Goal: Check status: Check status

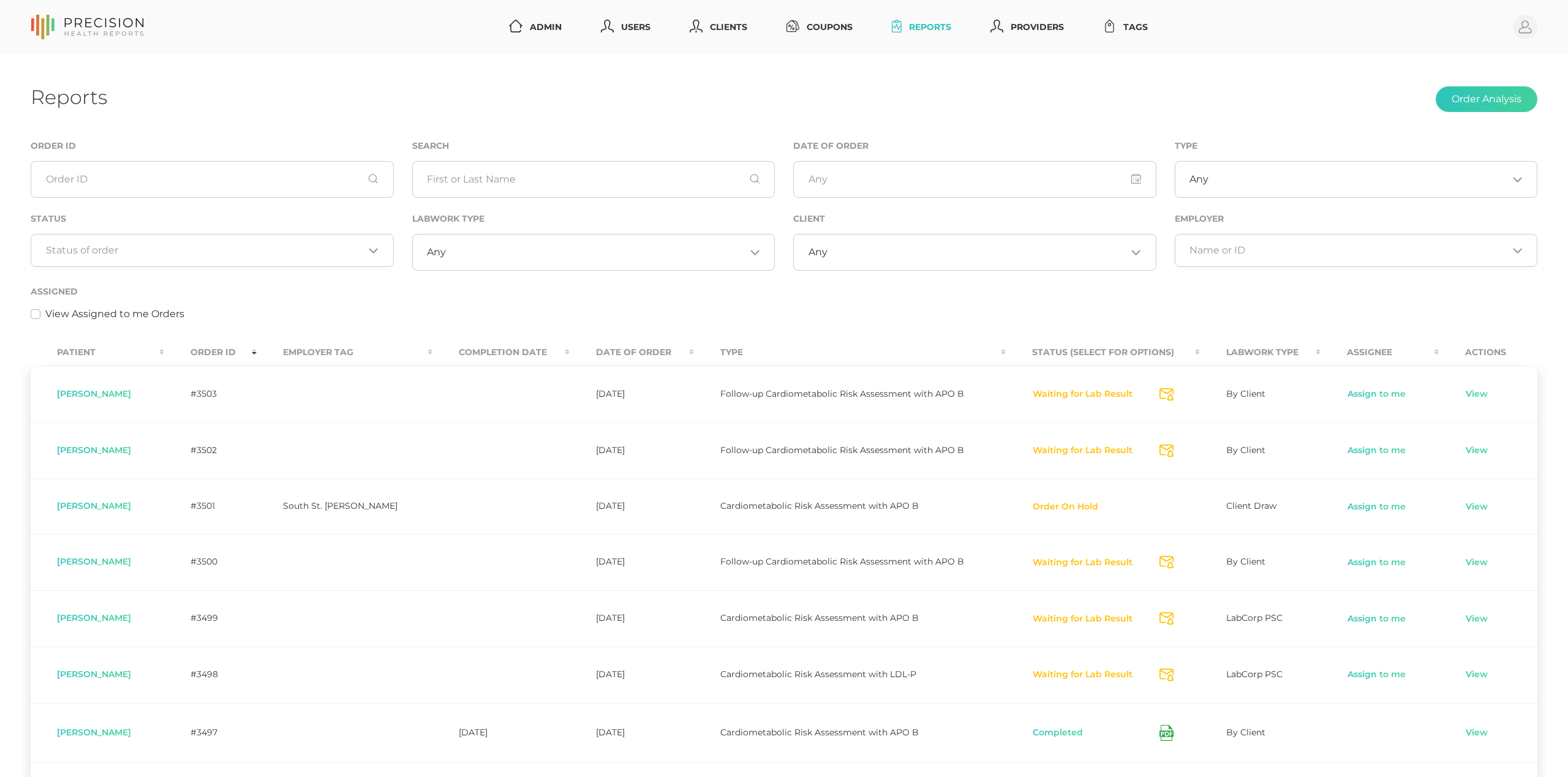
click at [227, 270] on div "Status Loading..." at bounding box center [212, 248] width 382 height 73
click at [230, 257] on div "Loading..." at bounding box center [212, 250] width 363 height 33
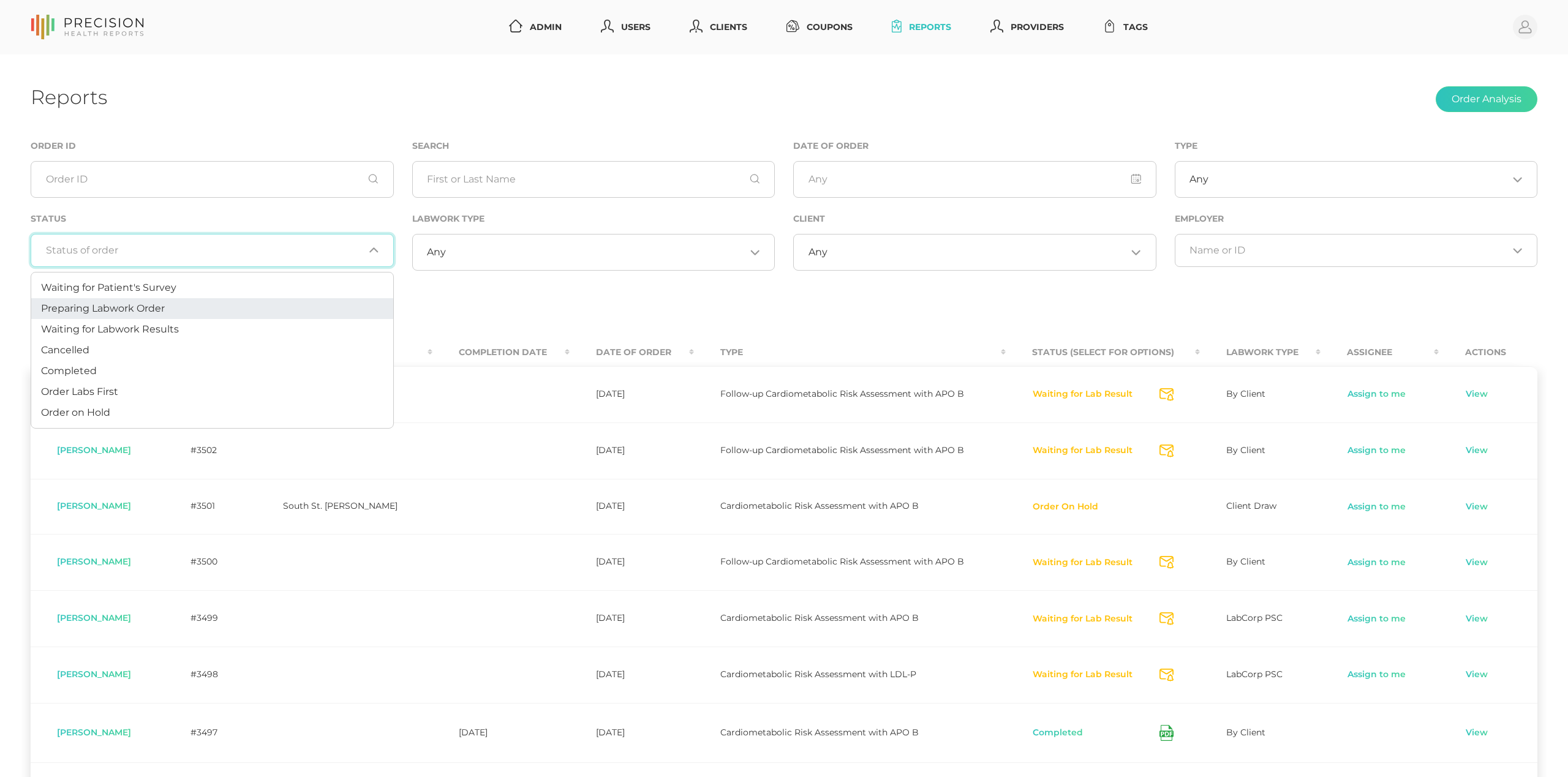
click at [202, 304] on li "Preparing Labwork Order" at bounding box center [212, 309] width 362 height 21
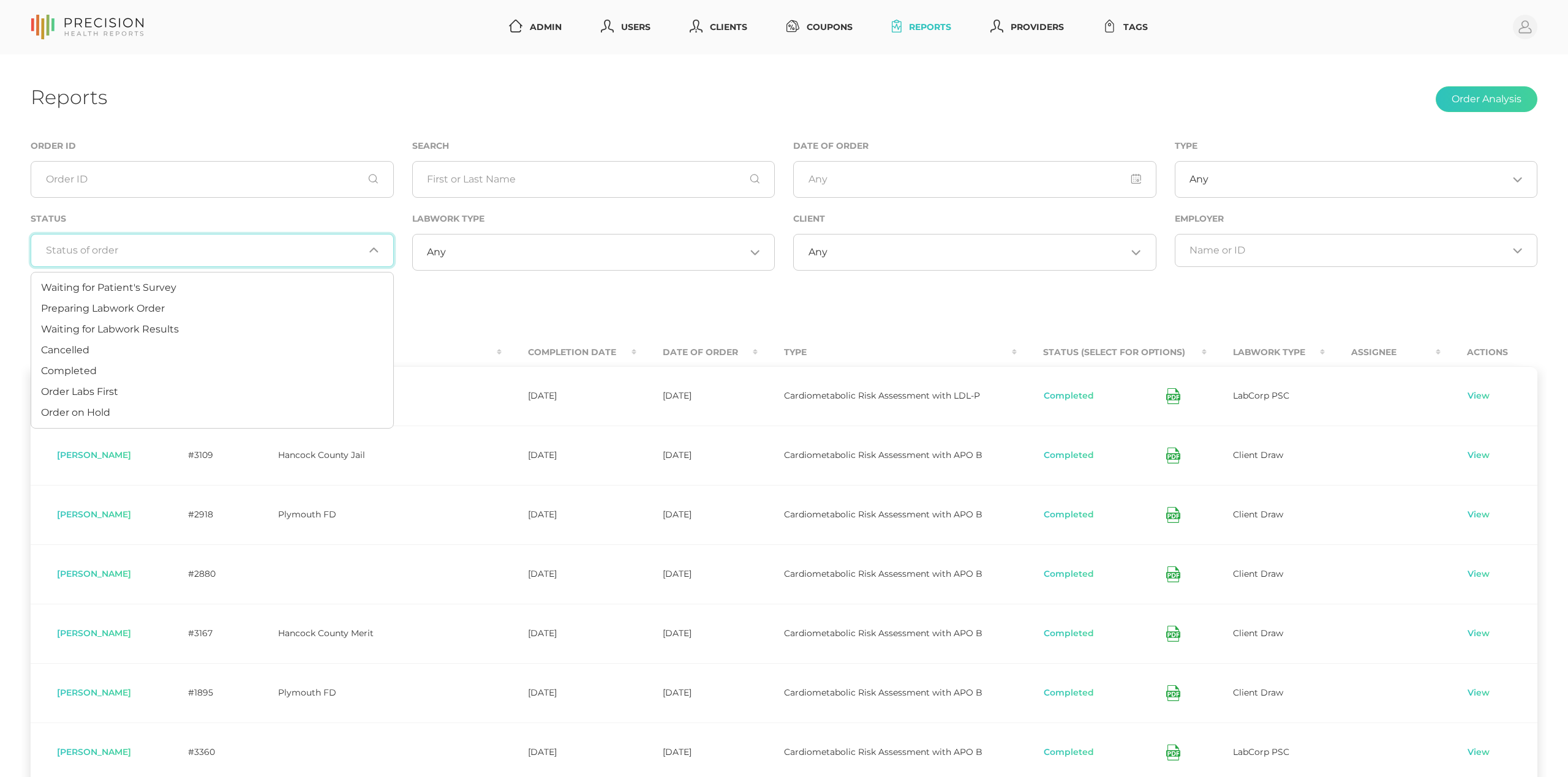
click at [221, 254] on input "Search for option" at bounding box center [205, 250] width 318 height 13
click at [187, 304] on li "Preparing Labwork Order" at bounding box center [212, 309] width 362 height 21
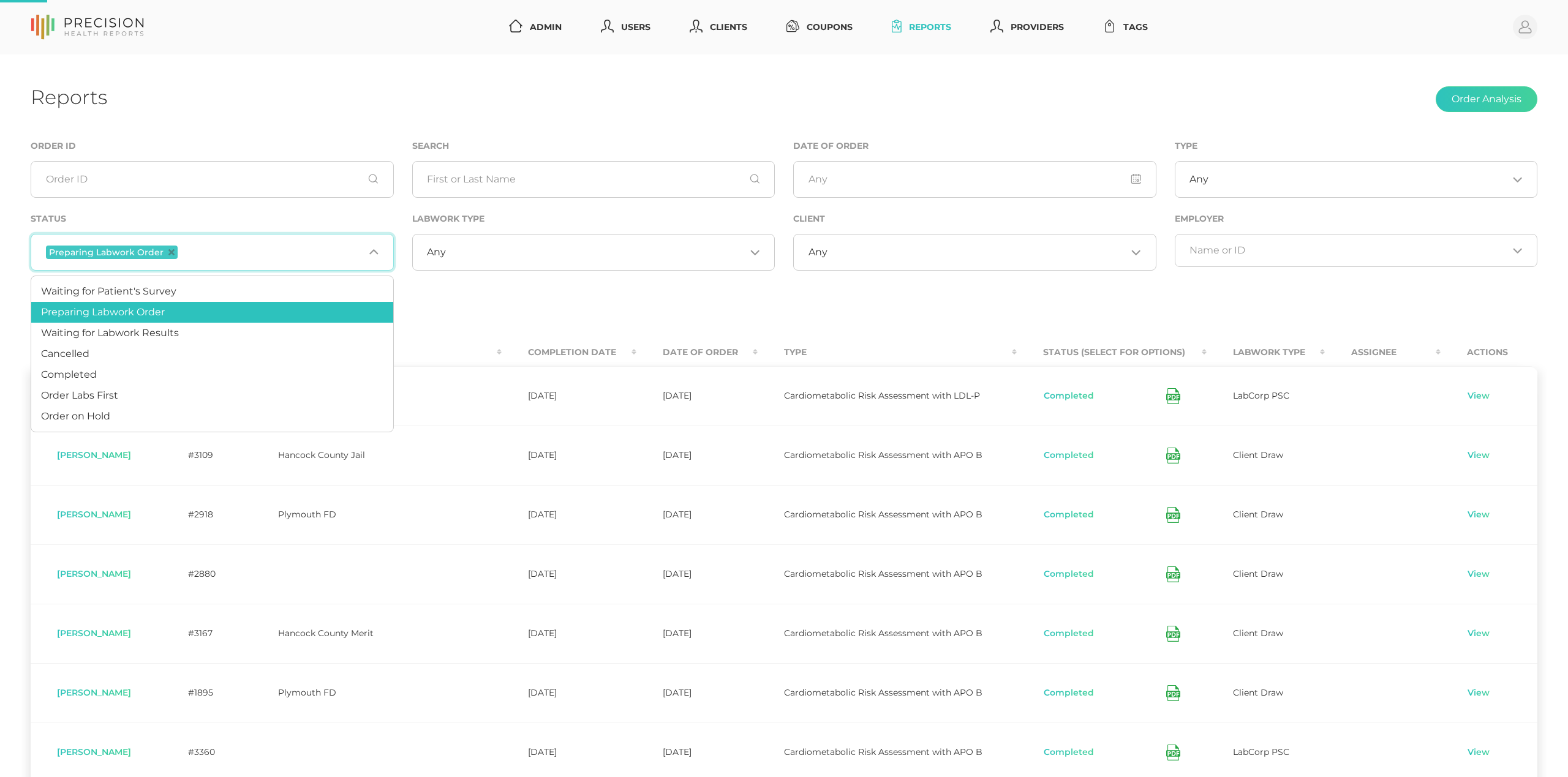
click at [225, 257] on input "Search for option" at bounding box center [272, 252] width 184 height 16
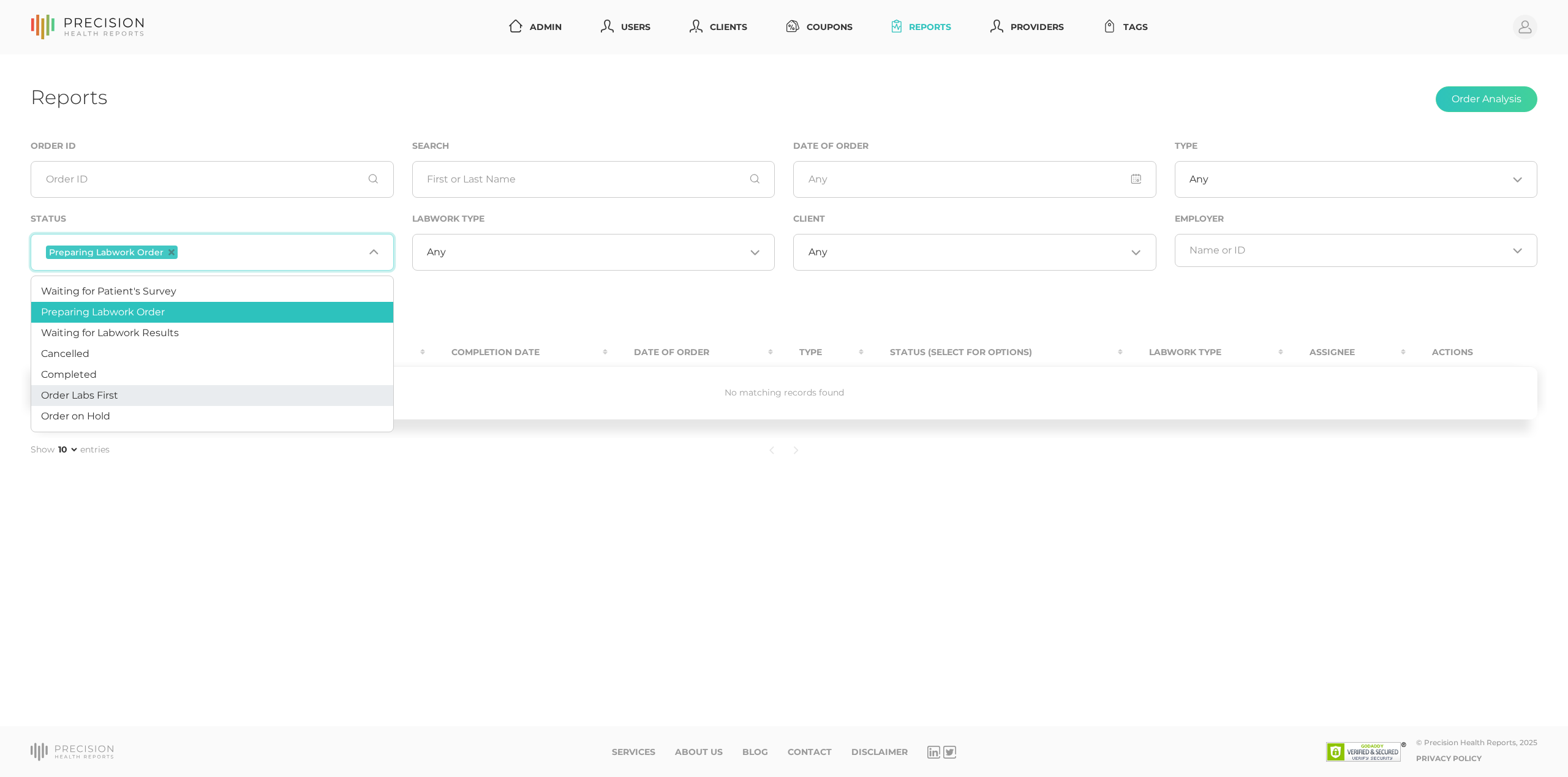
click at [170, 398] on li "Order Labs First" at bounding box center [212, 395] width 362 height 21
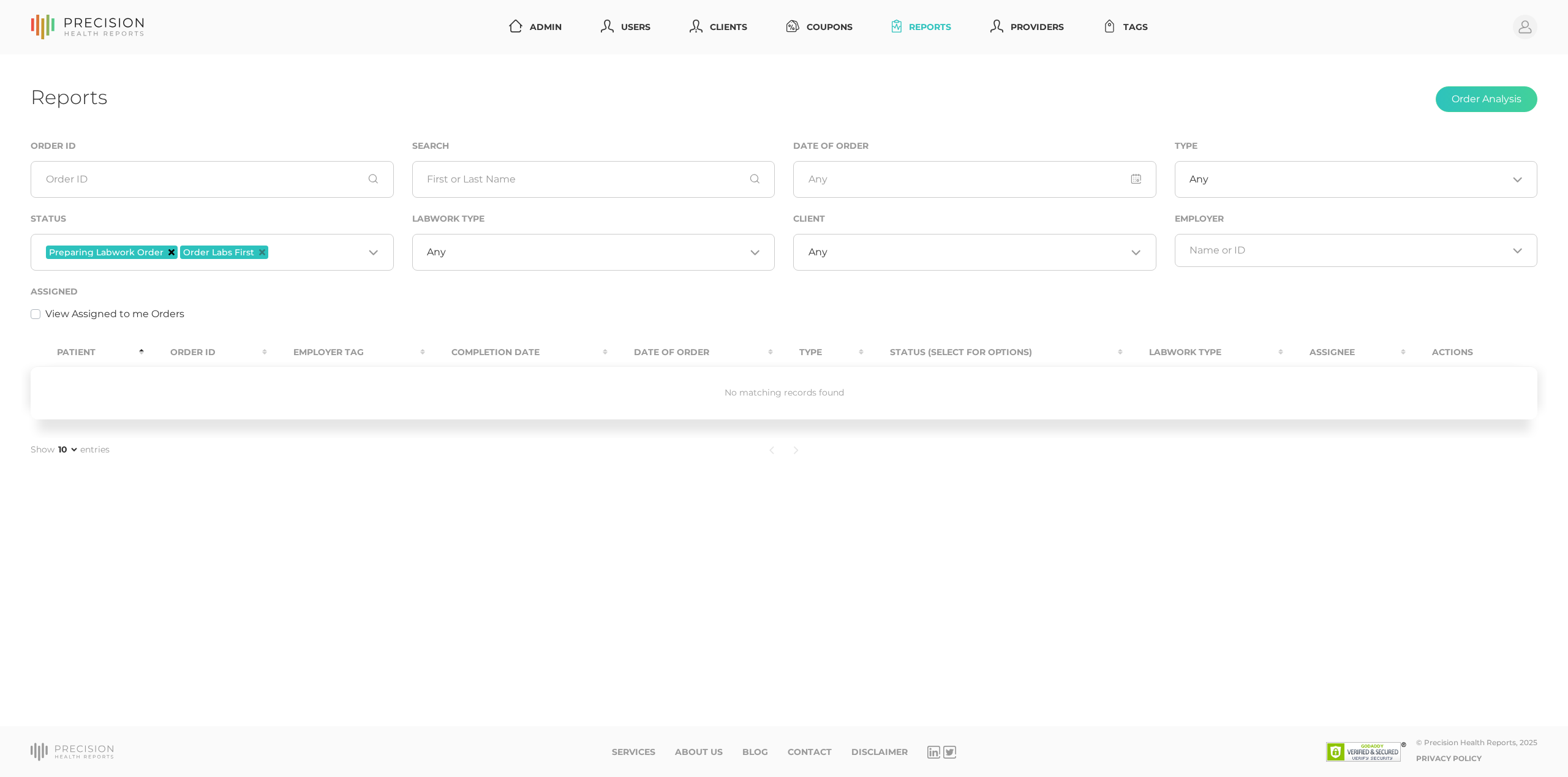
click at [169, 251] on icon "Deselect Preparing Labwork Order" at bounding box center [171, 252] width 6 height 6
click at [125, 254] on icon "Deselect Order Labs First" at bounding box center [128, 252] width 6 height 6
click at [194, 254] on input "Search for option" at bounding box center [205, 250] width 318 height 13
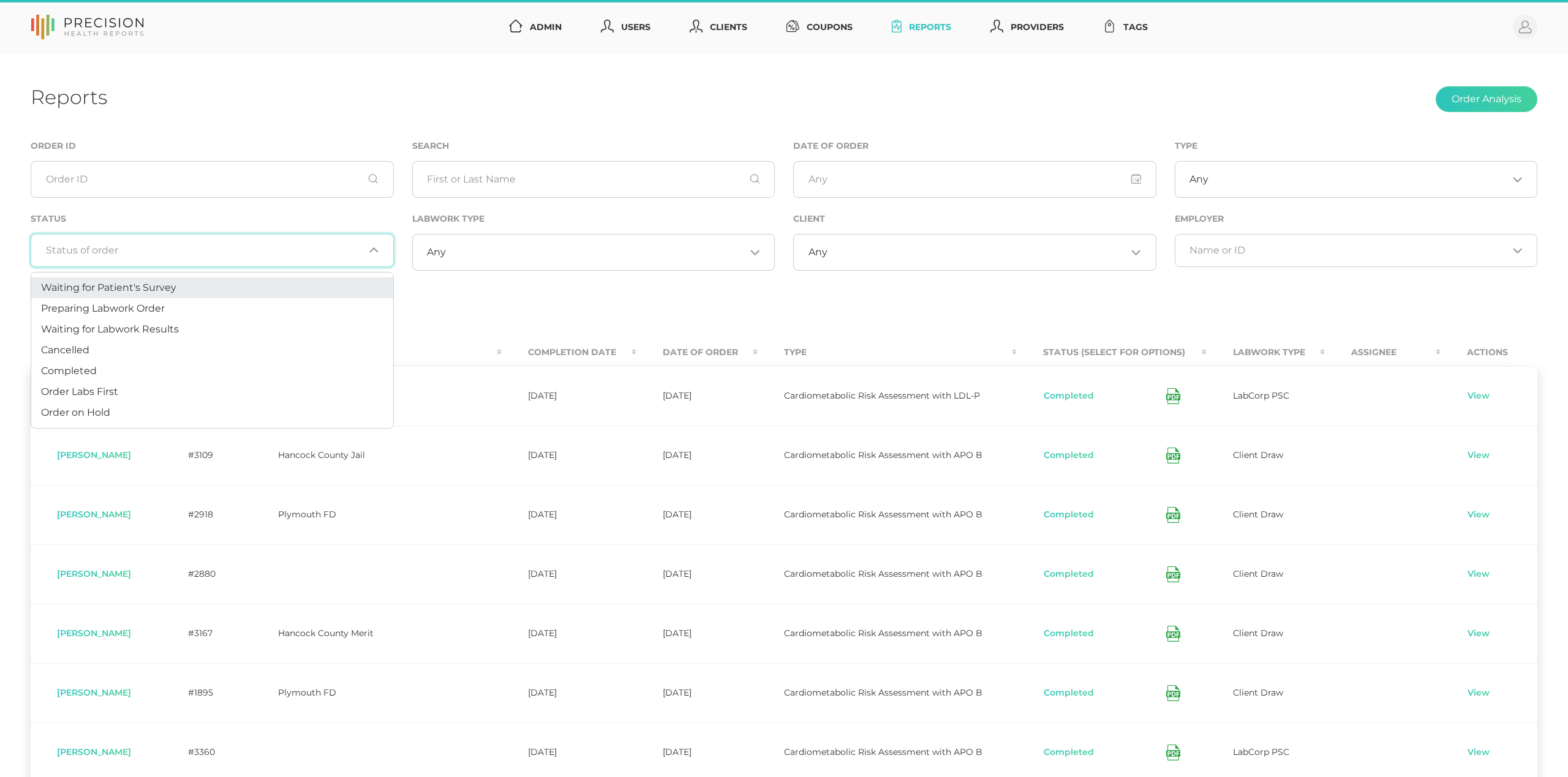
click at [158, 291] on span "Waiting for Patient's Survey" at bounding box center [108, 287] width 135 height 12
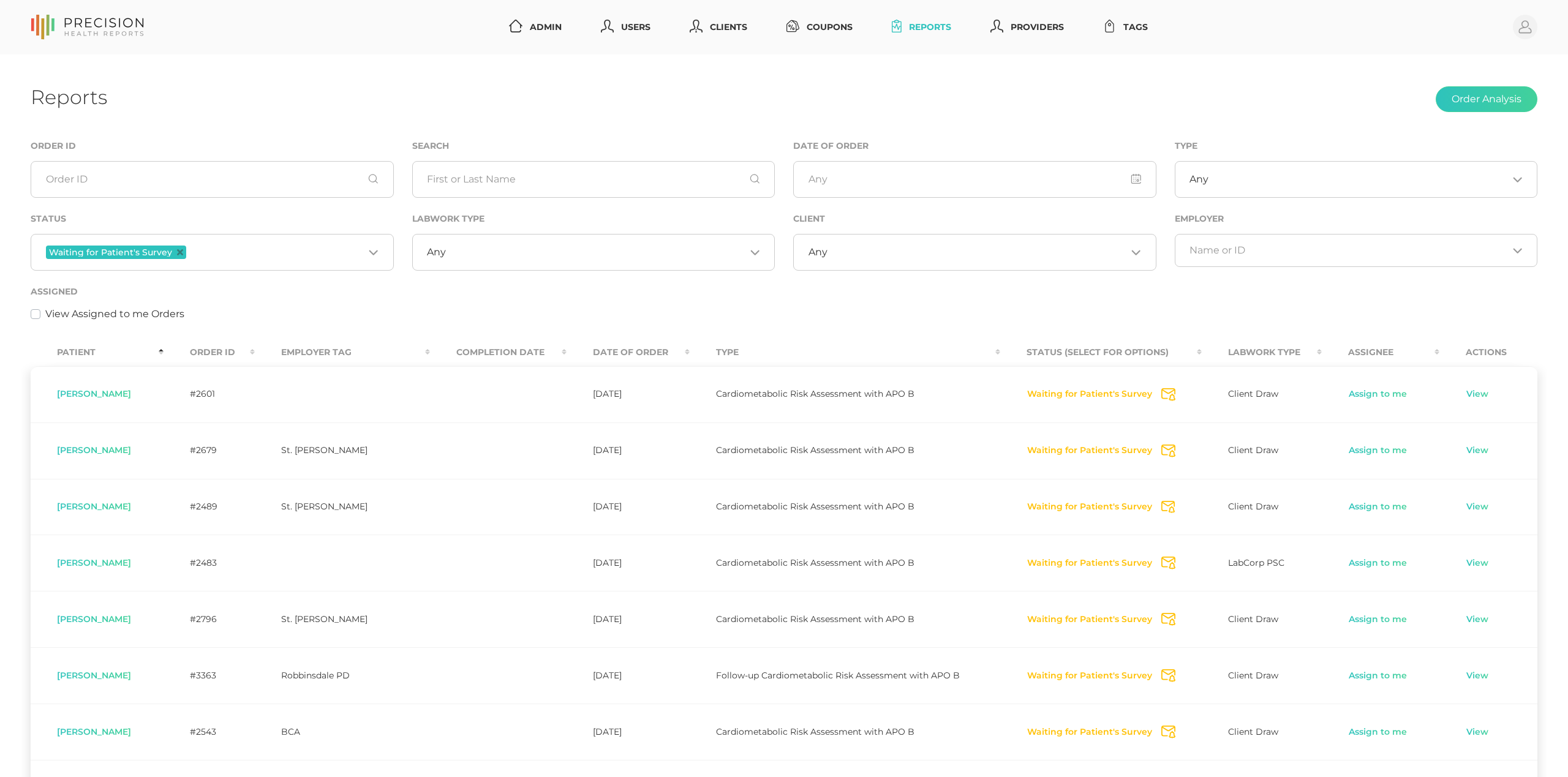
click at [223, 359] on th "Order ID" at bounding box center [209, 353] width 92 height 28
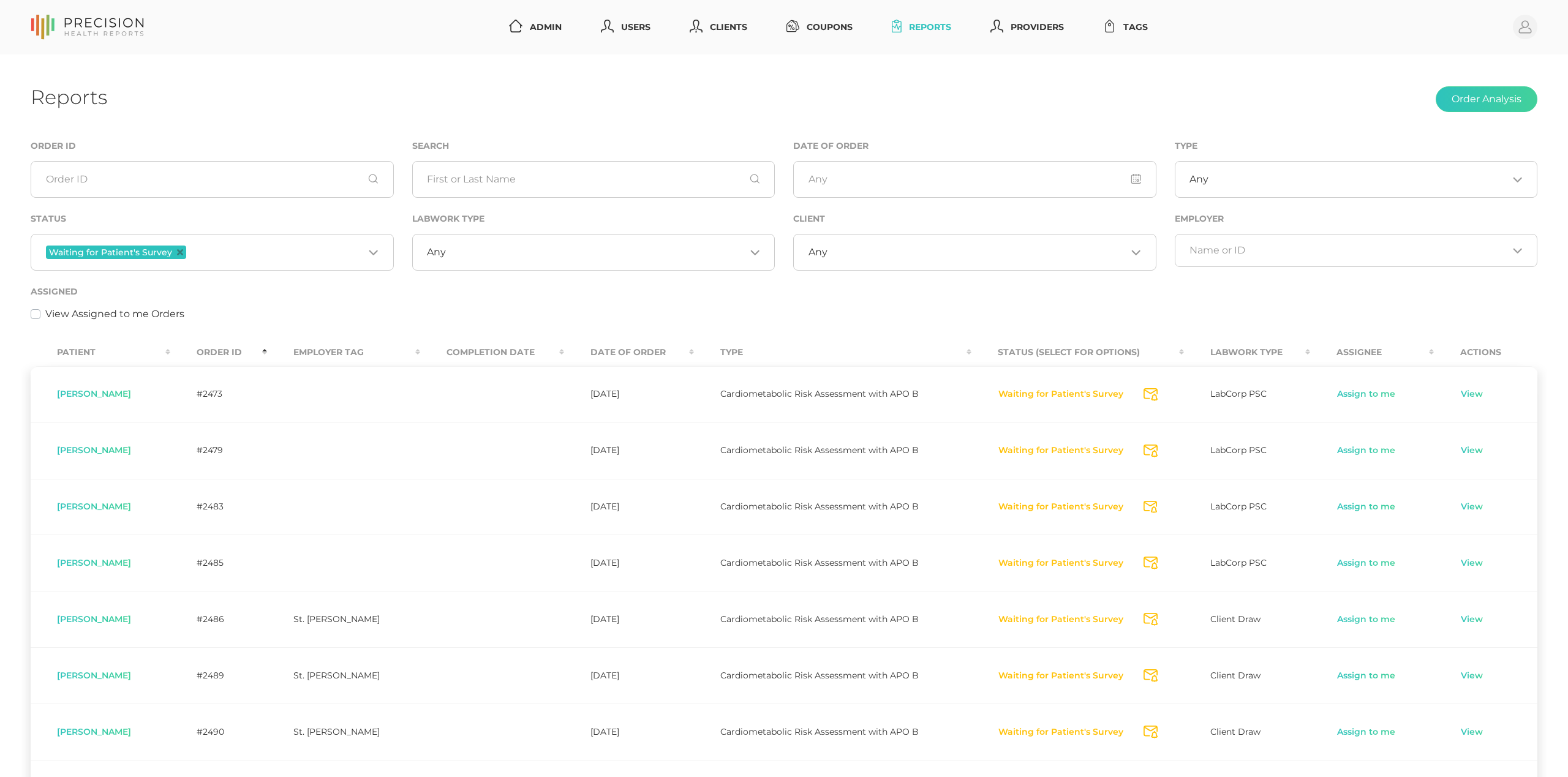
click at [223, 349] on th "Order ID" at bounding box center [218, 353] width 97 height 28
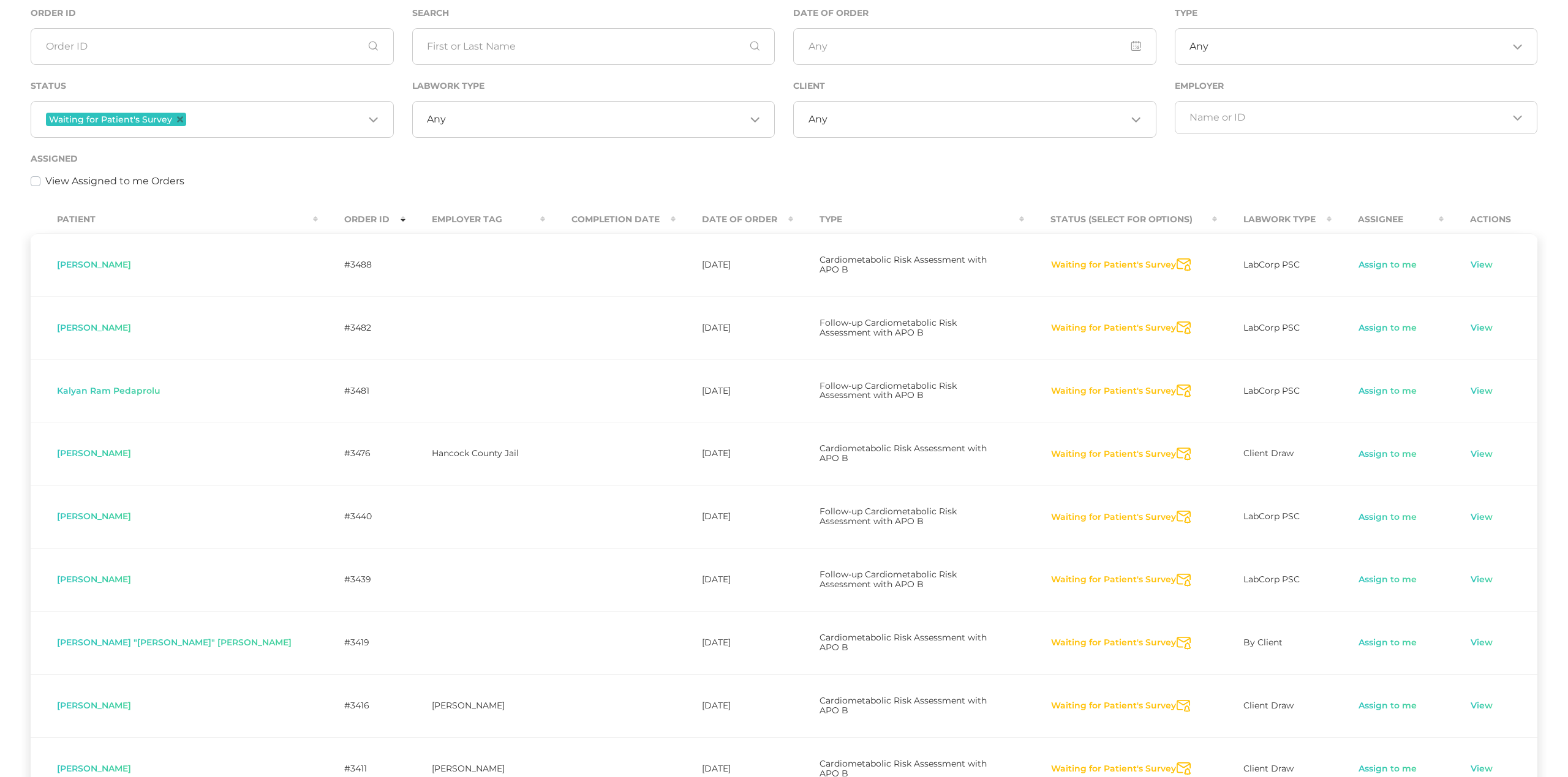
scroll to position [133, 0]
click at [270, 124] on input "Search for option" at bounding box center [276, 119] width 175 height 16
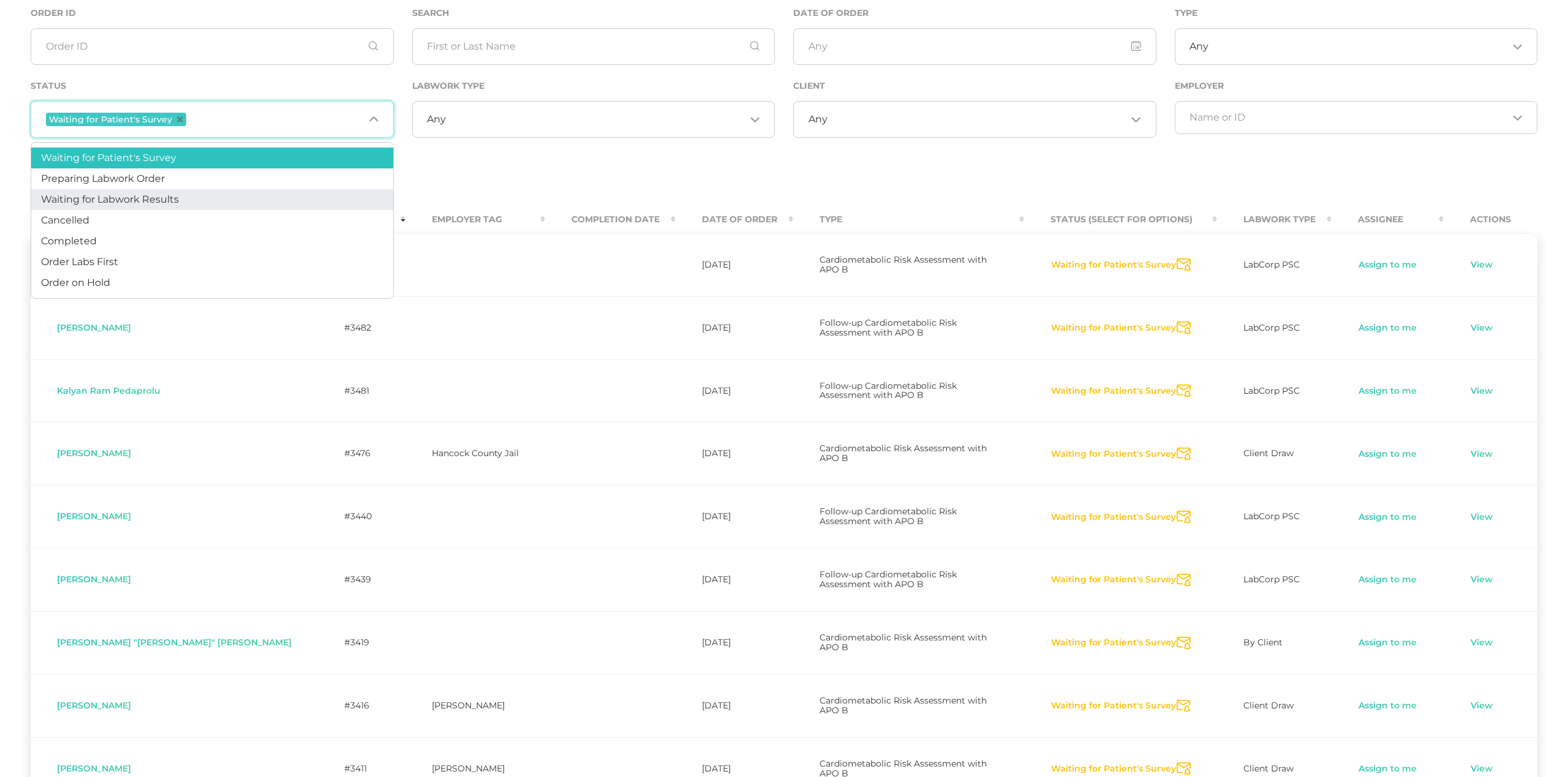
click at [230, 195] on li "Waiting for Labwork Results" at bounding box center [212, 200] width 362 height 21
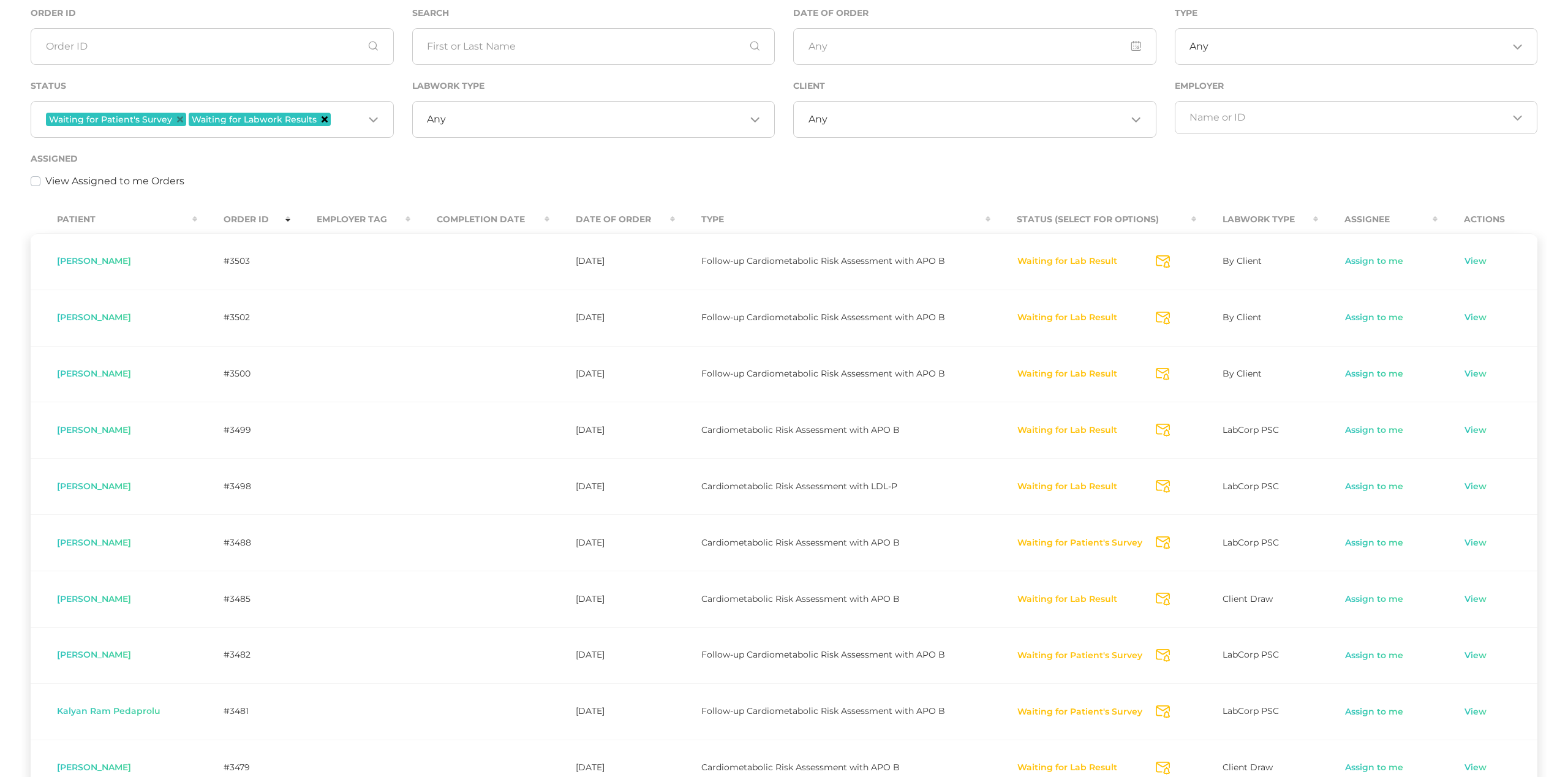
click at [322, 117] on icon "Deselect Waiting for Labwork Results" at bounding box center [324, 119] width 6 height 6
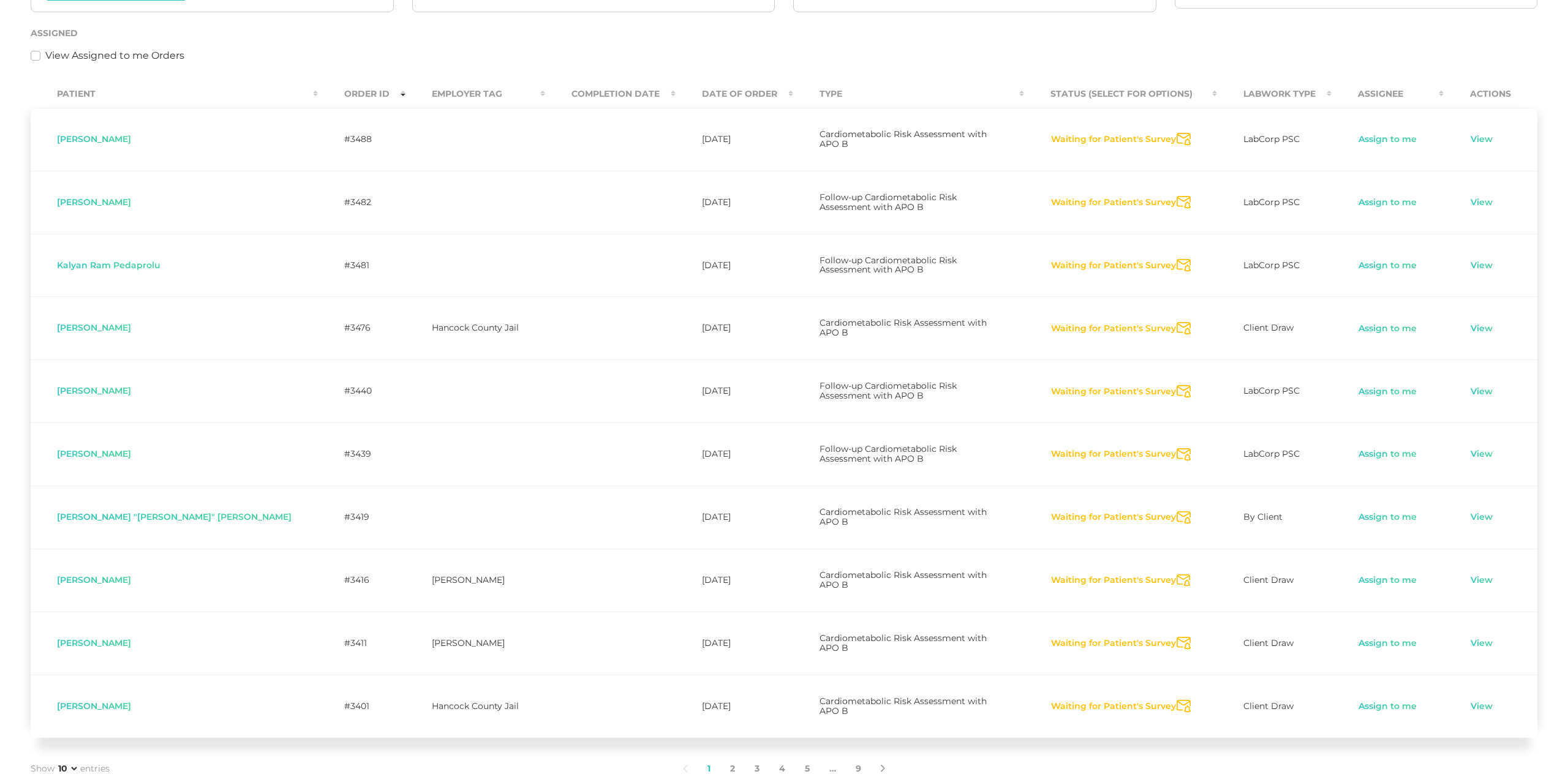
scroll to position [266, 0]
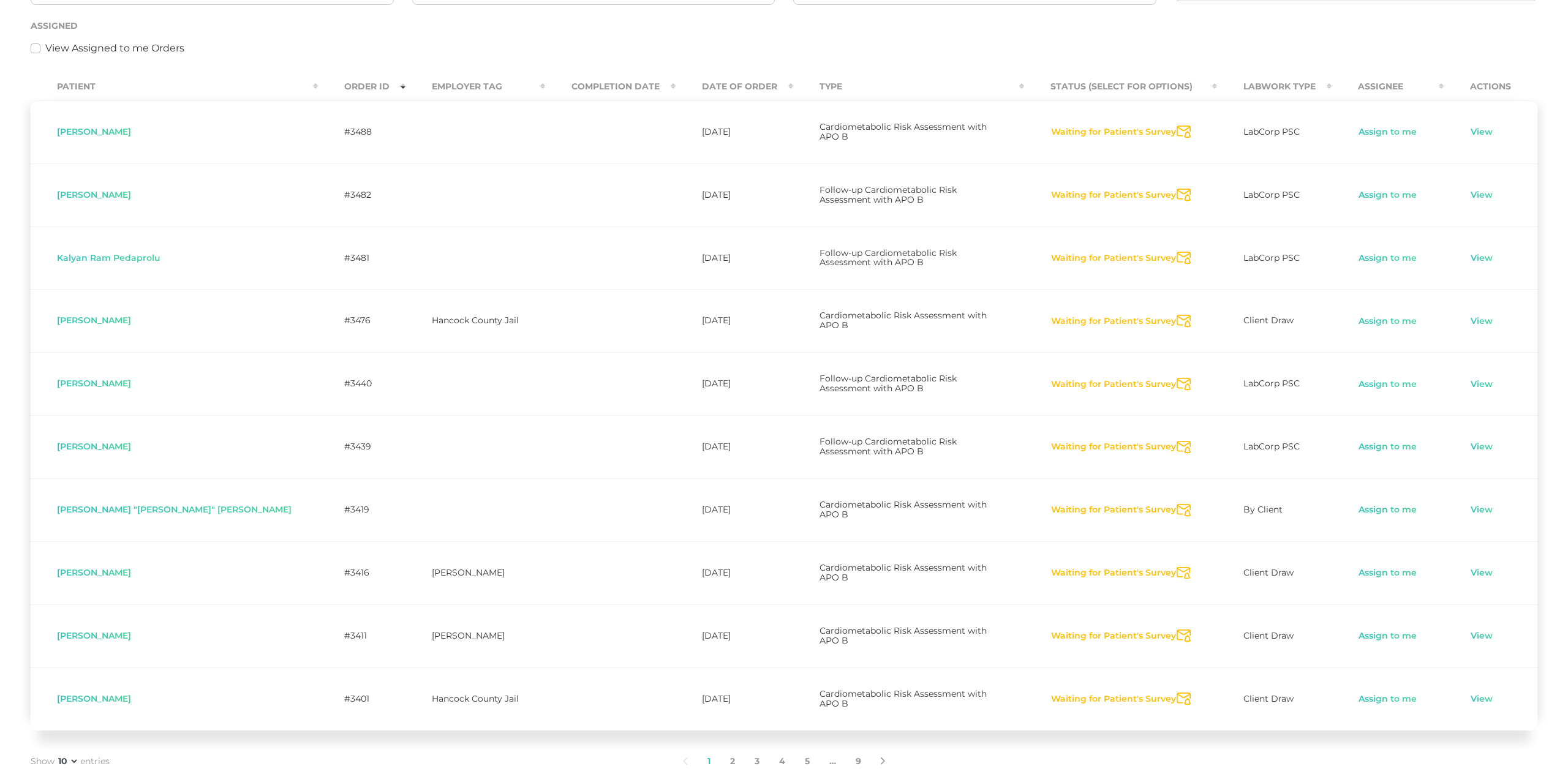
select select "75"
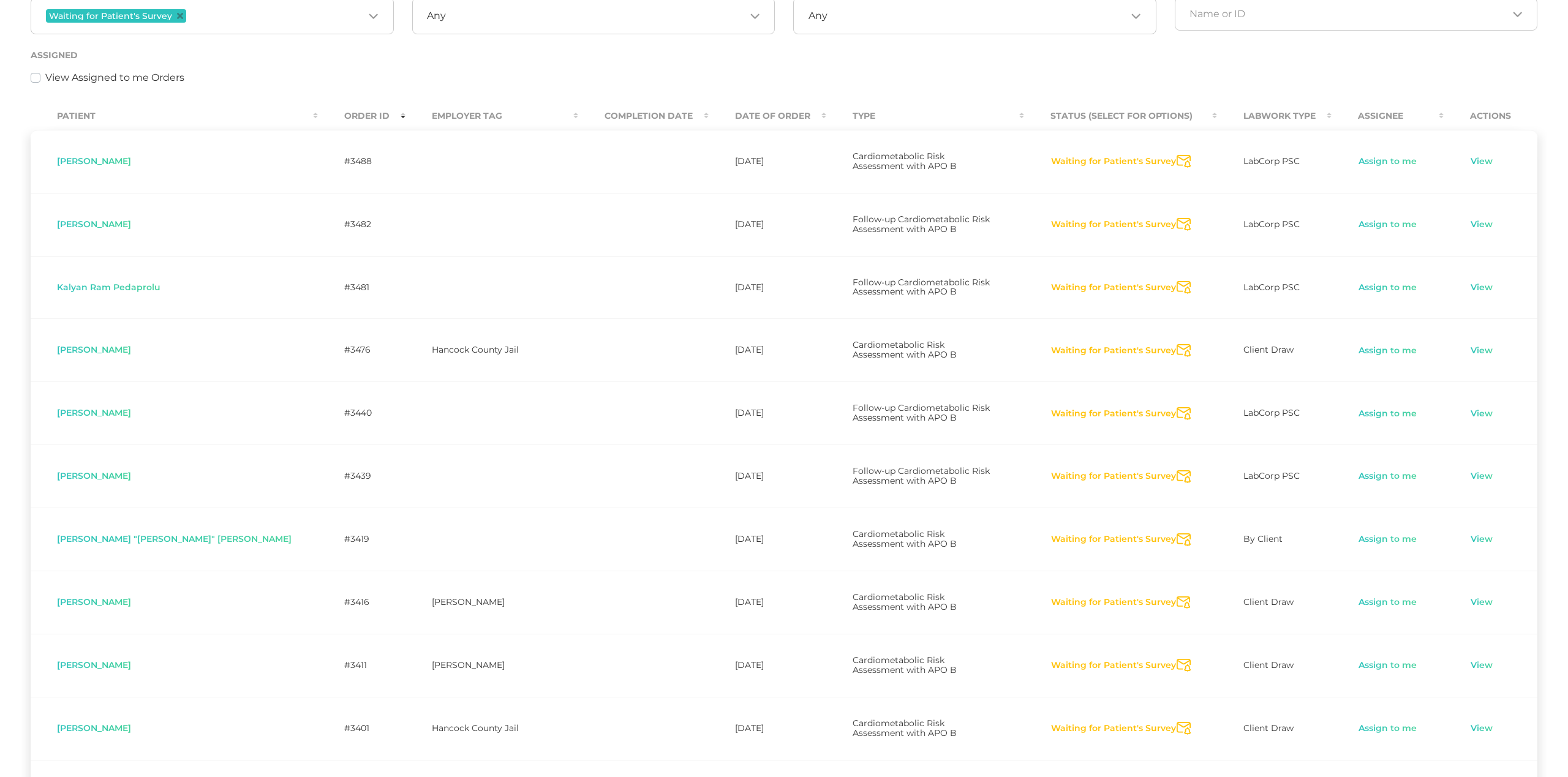
scroll to position [236, 0]
click at [1176, 156] on icon "Send Notification" at bounding box center [1183, 162] width 14 height 13
click at [1176, 219] on icon "Send Notification" at bounding box center [1183, 225] width 14 height 13
click at [1176, 281] on icon "Send Notification" at bounding box center [1183, 288] width 14 height 13
click at [1176, 345] on icon "Send Notification" at bounding box center [1183, 351] width 14 height 13
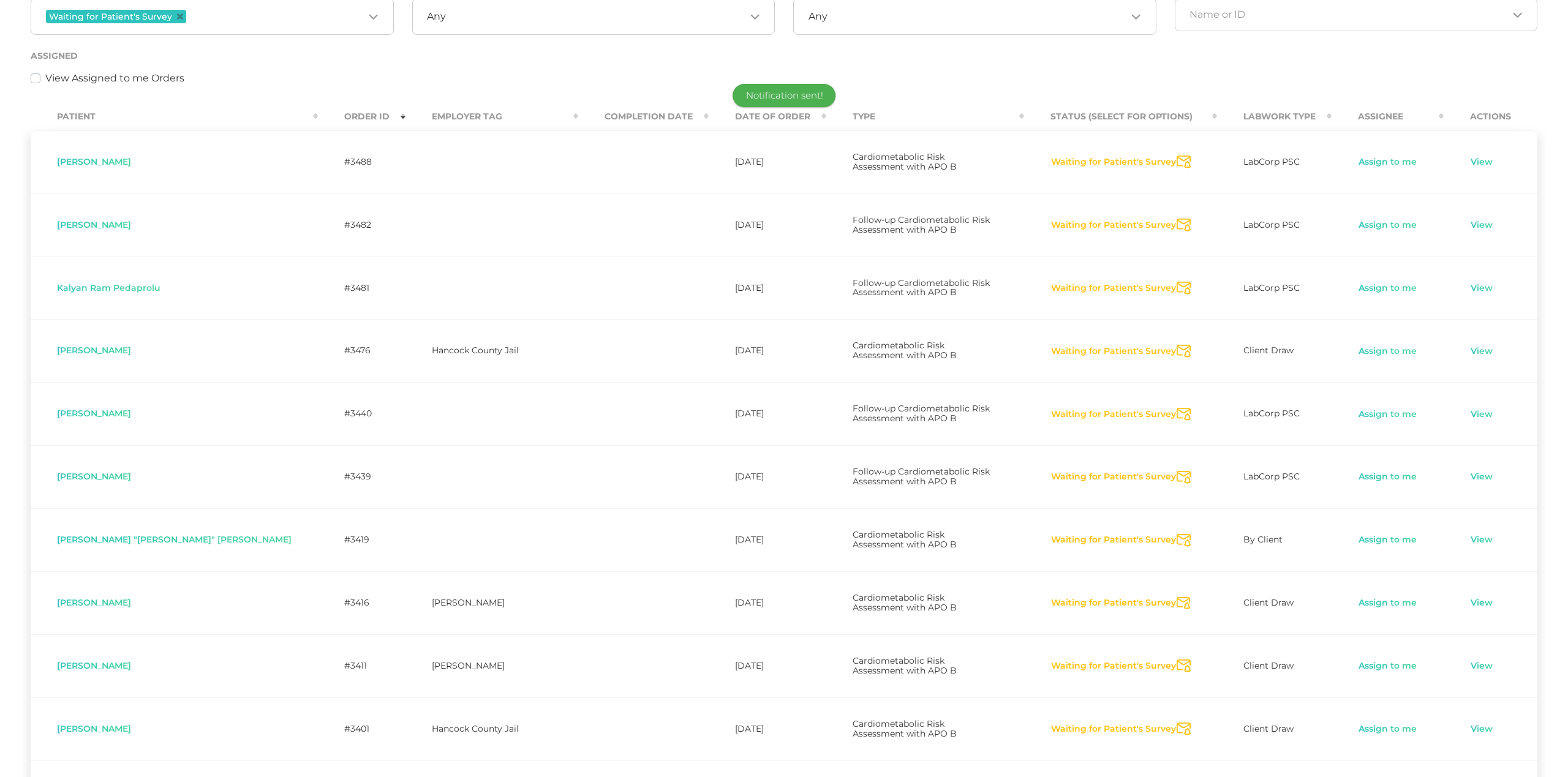
click at [1176, 408] on icon "Send Notification" at bounding box center [1183, 415] width 14 height 13
click at [1176, 471] on icon "Send Notification" at bounding box center [1183, 478] width 14 height 13
click at [1176, 534] on icon "Send Notification" at bounding box center [1183, 540] width 14 height 13
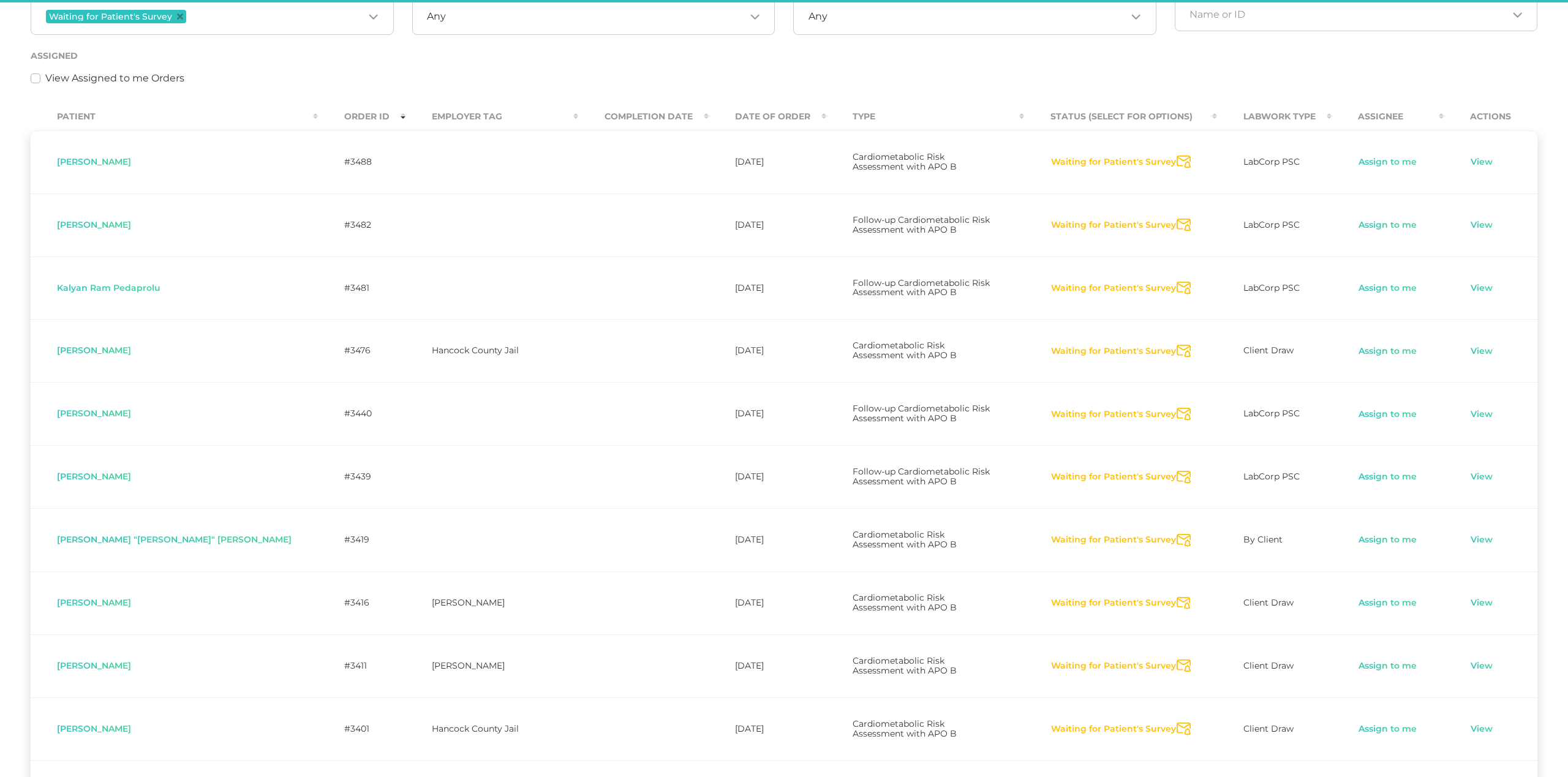
scroll to position [229, 0]
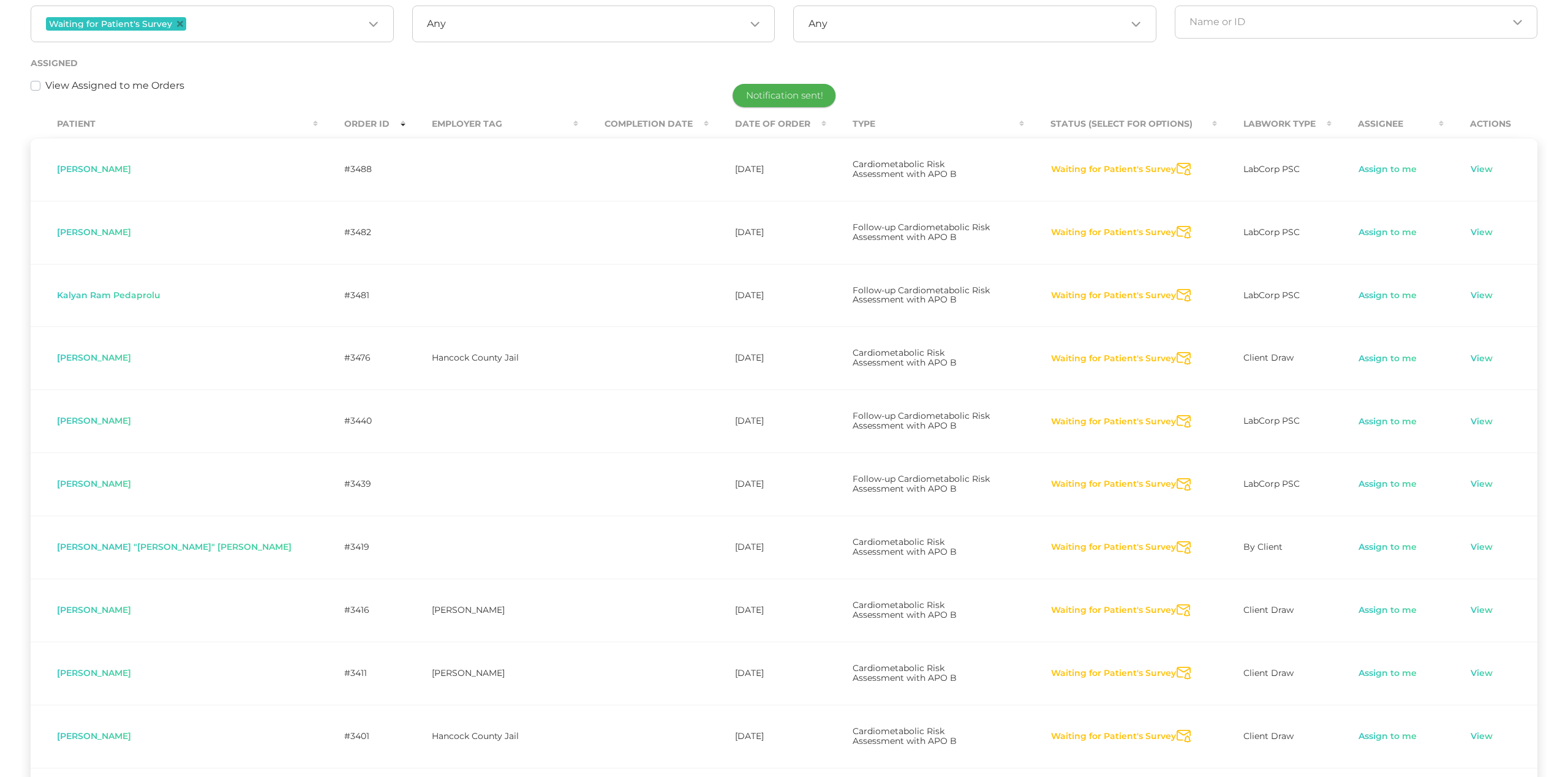
click at [1176, 604] on icon "Send Notification" at bounding box center [1183, 611] width 14 height 13
click at [1176, 667] on icon "Send Notification" at bounding box center [1183, 674] width 14 height 13
click at [1176, 730] on icon "Send Notification" at bounding box center [1183, 737] width 14 height 13
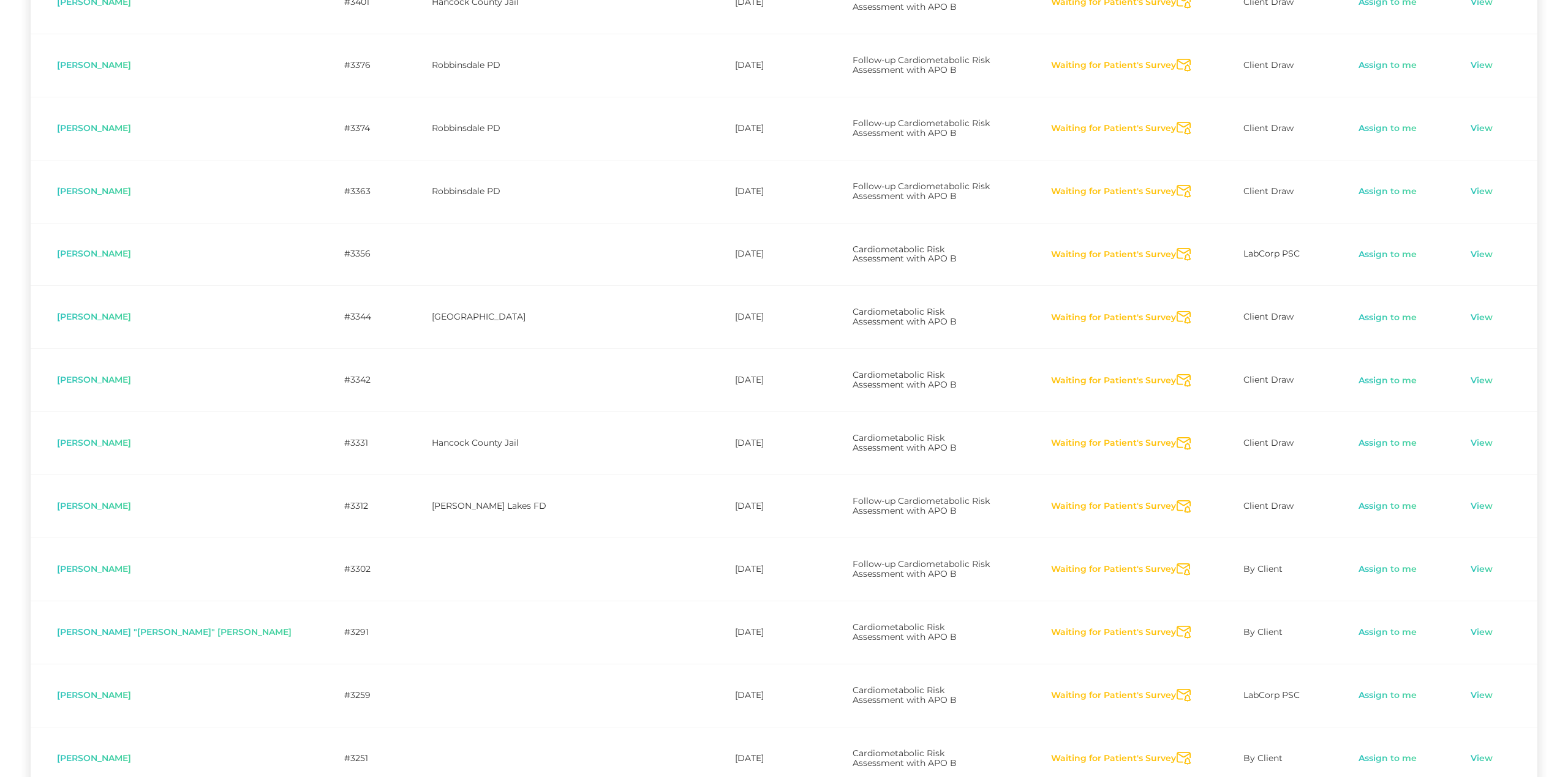
scroll to position [966, 0]
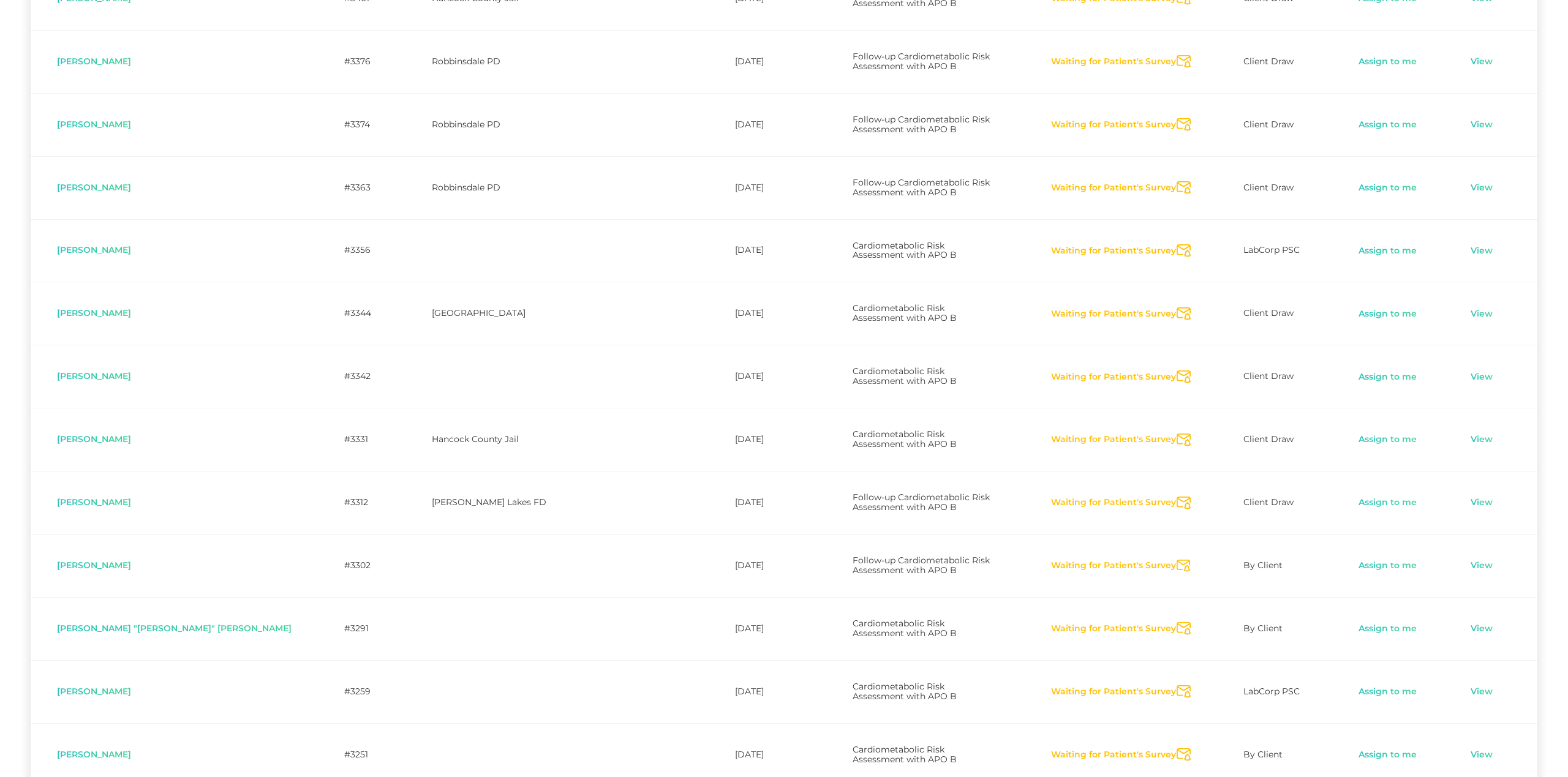
click at [1176, 118] on icon "Send Notification" at bounding box center [1183, 125] width 14 height 13
click at [1176, 181] on icon "Send Notification" at bounding box center [1183, 188] width 14 height 13
click at [1176, 245] on icon "Send Notification" at bounding box center [1183, 251] width 14 height 13
click at [1176, 307] on icon "Send Notification" at bounding box center [1183, 314] width 14 height 13
click at [1176, 370] on icon "Send Notification" at bounding box center [1183, 377] width 14 height 13
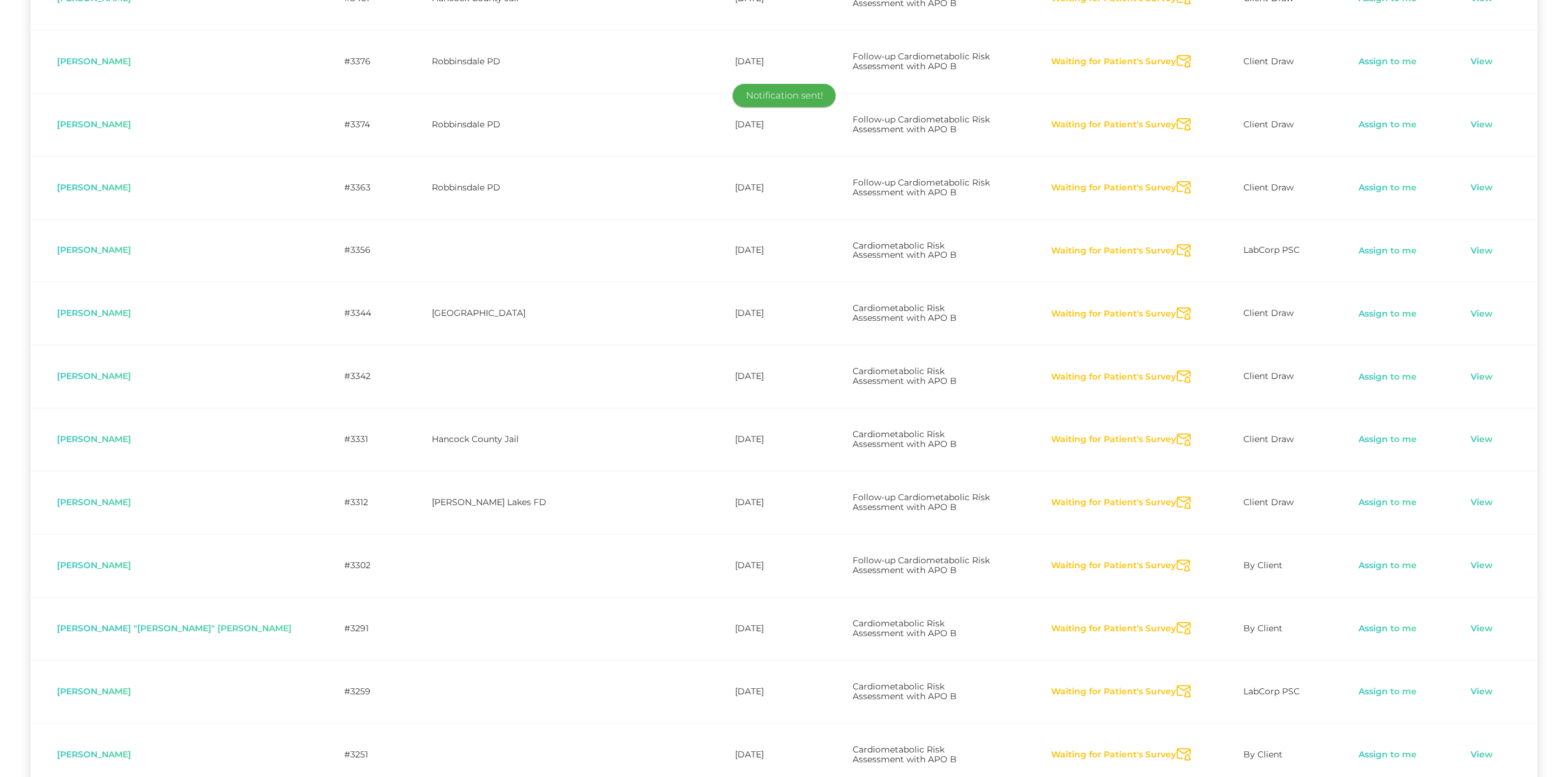
click at [1176, 434] on icon "Send Notification" at bounding box center [1183, 440] width 14 height 13
click at [1176, 497] on icon "Send Notification" at bounding box center [1183, 504] width 14 height 13
click at [1176, 622] on icon "Send Notification" at bounding box center [1183, 629] width 14 height 13
click at [1176, 685] on icon "Send Notification" at bounding box center [1183, 692] width 14 height 13
click at [1176, 749] on icon "Send Notification" at bounding box center [1183, 755] width 14 height 13
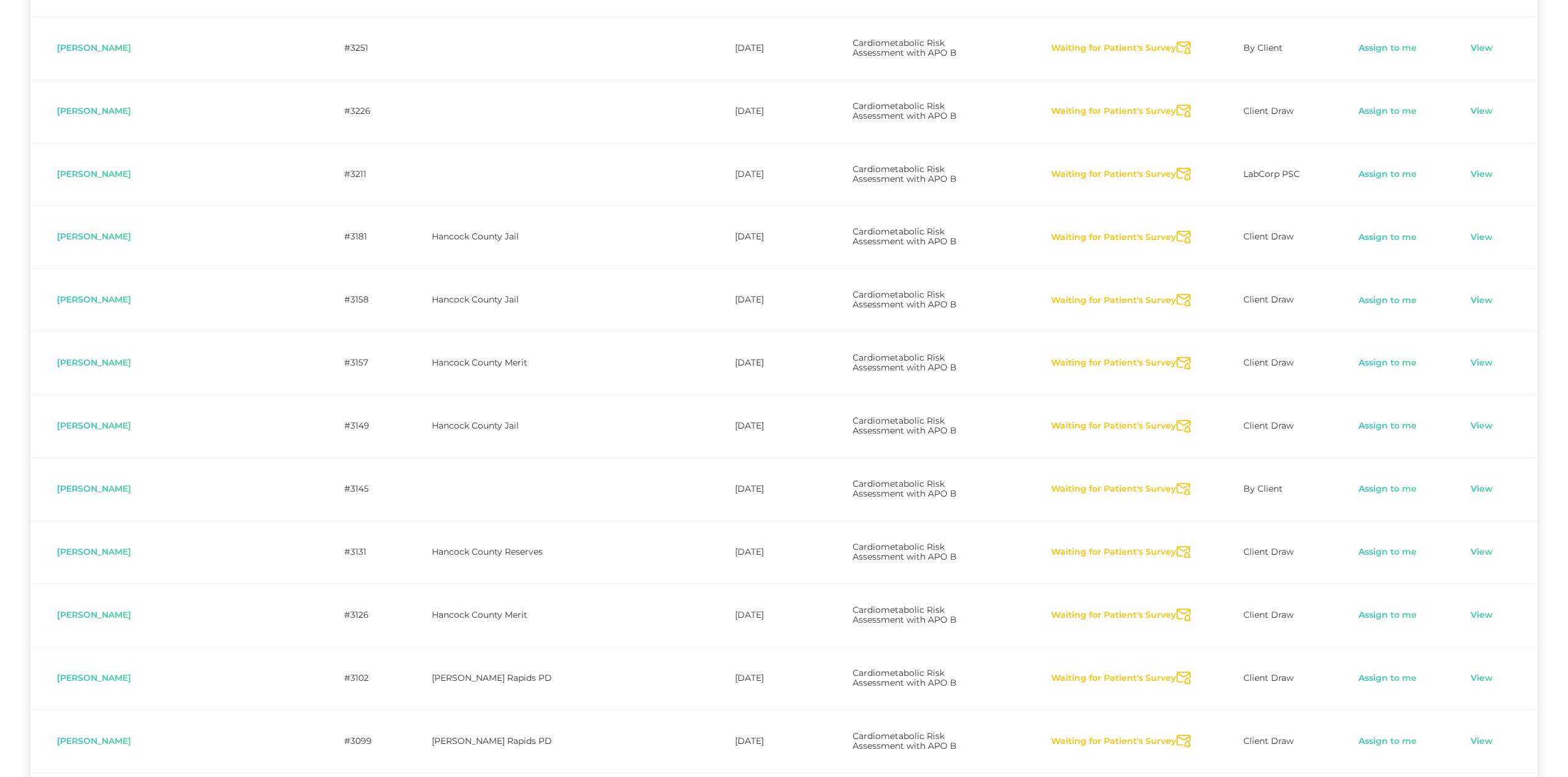
scroll to position [1699, 0]
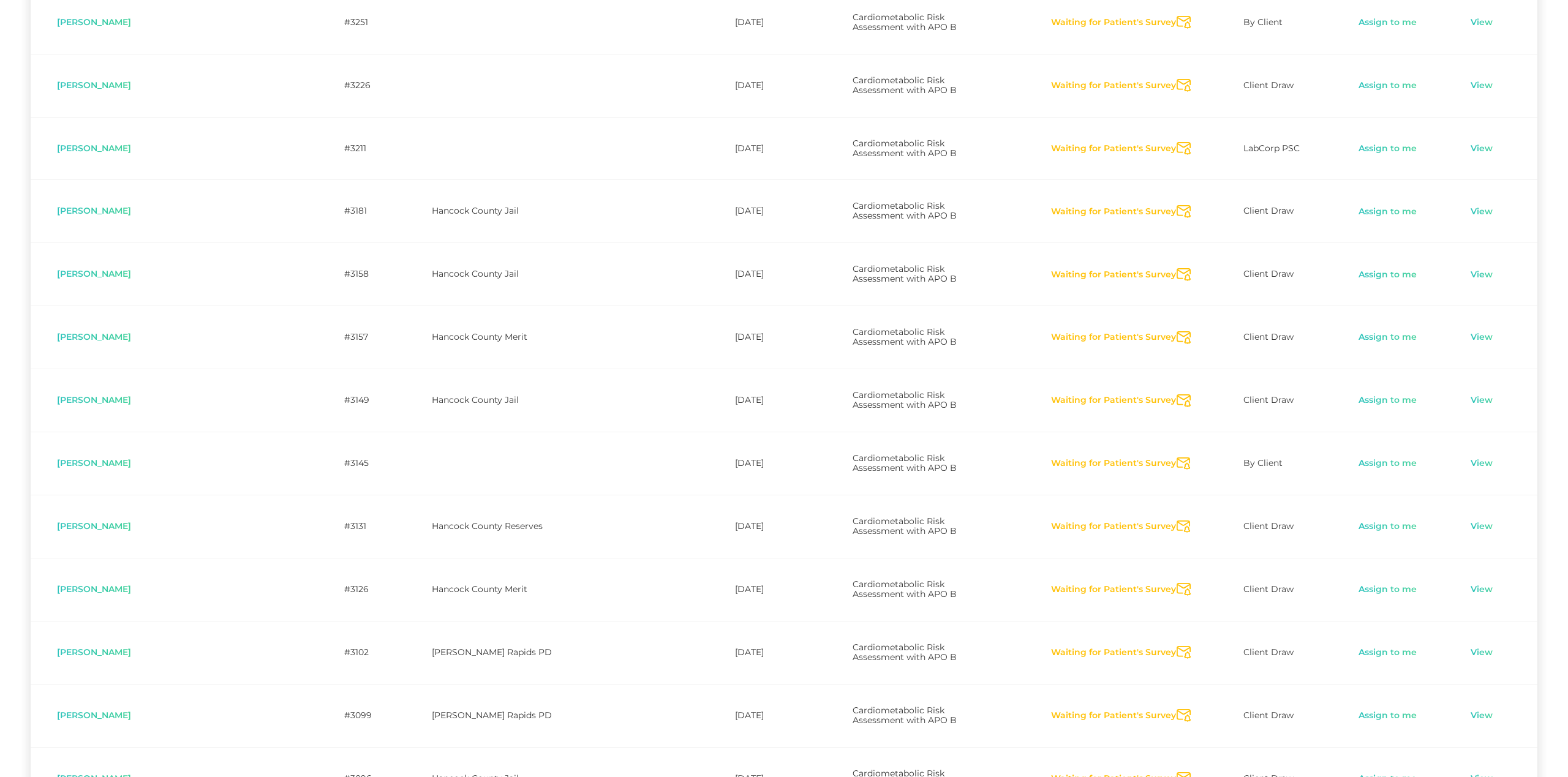
click at [1176, 205] on icon "Send Notification" at bounding box center [1183, 212] width 14 height 13
click at [1176, 268] on icon "Send Notification" at bounding box center [1183, 275] width 14 height 13
click at [1176, 331] on icon "Send Notification" at bounding box center [1183, 338] width 14 height 13
click at [1176, 394] on icon "Send Notification" at bounding box center [1183, 401] width 14 height 13
click at [1176, 457] on icon "Send Notification" at bounding box center [1183, 464] width 14 height 13
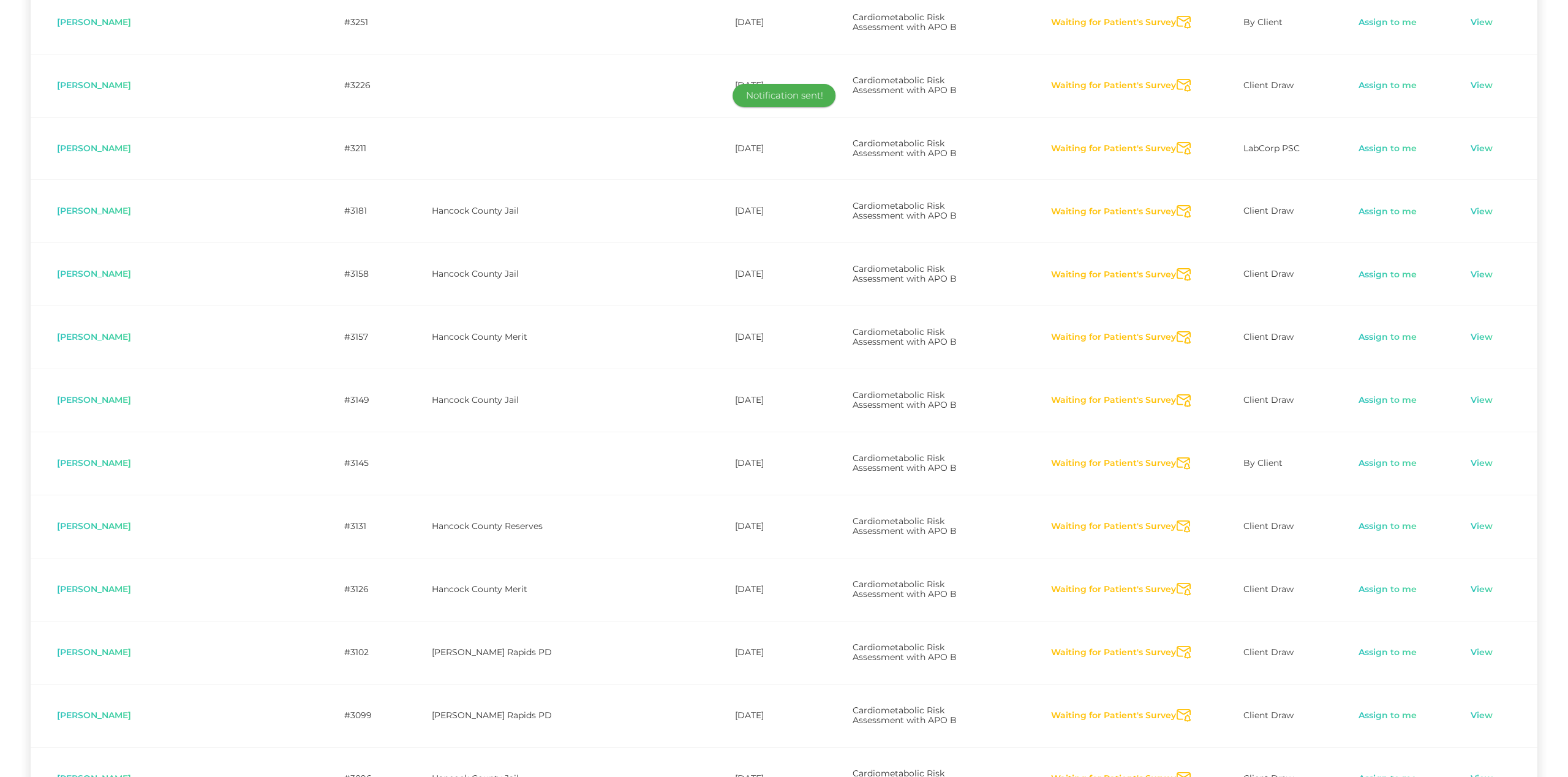
click at [1176, 521] on icon "Send Notification" at bounding box center [1183, 527] width 14 height 13
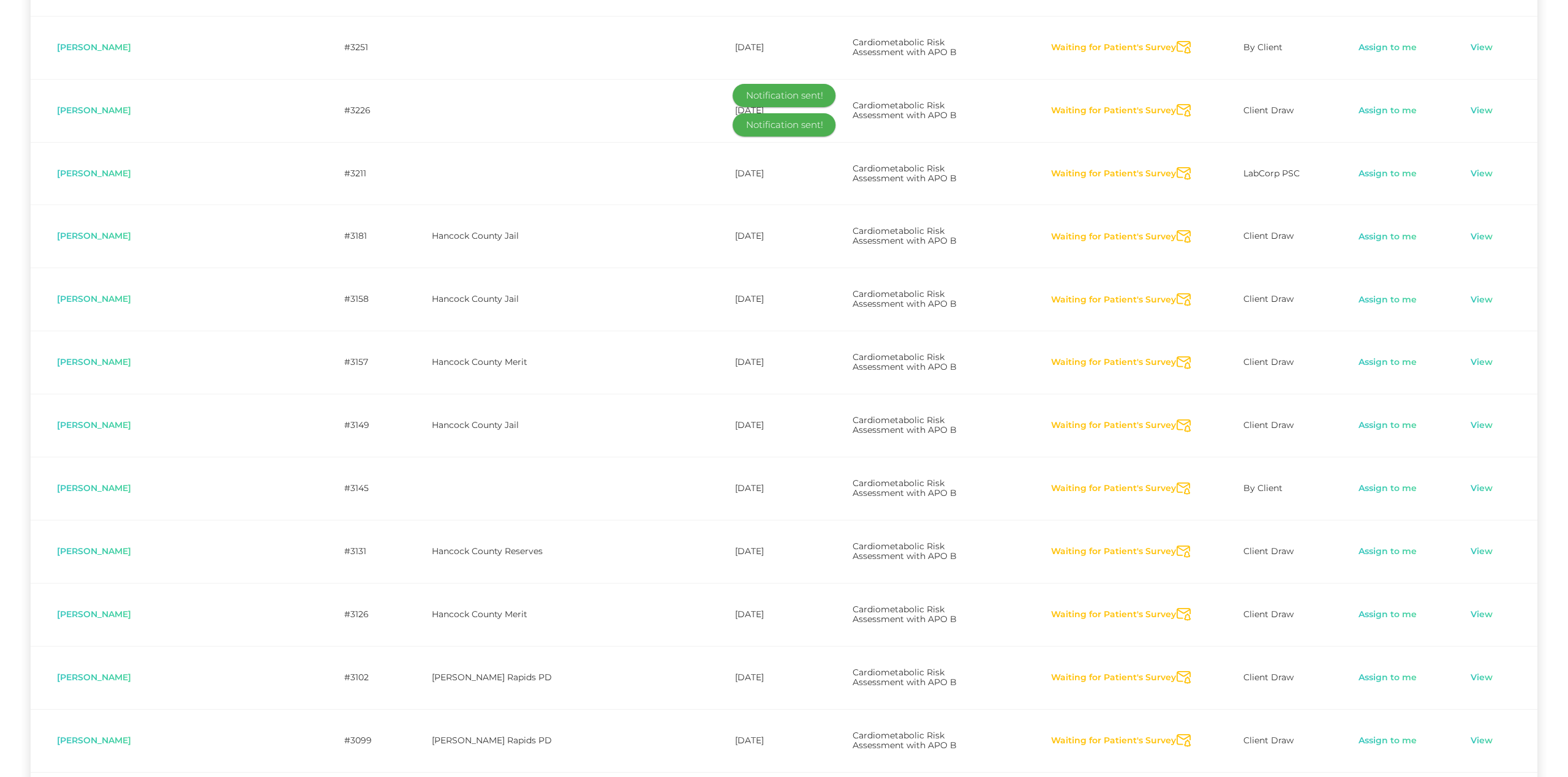
scroll to position [1669, 0]
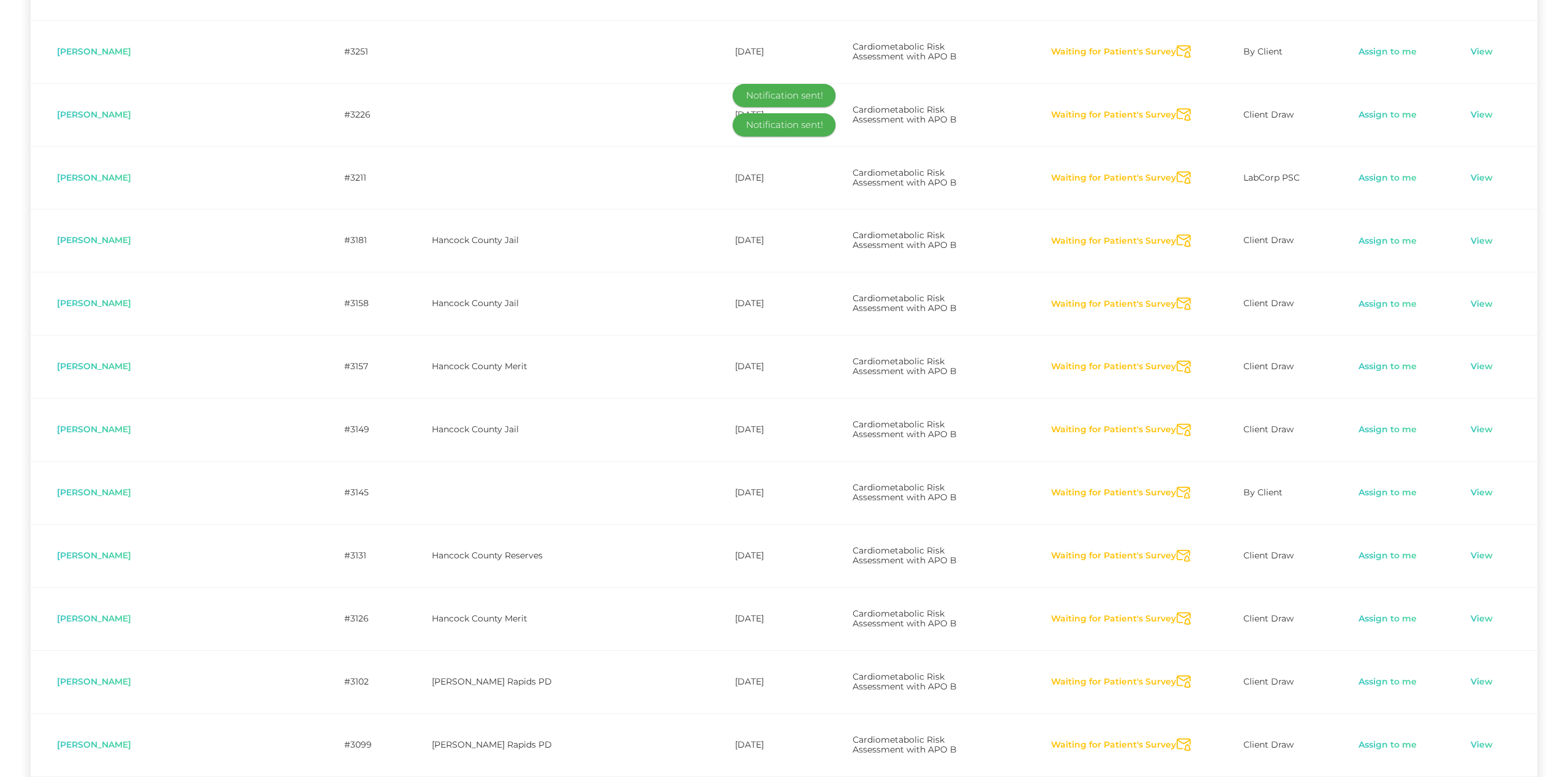
click at [1176, 612] on icon "Send Notification" at bounding box center [1183, 619] width 14 height 13
click at [1176, 676] on icon "Send Notification" at bounding box center [1183, 682] width 14 height 13
click at [1176, 739] on icon "Send Notification" at bounding box center [1183, 745] width 14 height 13
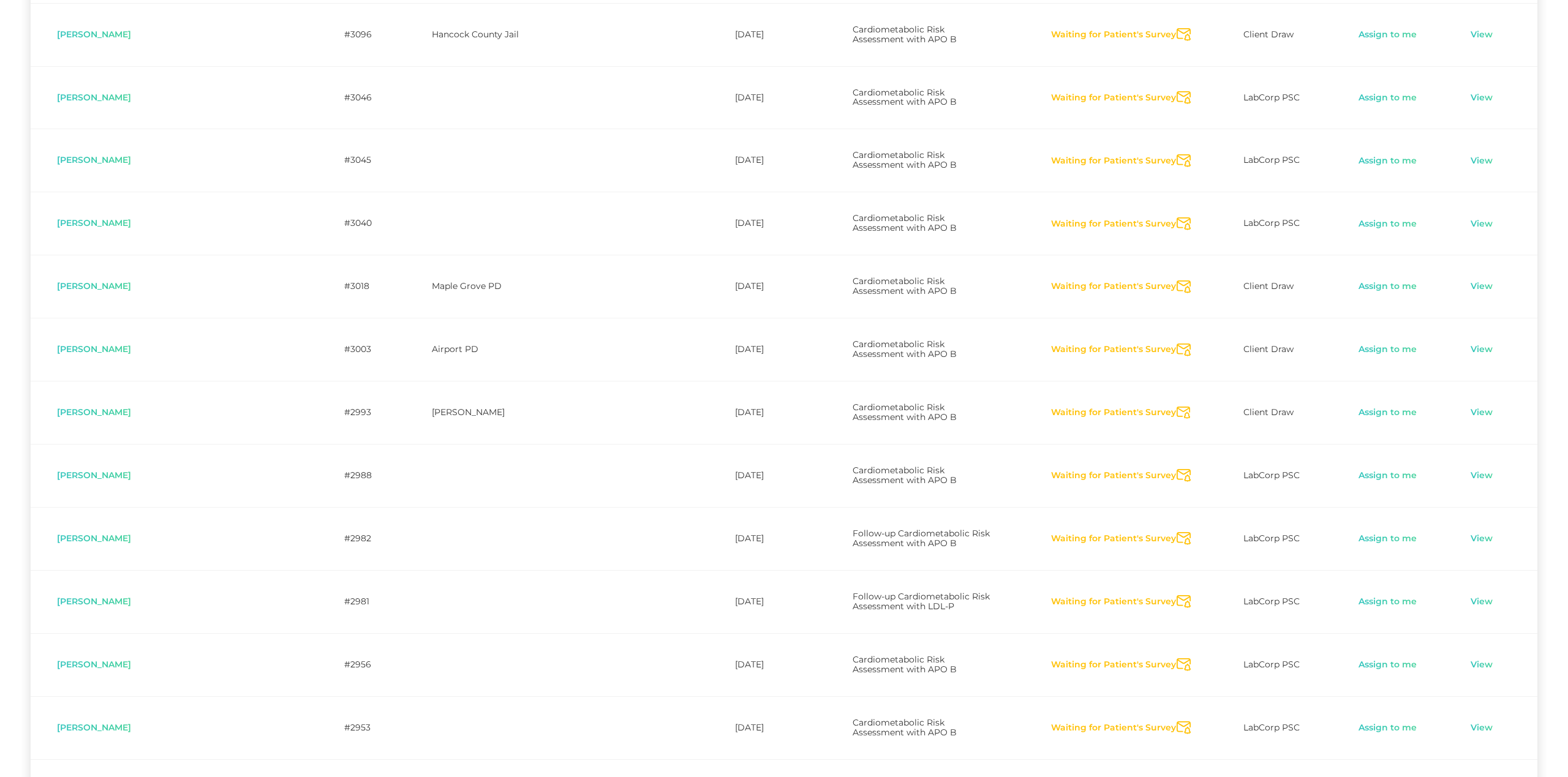
scroll to position [2445, 0]
click at [1176, 278] on icon "Send Notification" at bounding box center [1183, 285] width 14 height 13
click at [1176, 341] on icon "Send Notification" at bounding box center [1183, 348] width 14 height 13
click at [1176, 404] on icon "Send Notification" at bounding box center [1183, 411] width 14 height 13
click at [1176, 467] on icon "Send Notification" at bounding box center [1183, 473] width 14 height 13
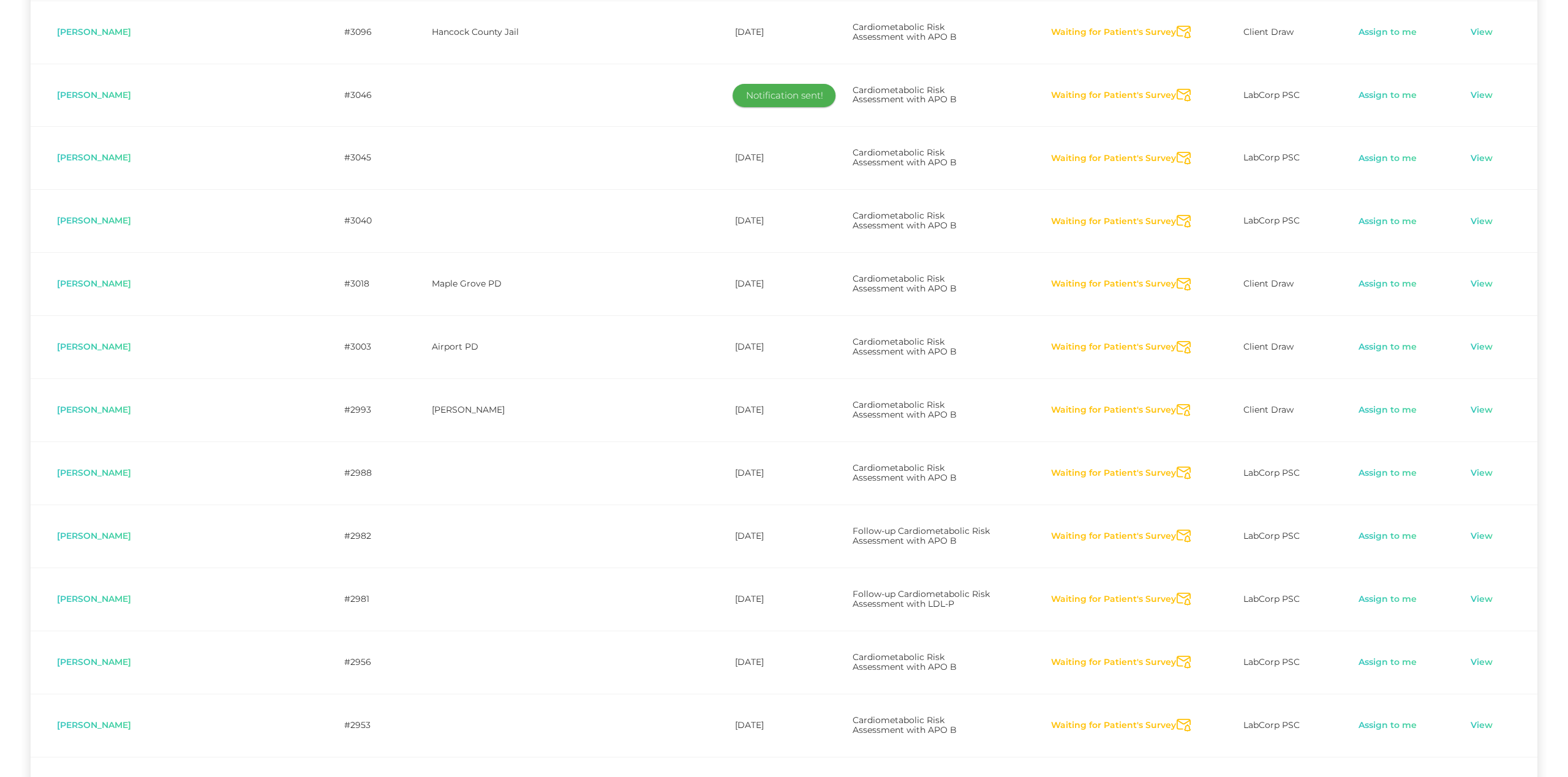
drag, startPoint x: 1174, startPoint y: 266, endPoint x: 1179, endPoint y: 344, distance: 78.2
click at [1176, 530] on icon "Send Notification" at bounding box center [1183, 536] width 14 height 13
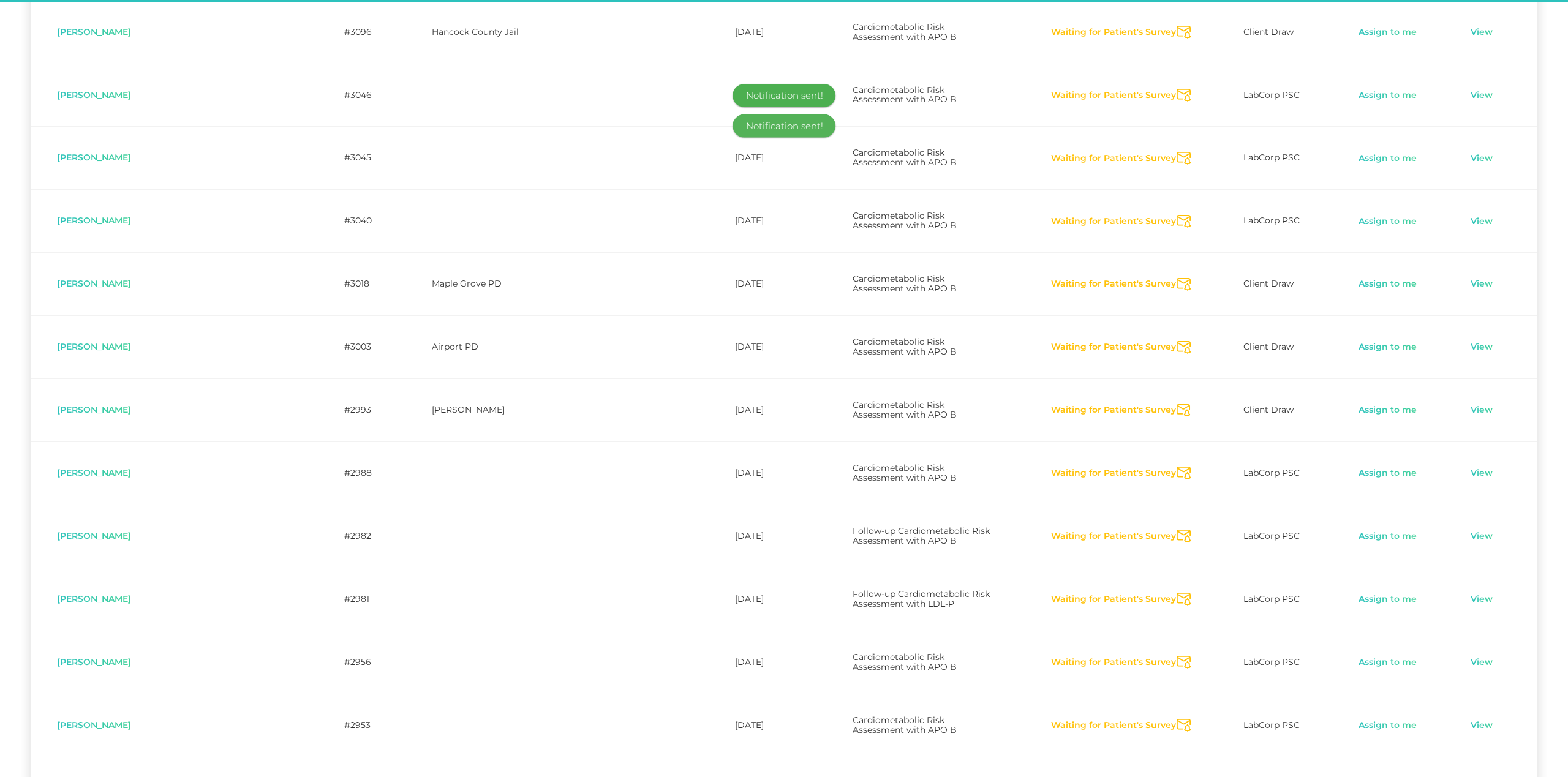
click at [1176, 593] on icon "Send Notification" at bounding box center [1183, 600] width 14 height 13
click at [1176, 656] on icon "Send Notification" at bounding box center [1183, 662] width 14 height 13
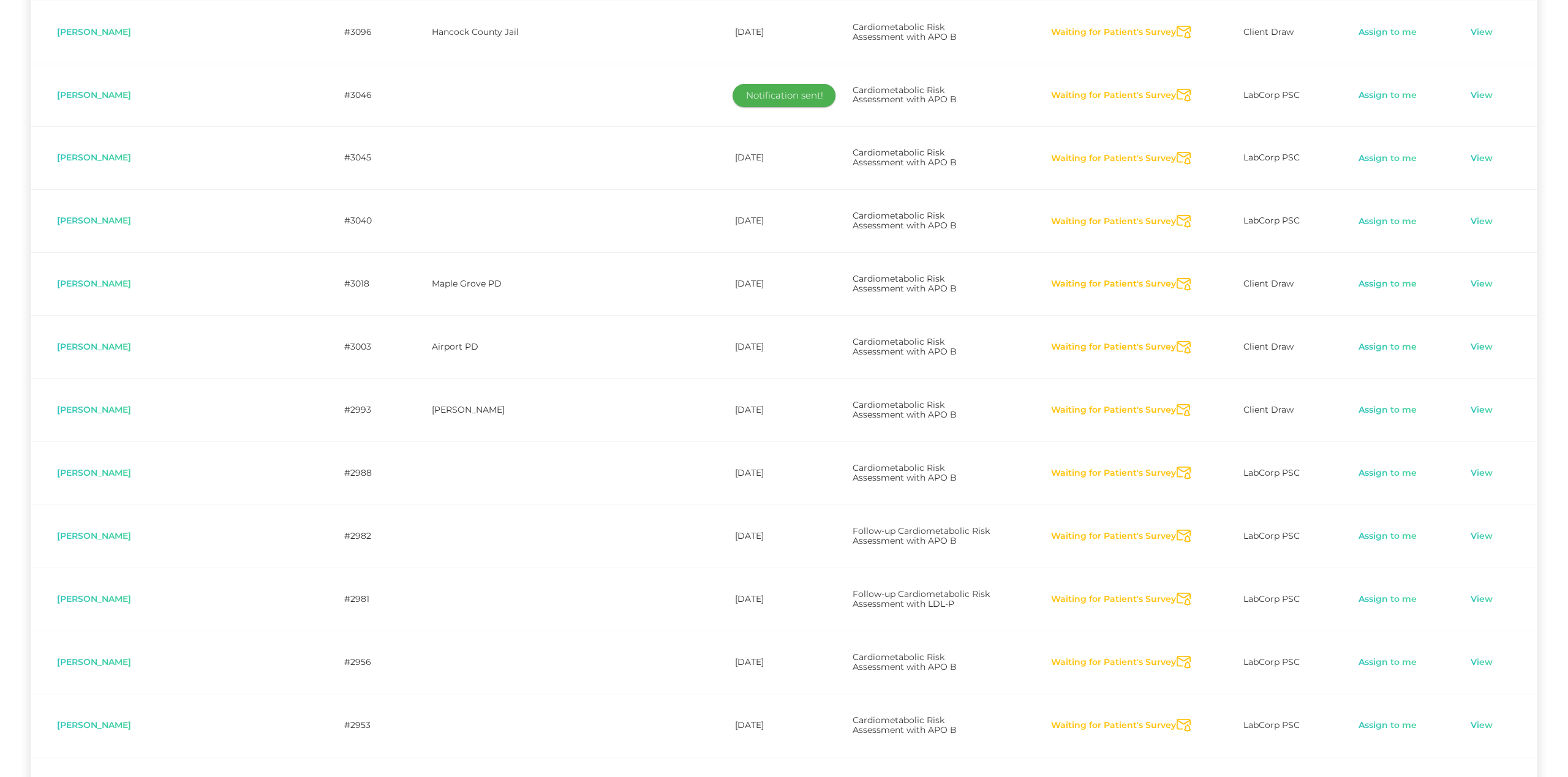
click at [1176, 719] on icon "Send Notification" at bounding box center [1183, 726] width 14 height 13
click at [1176, 776] on icon "Send Notification" at bounding box center [1183, 789] width 14 height 13
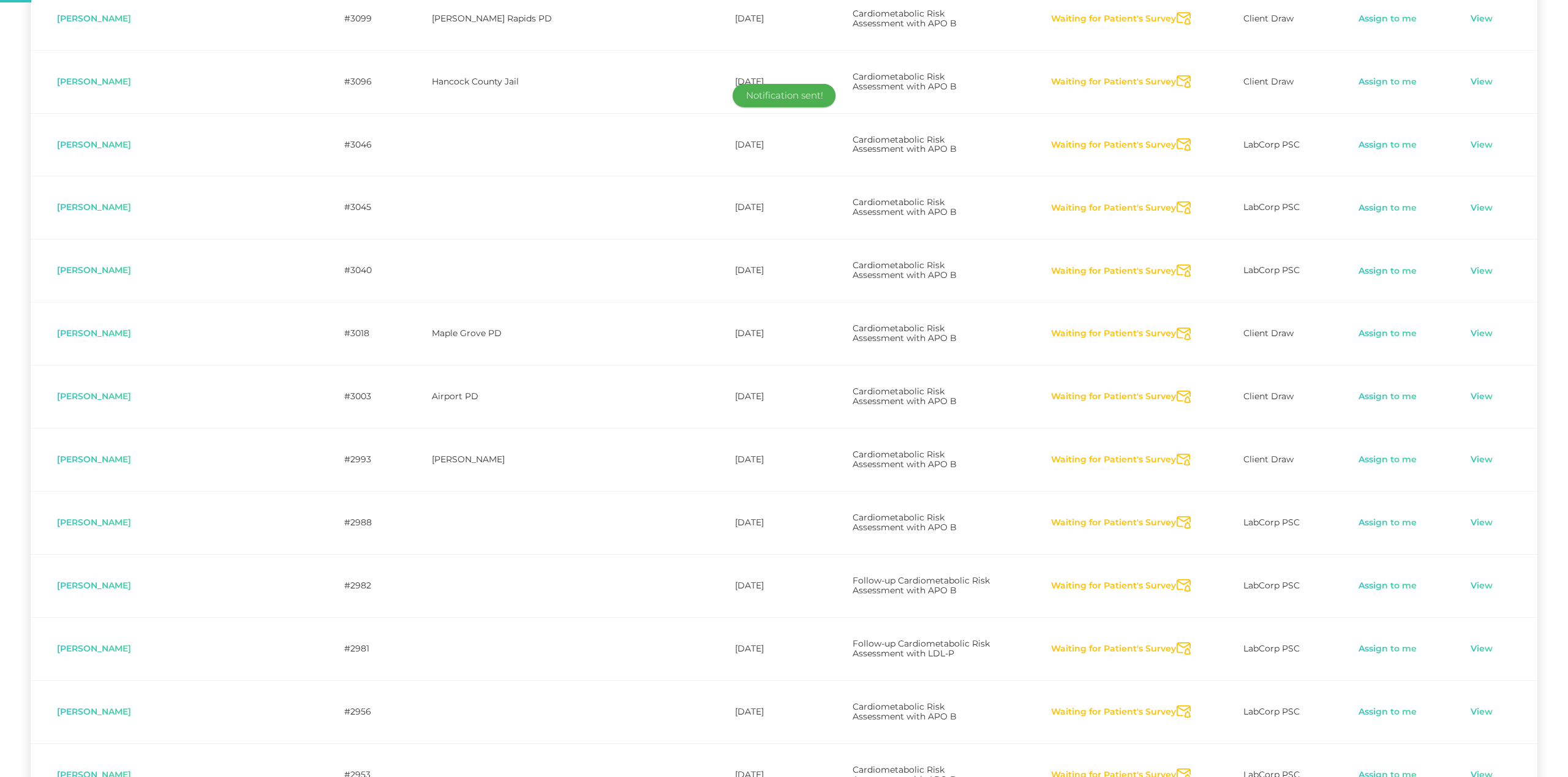
scroll to position [2381, 0]
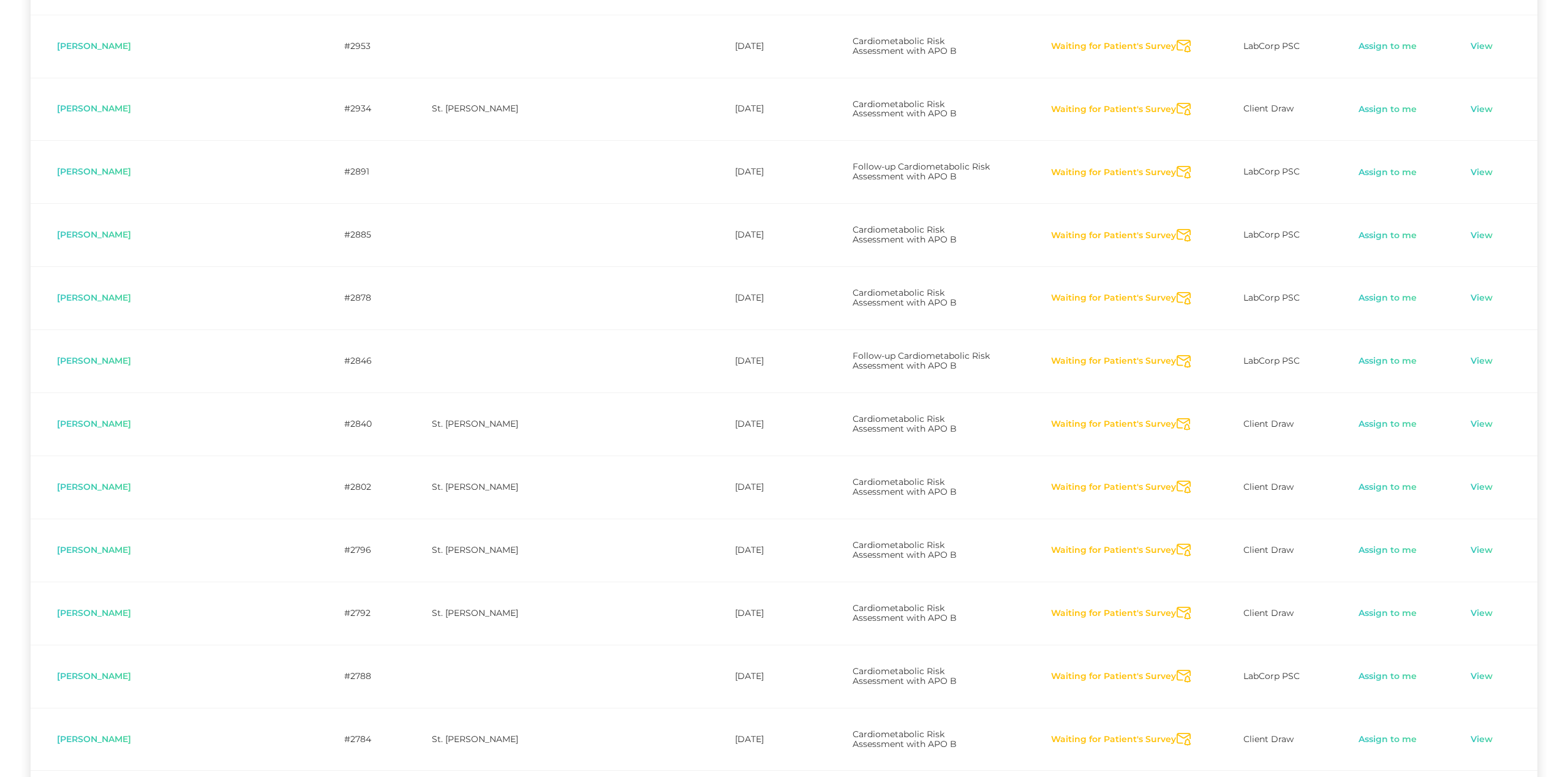
scroll to position [3126, 0]
click at [1176, 354] on icon "Send Notification" at bounding box center [1183, 360] width 14 height 13
click at [1176, 417] on icon "Send Notification" at bounding box center [1183, 424] width 14 height 13
drag, startPoint x: 1173, startPoint y: 151, endPoint x: 1182, endPoint y: 238, distance: 87.5
click at [1176, 480] on icon "Send Notification" at bounding box center [1183, 486] width 14 height 13
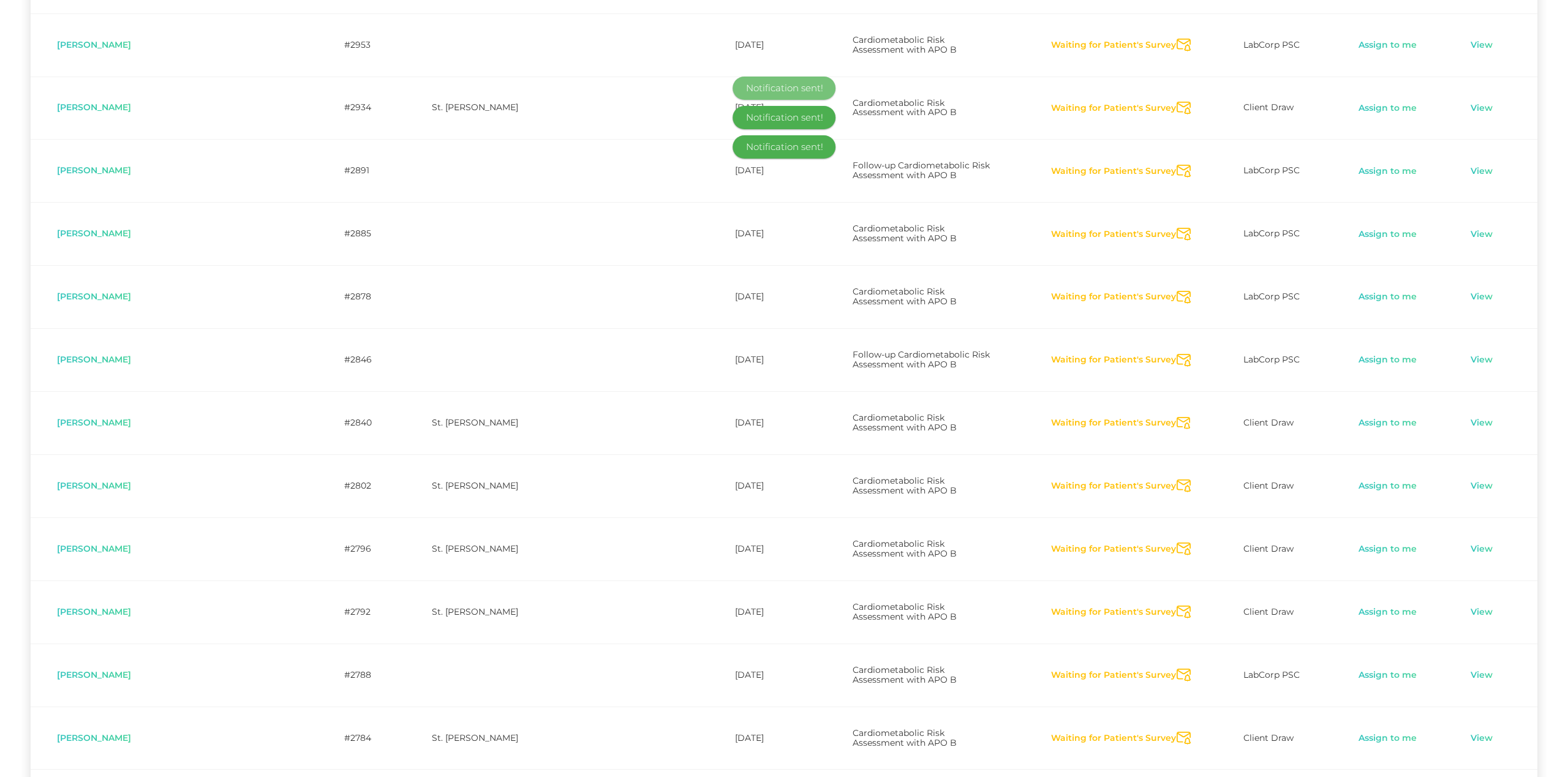
drag, startPoint x: 1174, startPoint y: 206, endPoint x: 1176, endPoint y: 217, distance: 11.2
click at [1176, 542] on icon "Send Notification" at bounding box center [1183, 549] width 14 height 13
click at [1176, 606] on icon "Send Notification" at bounding box center [1183, 612] width 14 height 13
click at [1176, 669] on icon "Send Notification" at bounding box center [1183, 676] width 14 height 13
click at [1176, 732] on icon "Send Notification" at bounding box center [1183, 738] width 14 height 13
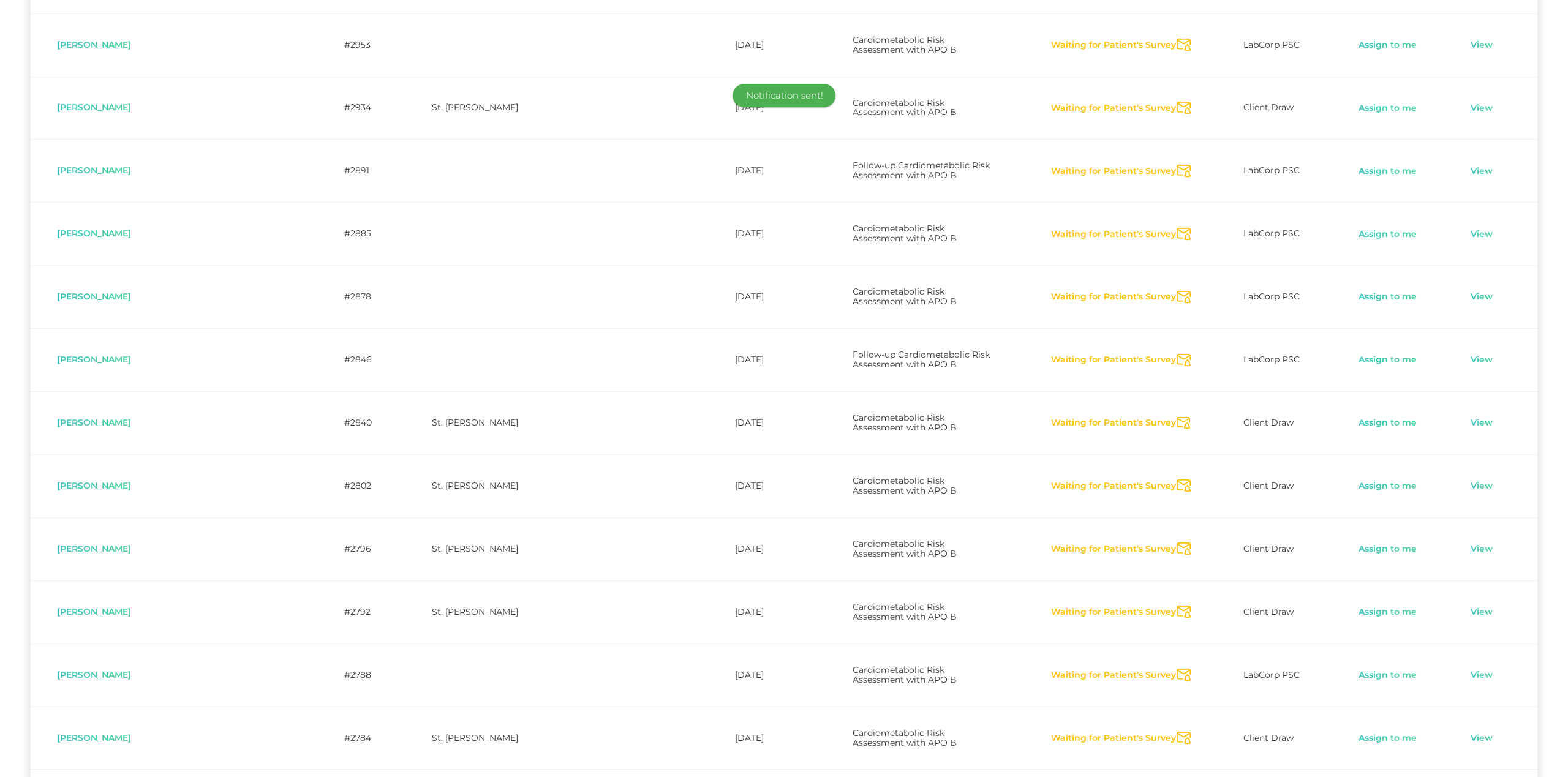
drag, startPoint x: 1176, startPoint y: 542, endPoint x: 1152, endPoint y: 541, distance: 24.0
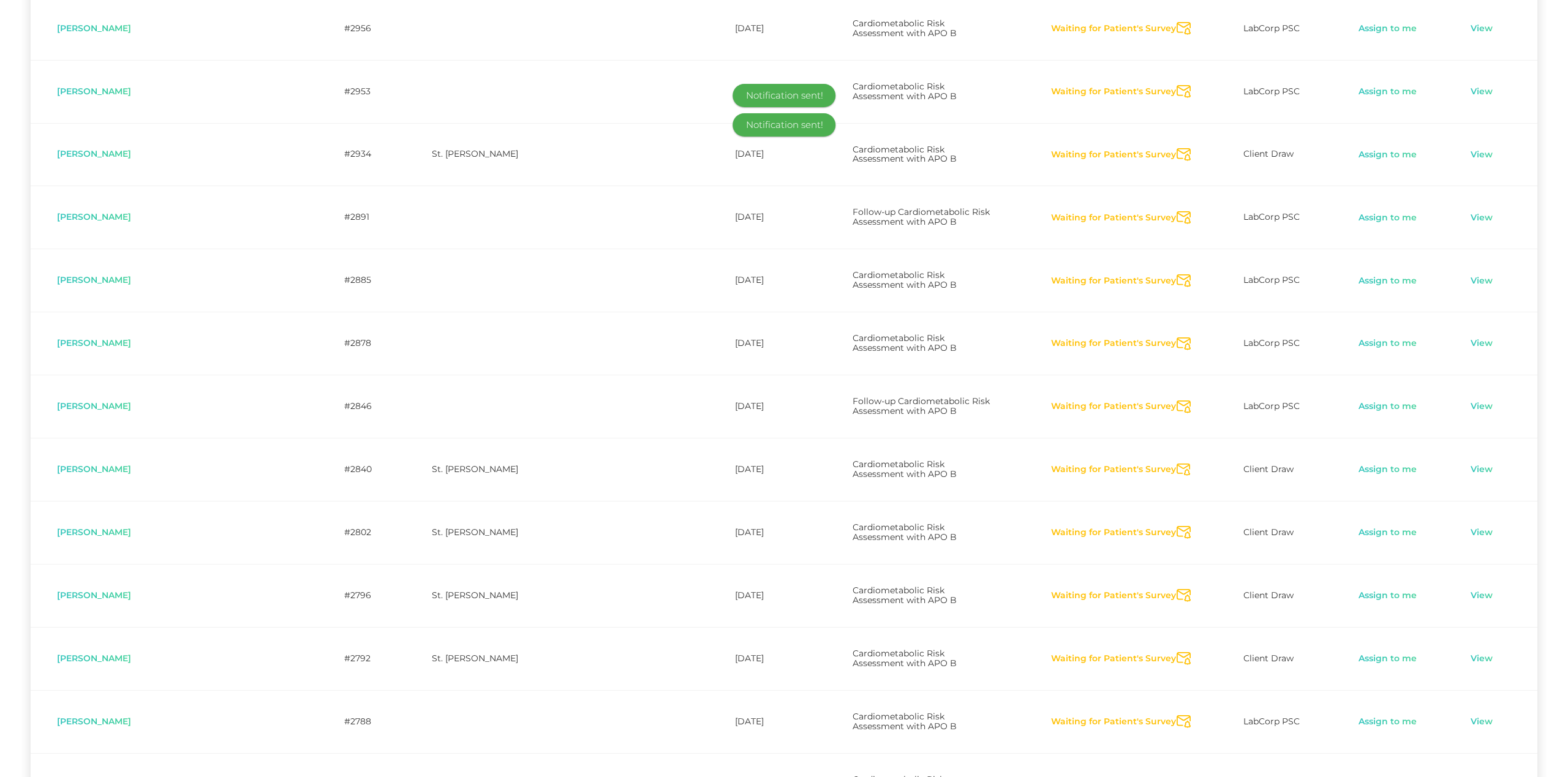
scroll to position [3070, 0]
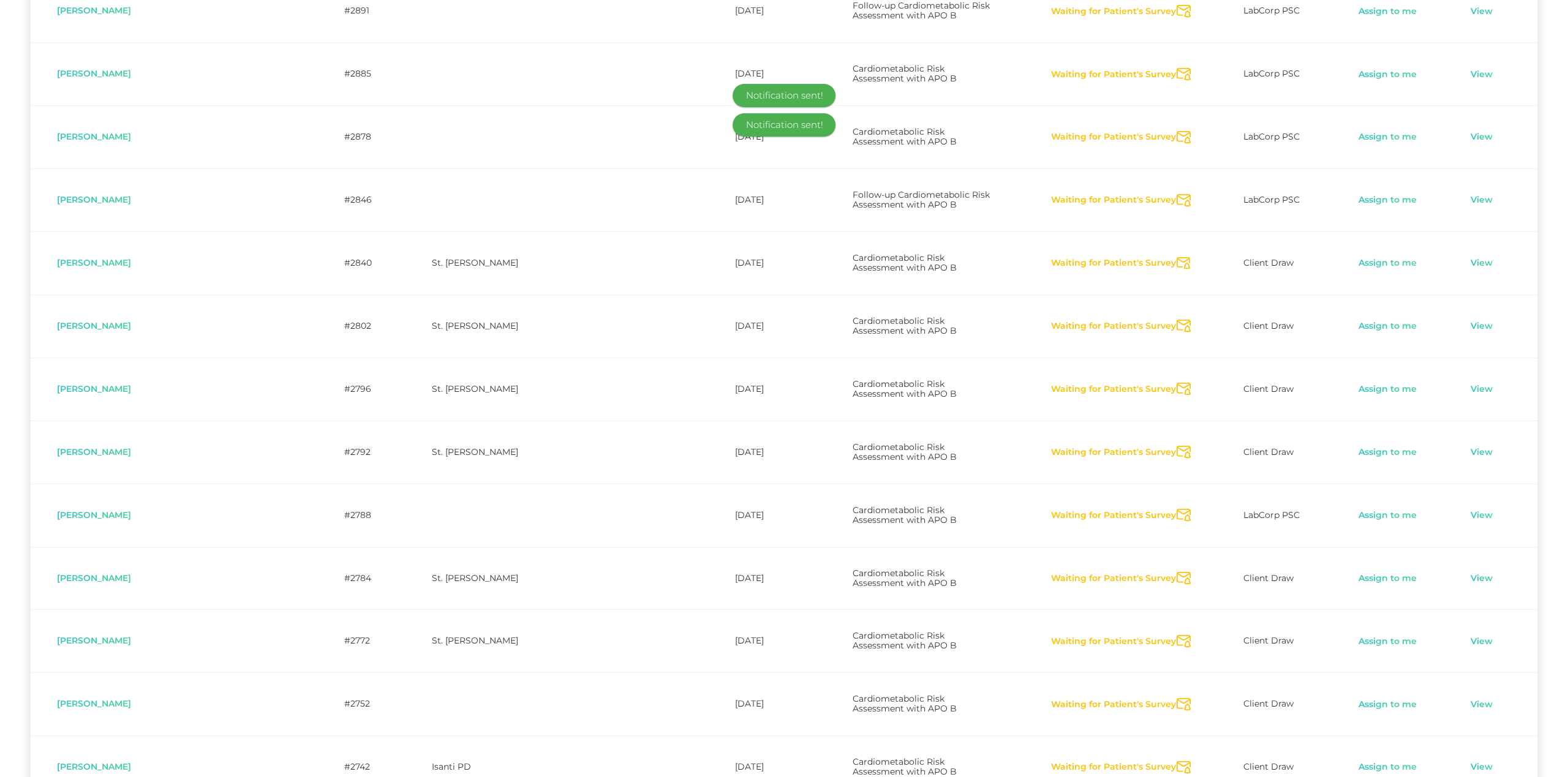
scroll to position [3293, 0]
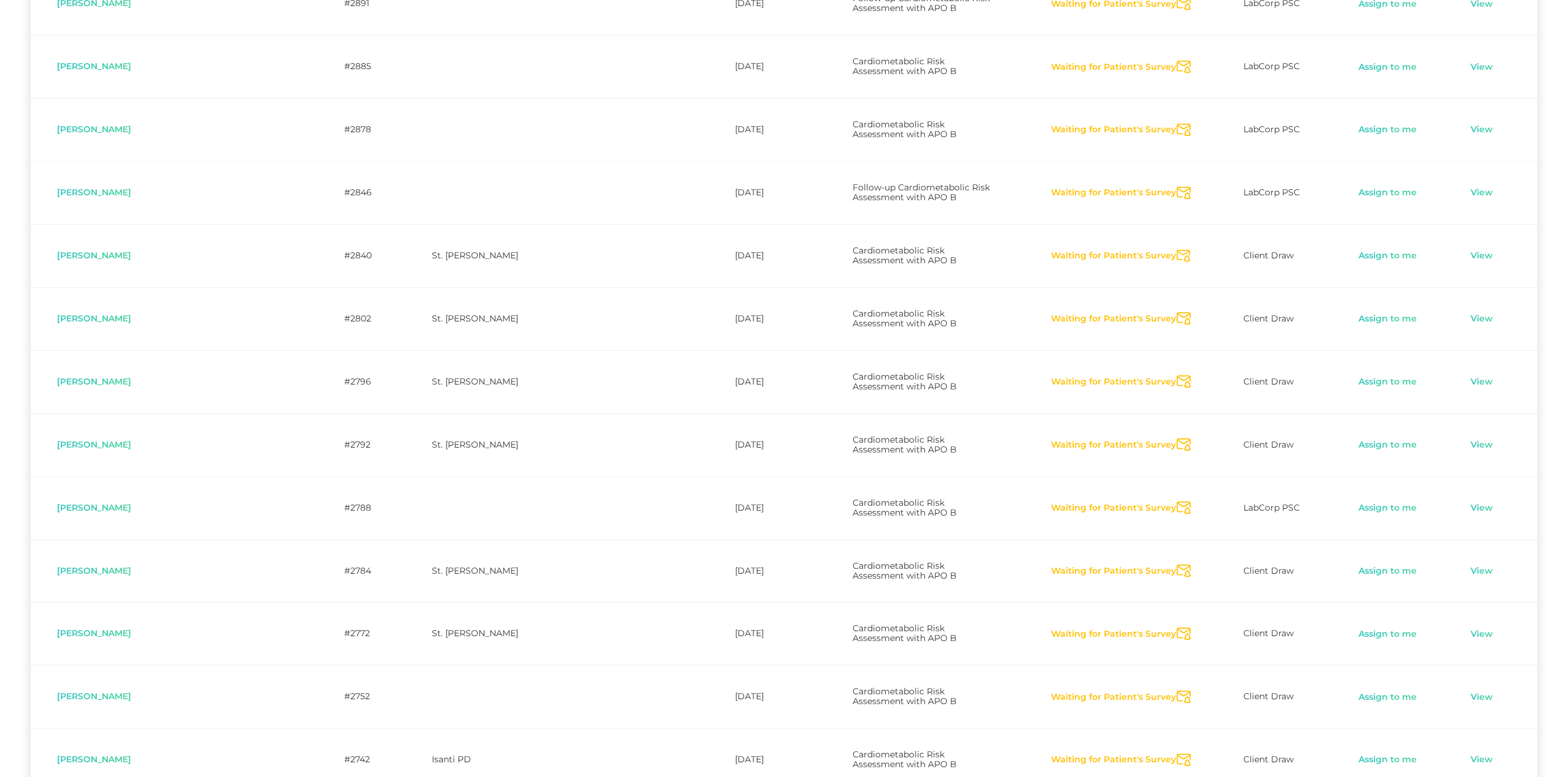
drag, startPoint x: 1172, startPoint y: 658, endPoint x: 1162, endPoint y: 726, distance: 68.7
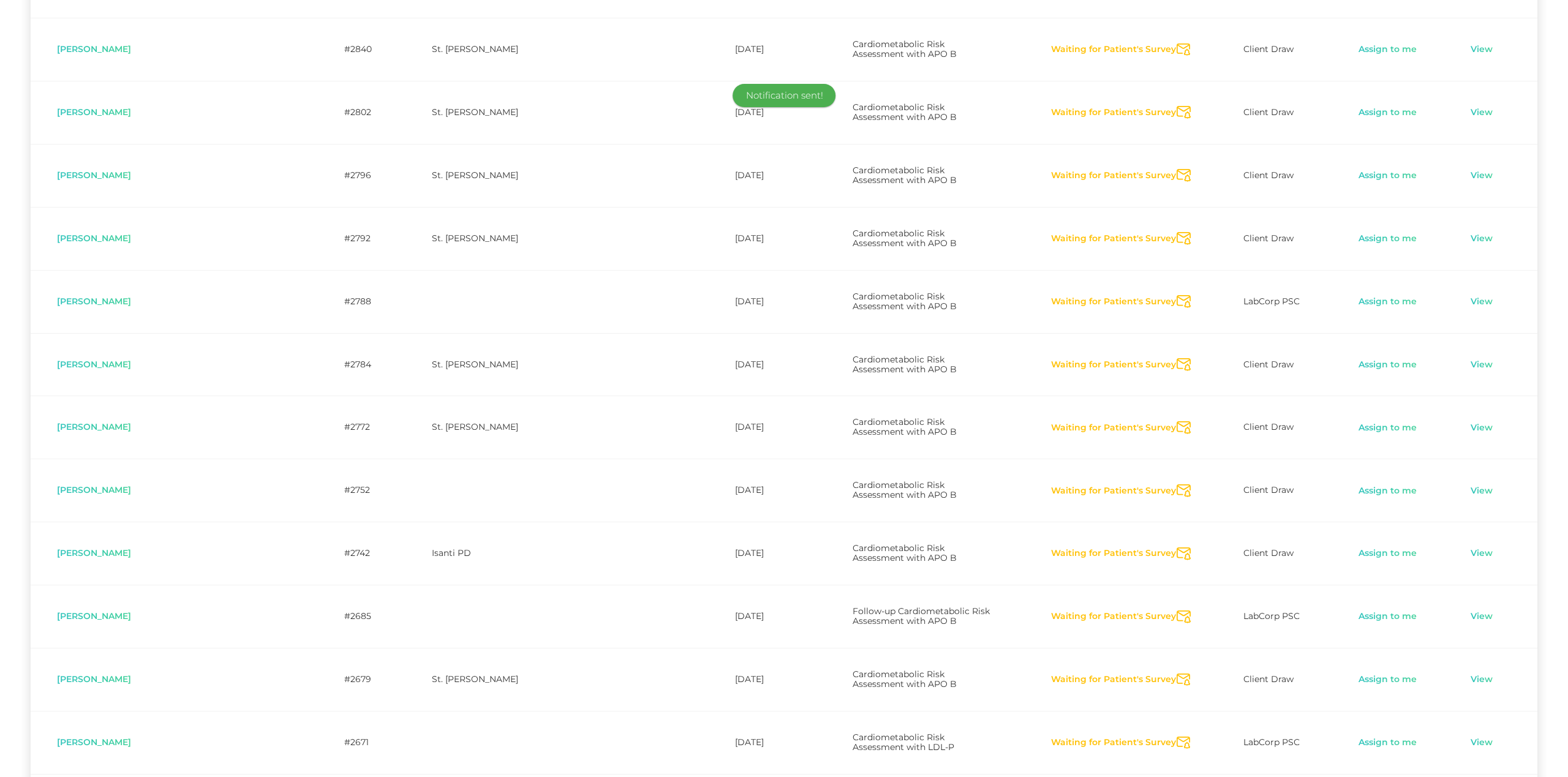
scroll to position [3505, 0]
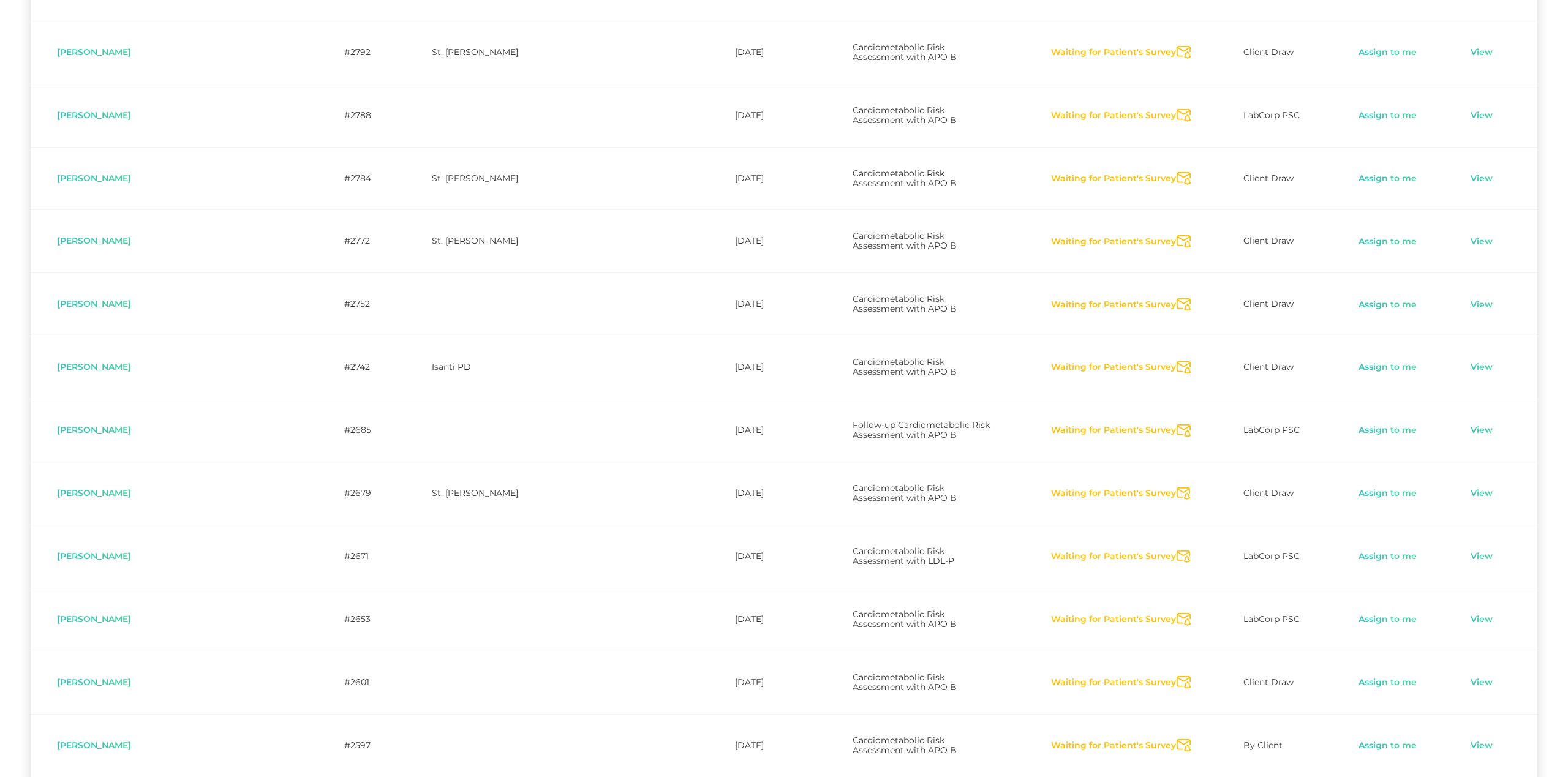
scroll to position [3687, 0]
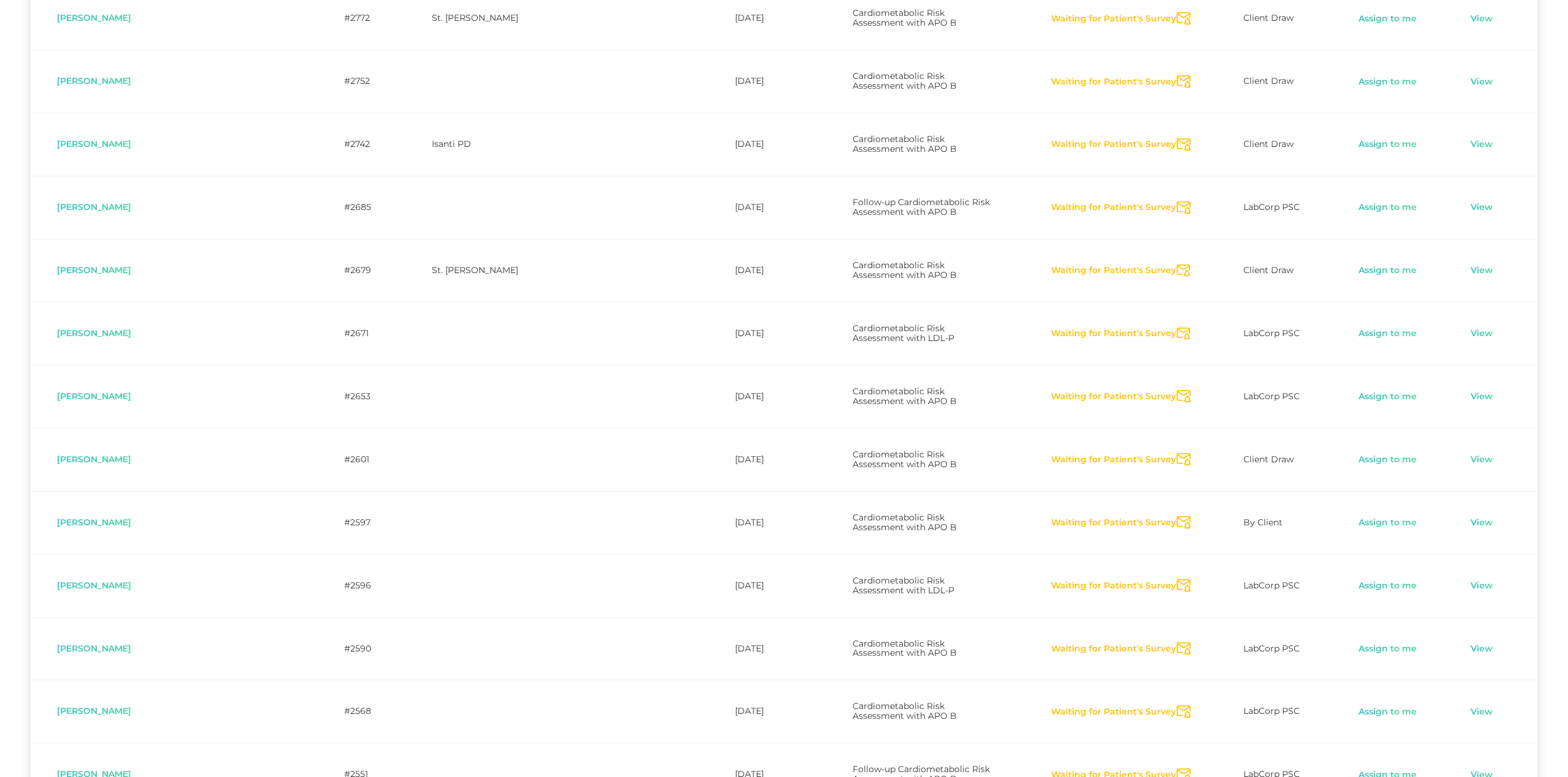
scroll to position [3920, 0]
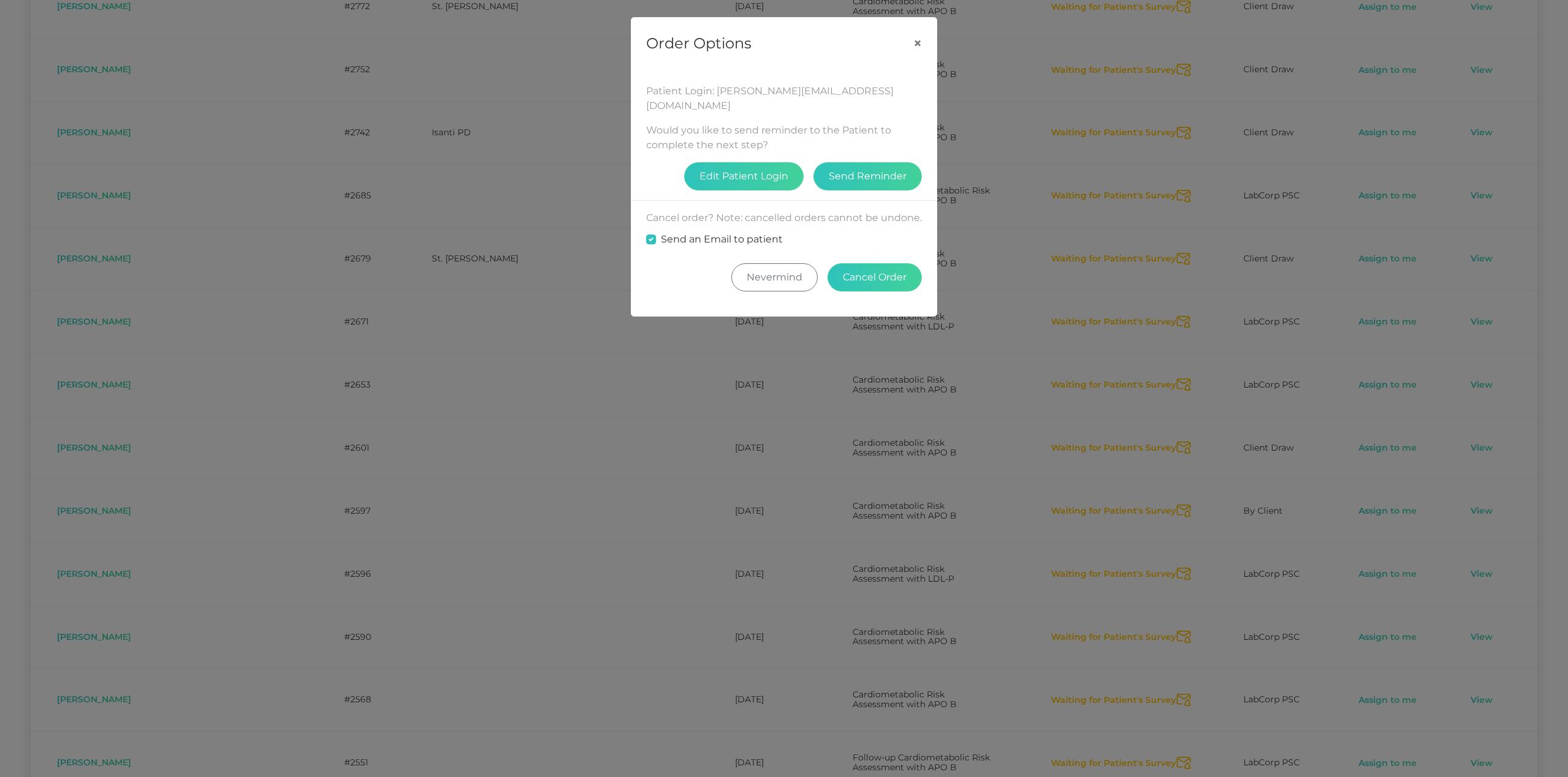
click at [711, 227] on fieldset "Send an Email to patient" at bounding box center [784, 239] width 276 height 28
click at [653, 246] on div "Send an Email to patient" at bounding box center [784, 239] width 276 height 14
click at [661, 241] on label "Send an Email to patient" at bounding box center [722, 239] width 122 height 14
click at [654, 241] on input "Send an Email to patient" at bounding box center [651, 238] width 10 height 13
checkbox input "false"
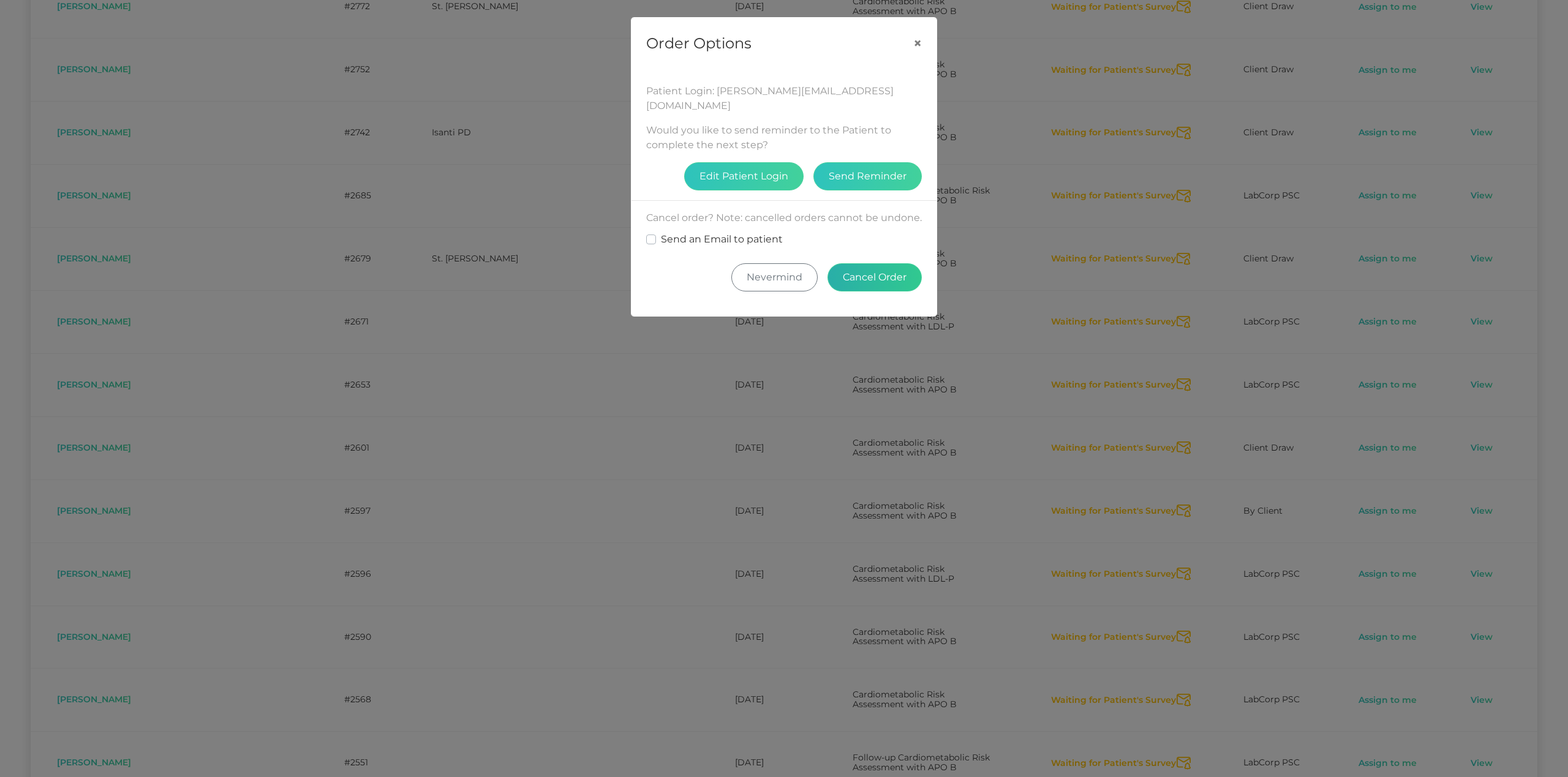
click at [854, 273] on button "Cancel Order" at bounding box center [874, 277] width 94 height 28
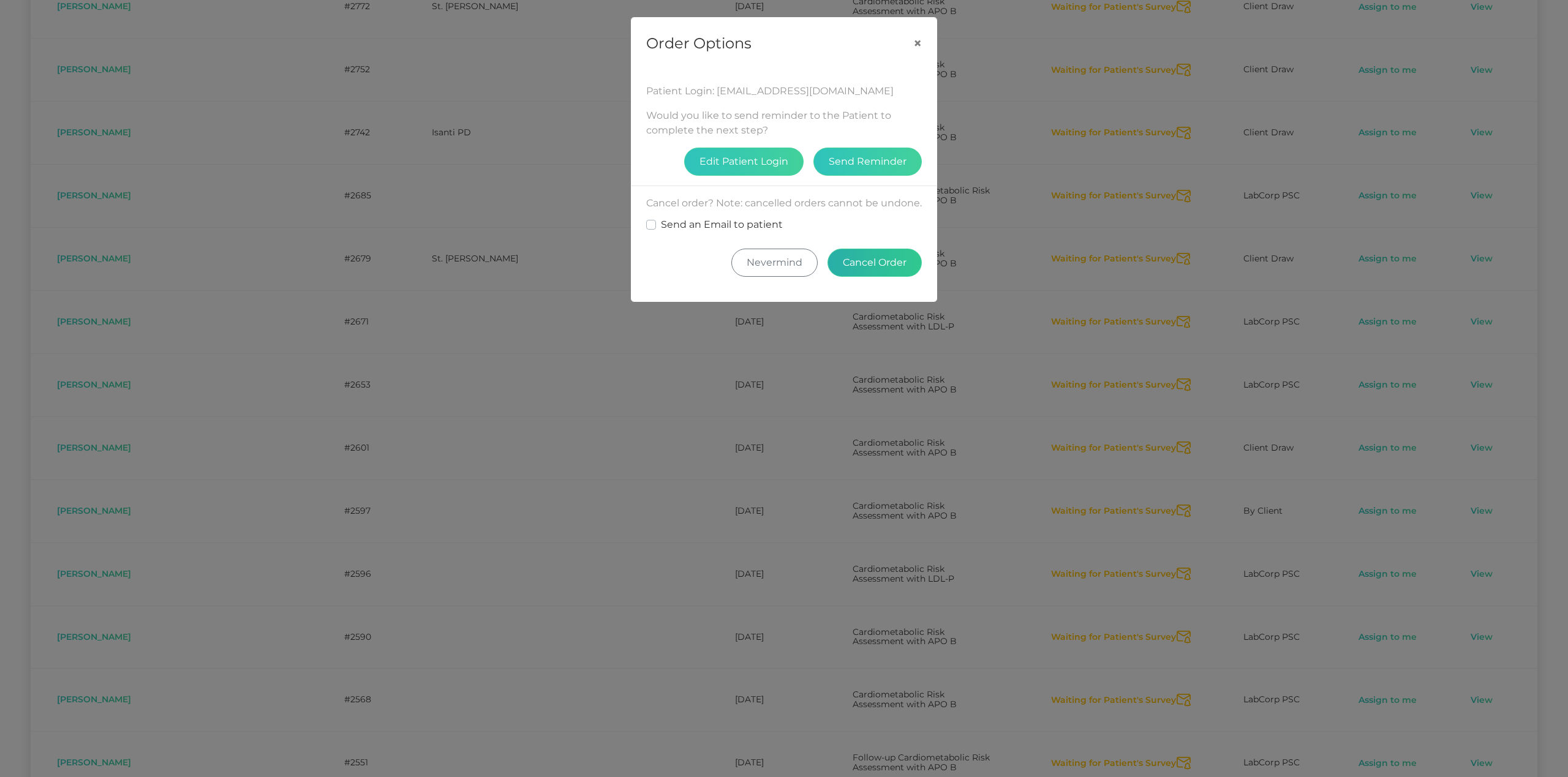
click at [877, 277] on button "Cancel Order" at bounding box center [874, 262] width 94 height 28
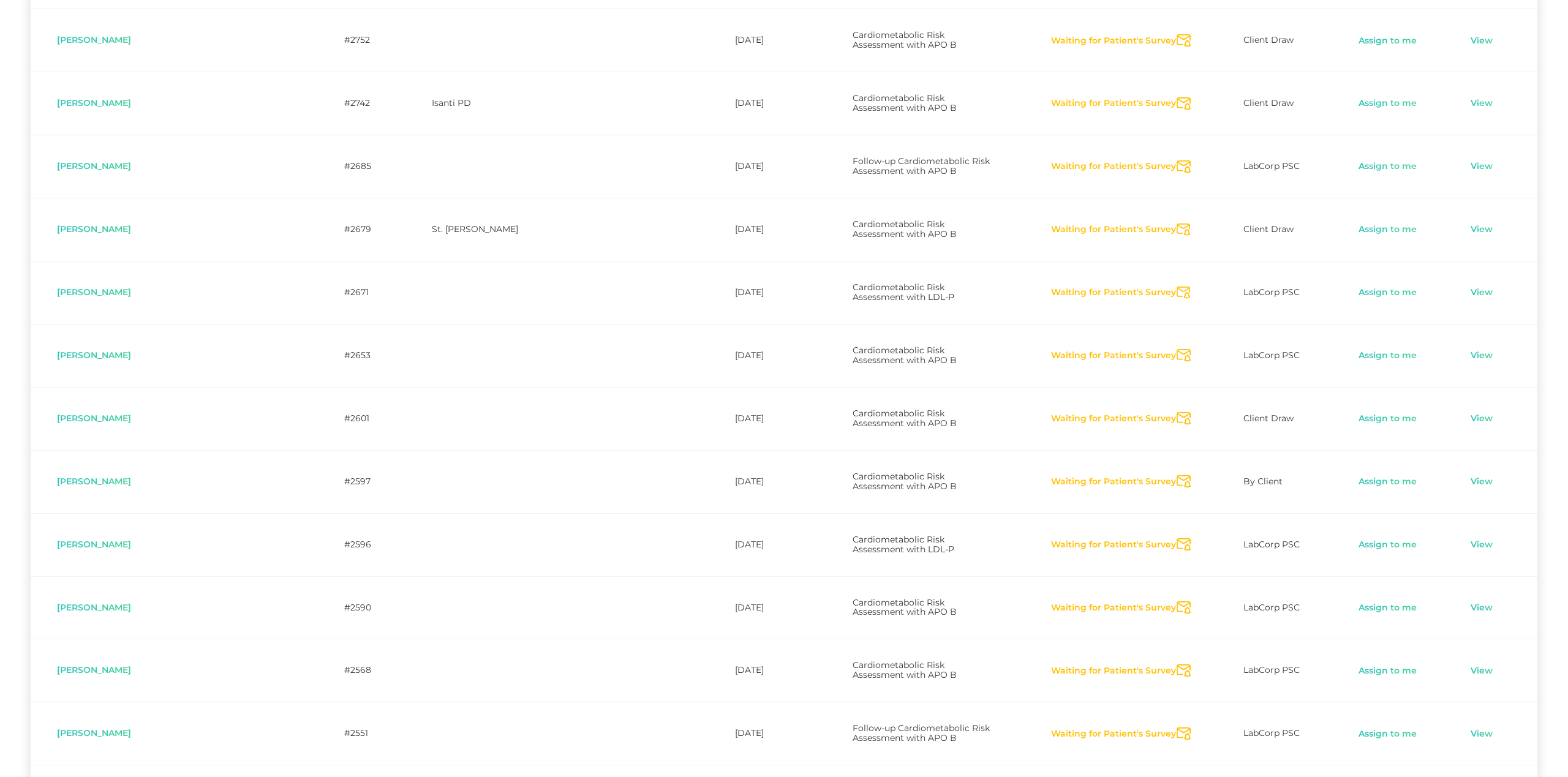
scroll to position [3949, 0]
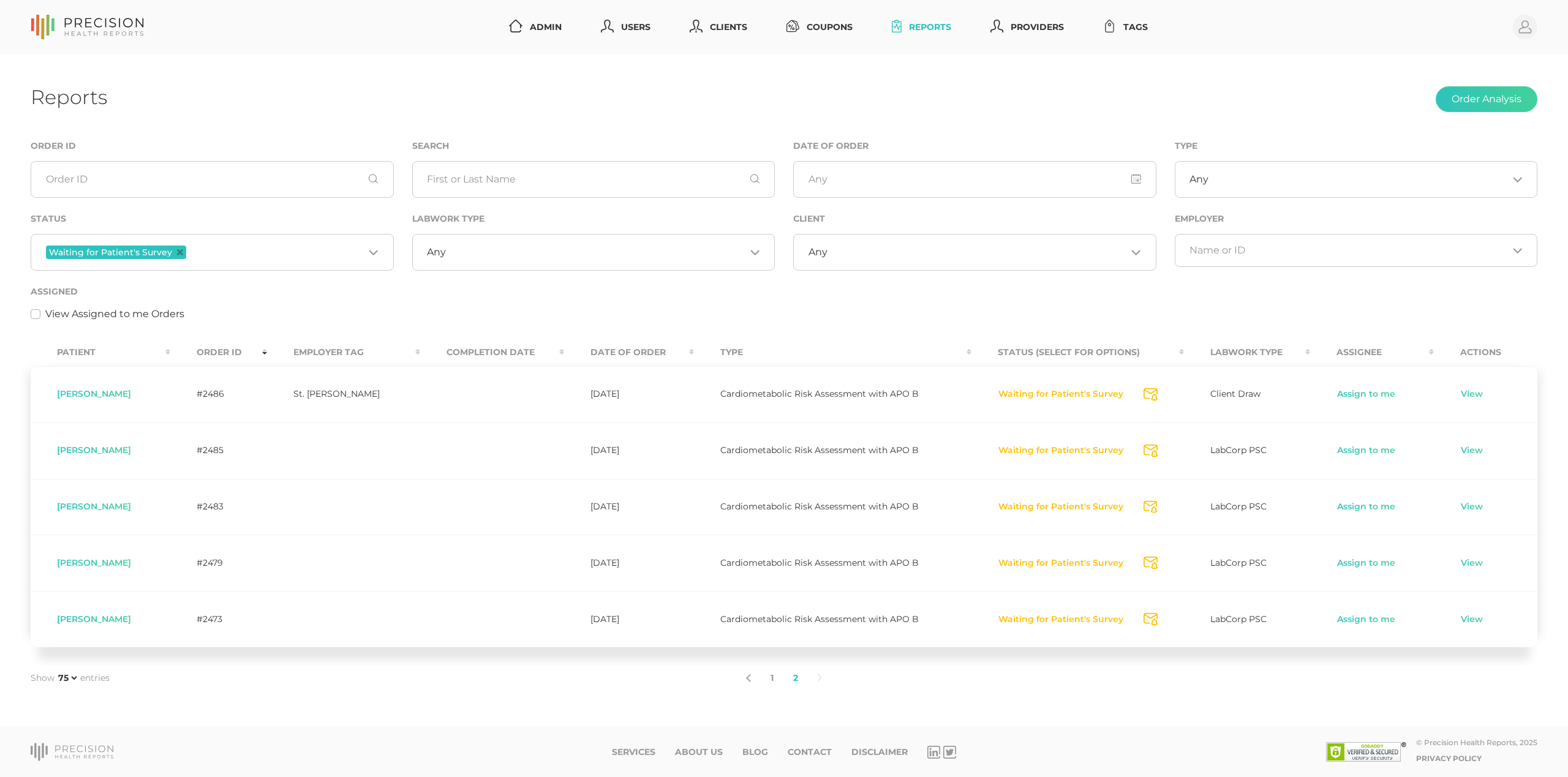
scroll to position [0, 0]
click at [1150, 393] on icon "Send Notification" at bounding box center [1150, 395] width 14 height 13
click at [1050, 448] on button "Waiting for Patient's Survey" at bounding box center [1060, 451] width 126 height 13
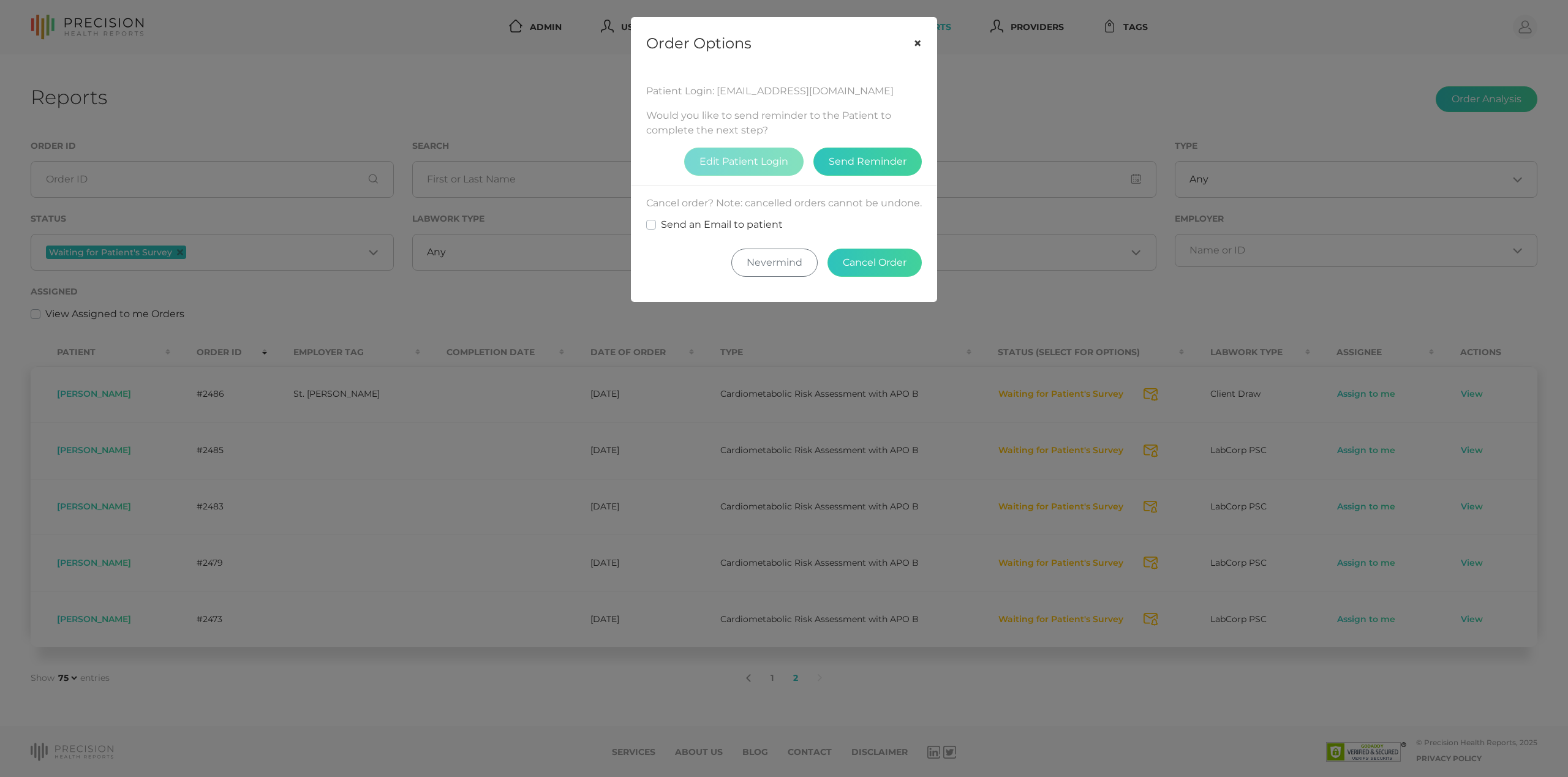
click at [917, 40] on button "×" at bounding box center [917, 43] width 38 height 51
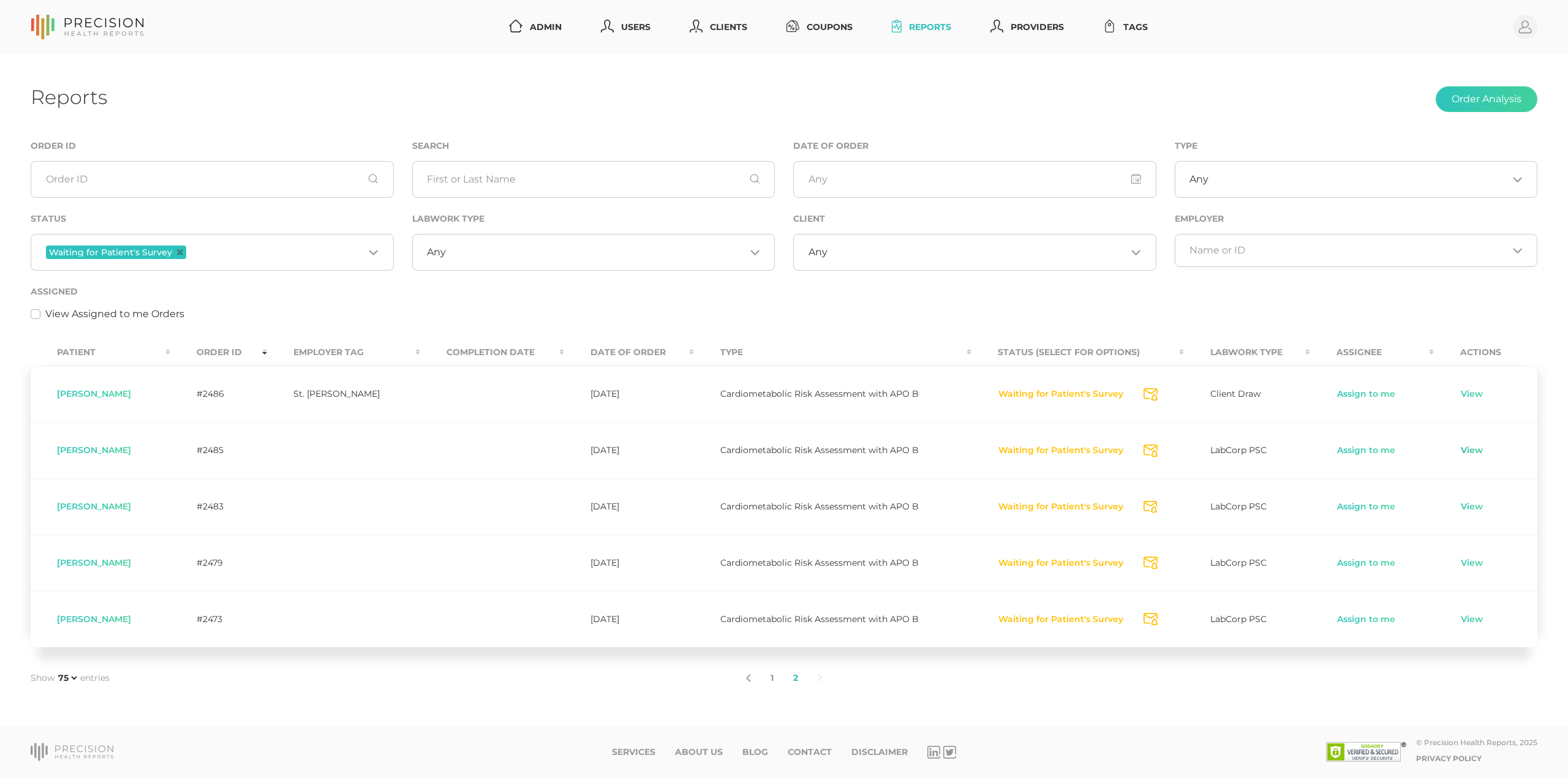
click at [1480, 454] on link "View" at bounding box center [1471, 451] width 23 height 13
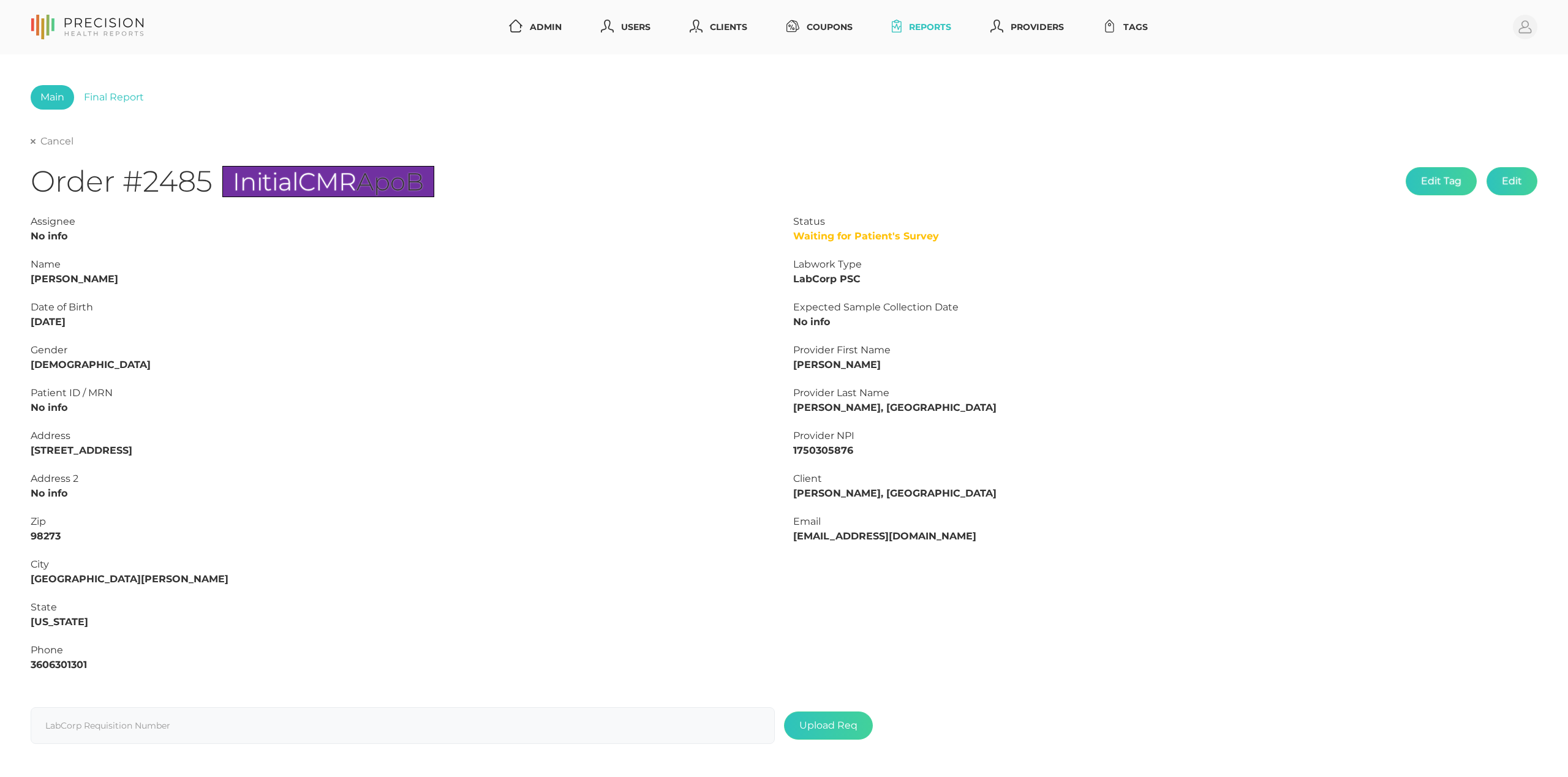
click at [40, 143] on link "Cancel" at bounding box center [51, 141] width 43 height 13
select select "75"
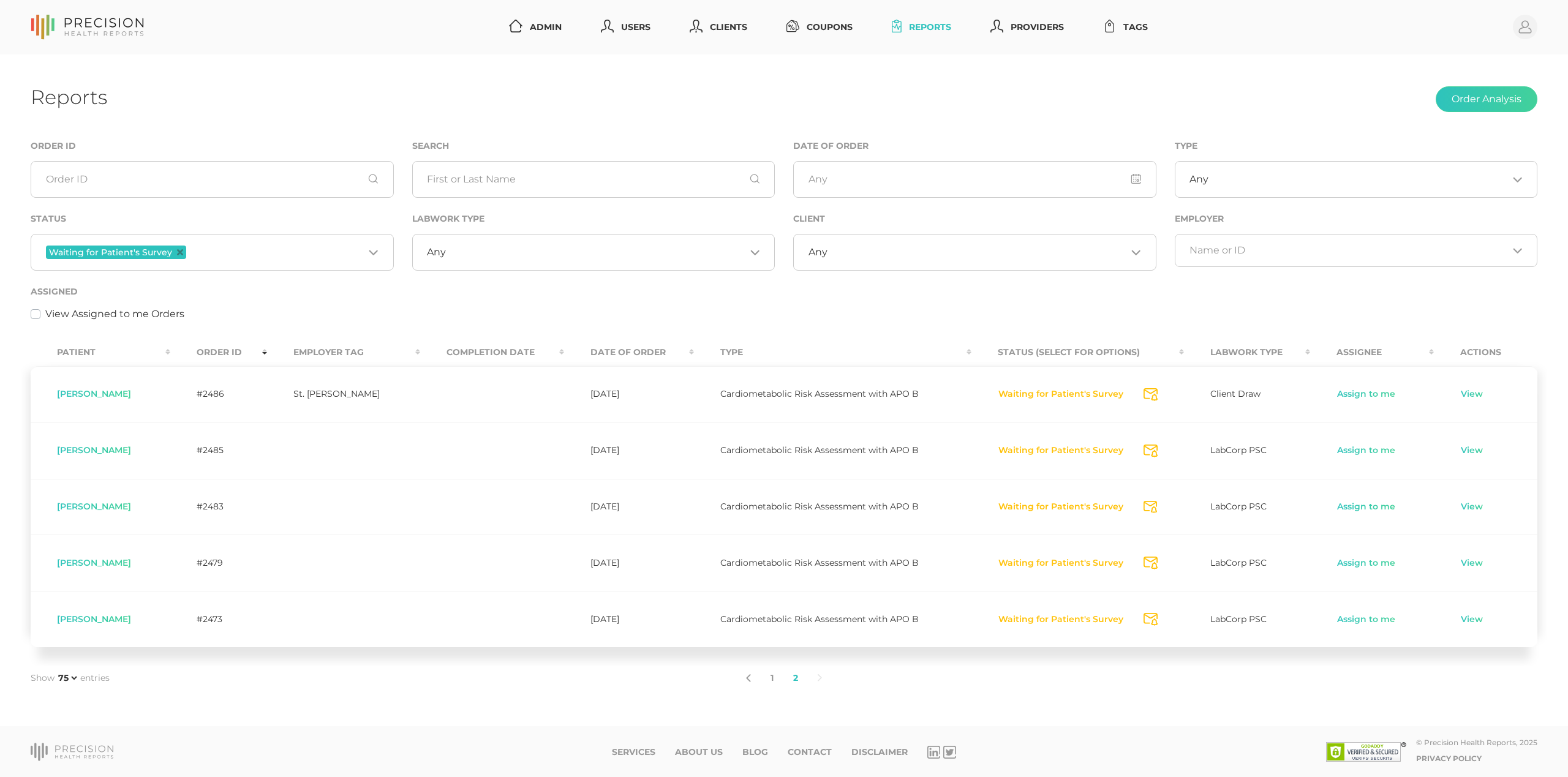
click at [1054, 447] on button "Waiting for Patient's Survey" at bounding box center [1060, 451] width 126 height 13
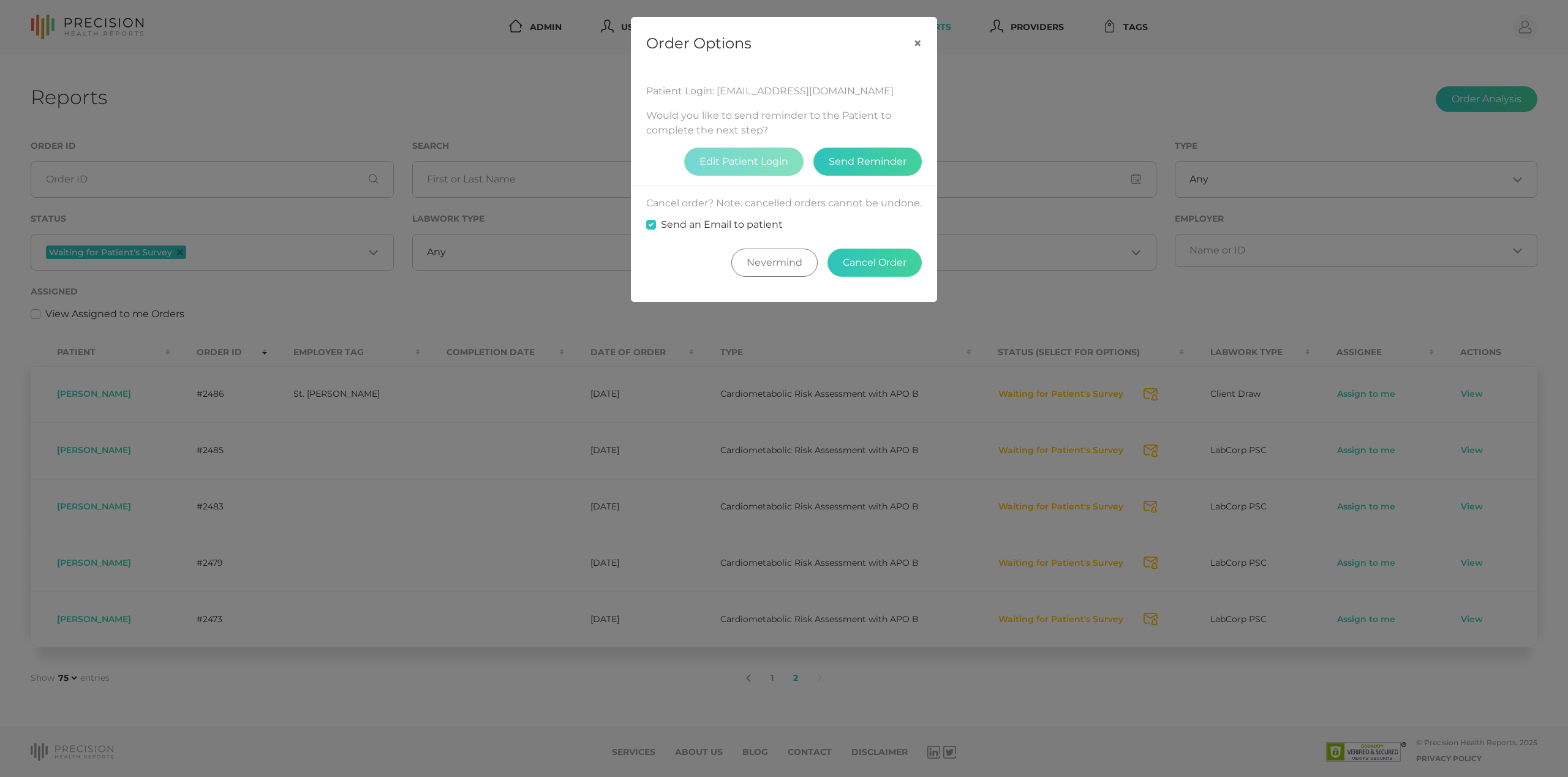
click at [718, 232] on label "Send an Email to patient" at bounding box center [722, 225] width 122 height 14
click at [656, 229] on input "Send an Email to patient" at bounding box center [651, 223] width 10 height 13
checkbox input "false"
click at [853, 277] on button "Cancel Order" at bounding box center [874, 262] width 94 height 28
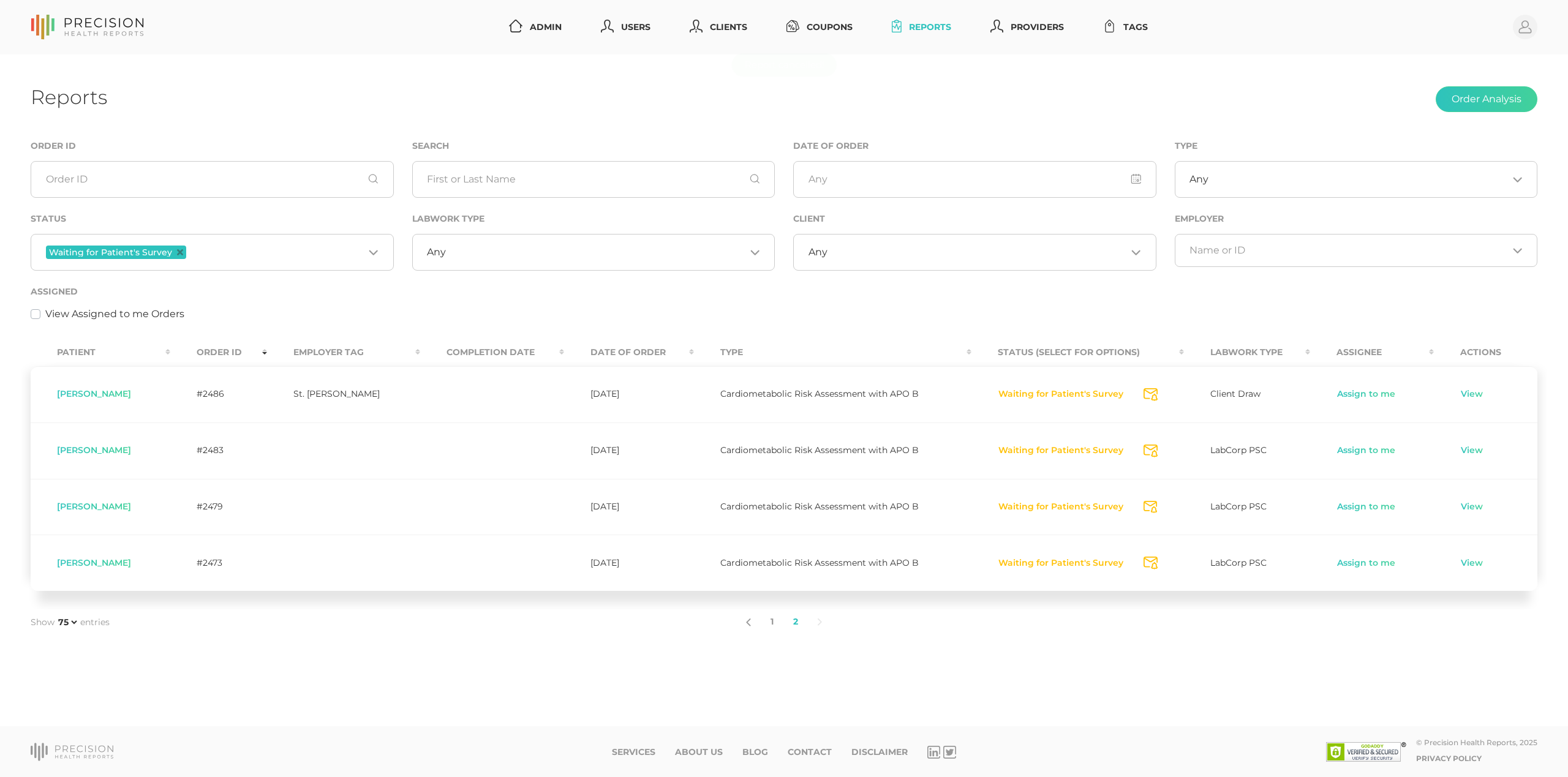
click at [1022, 448] on button "Waiting for Patient's Survey" at bounding box center [1060, 451] width 126 height 13
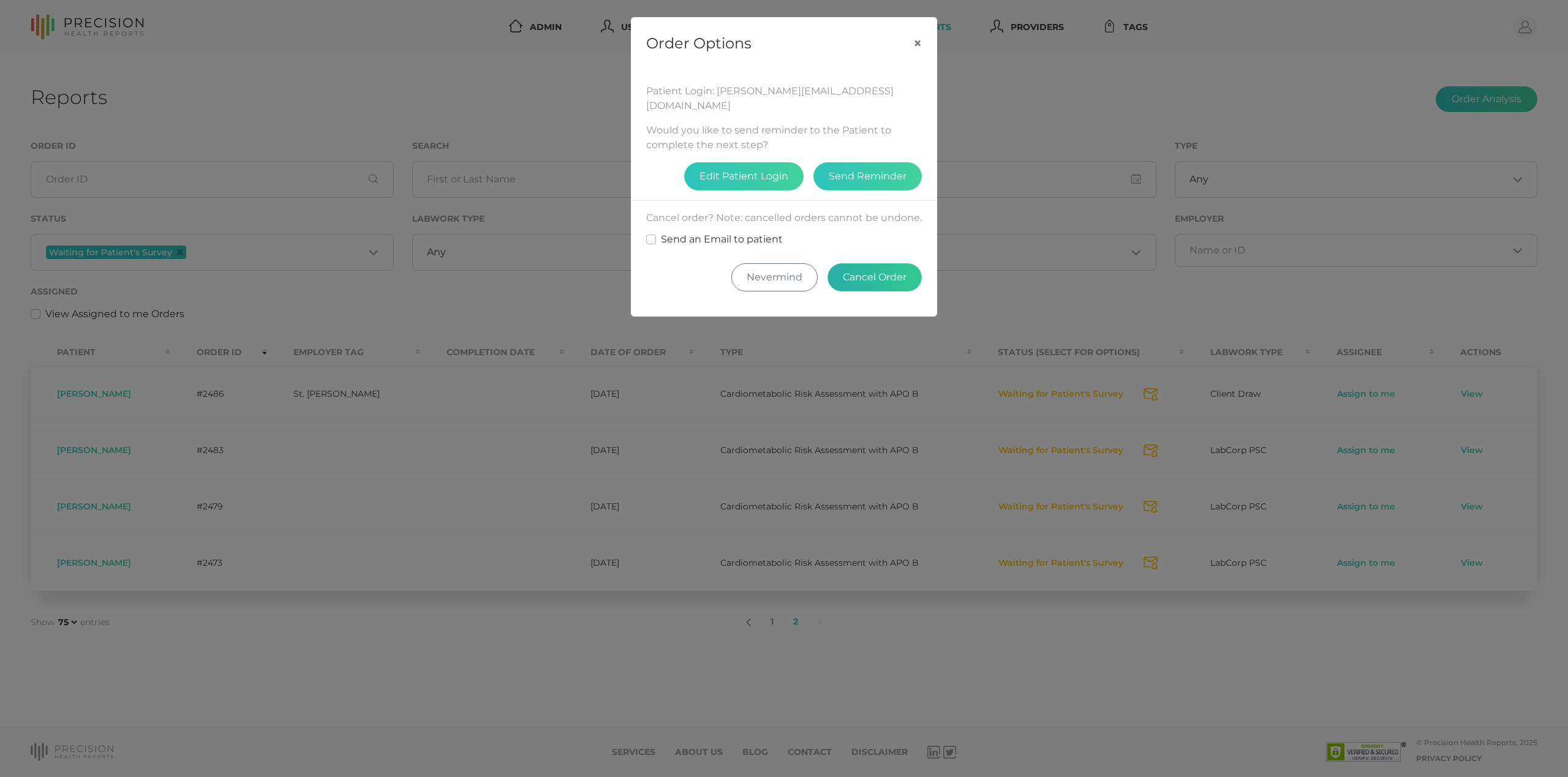
click at [885, 284] on button "Cancel Order" at bounding box center [874, 277] width 94 height 28
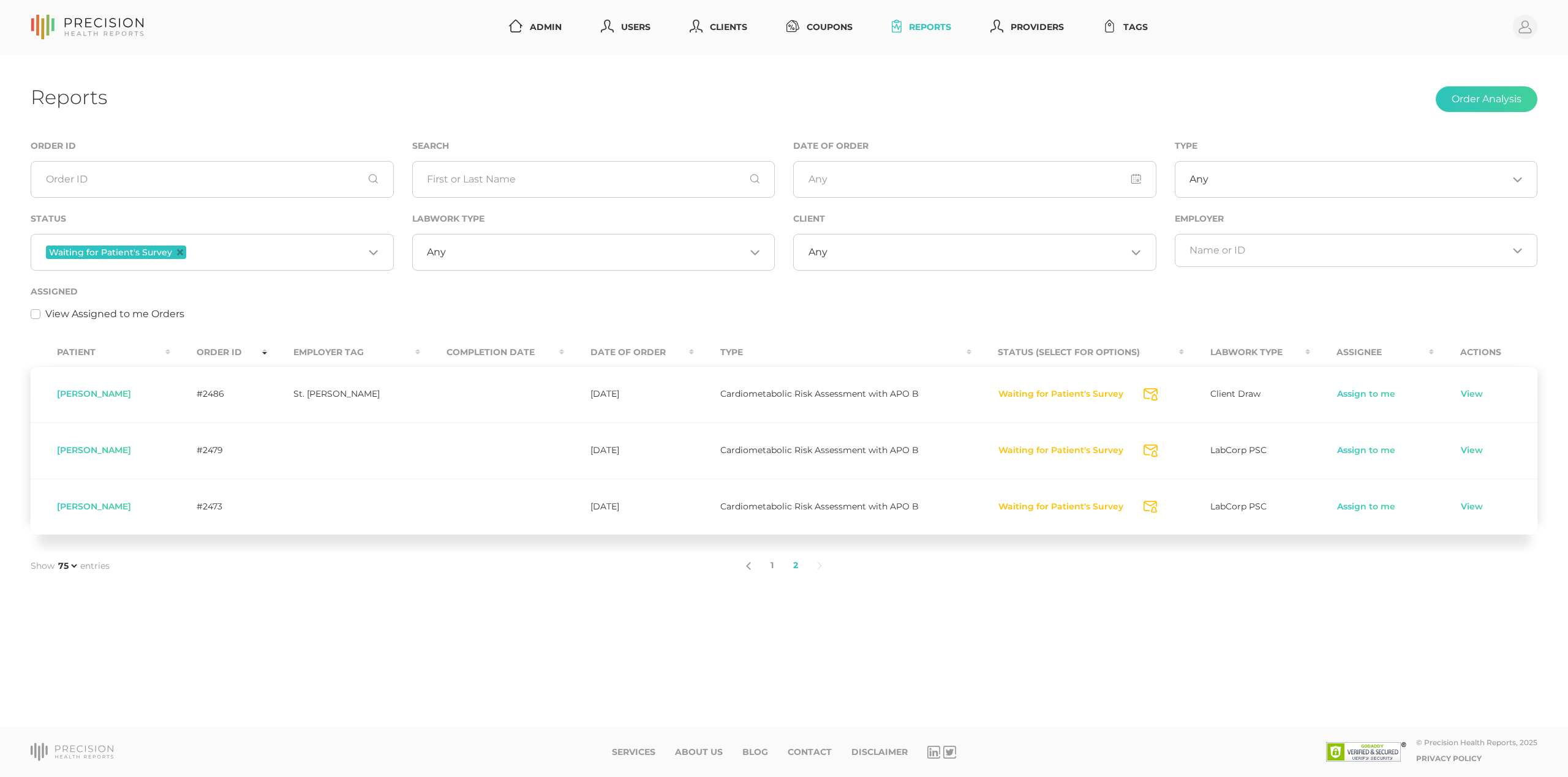
click at [1026, 451] on button "Waiting for Patient's Survey" at bounding box center [1060, 451] width 126 height 13
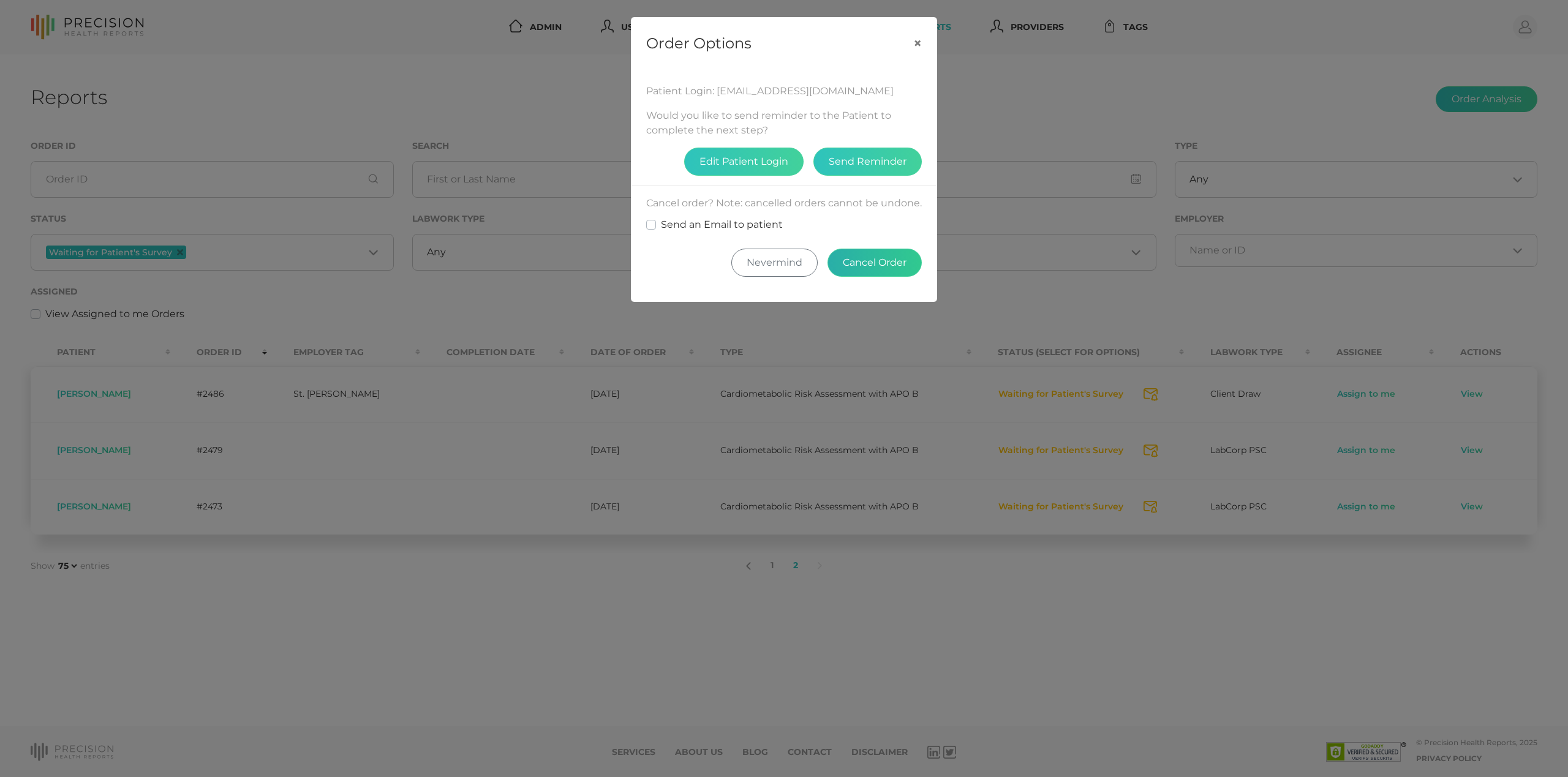
click at [856, 275] on button "Cancel Order" at bounding box center [874, 262] width 94 height 28
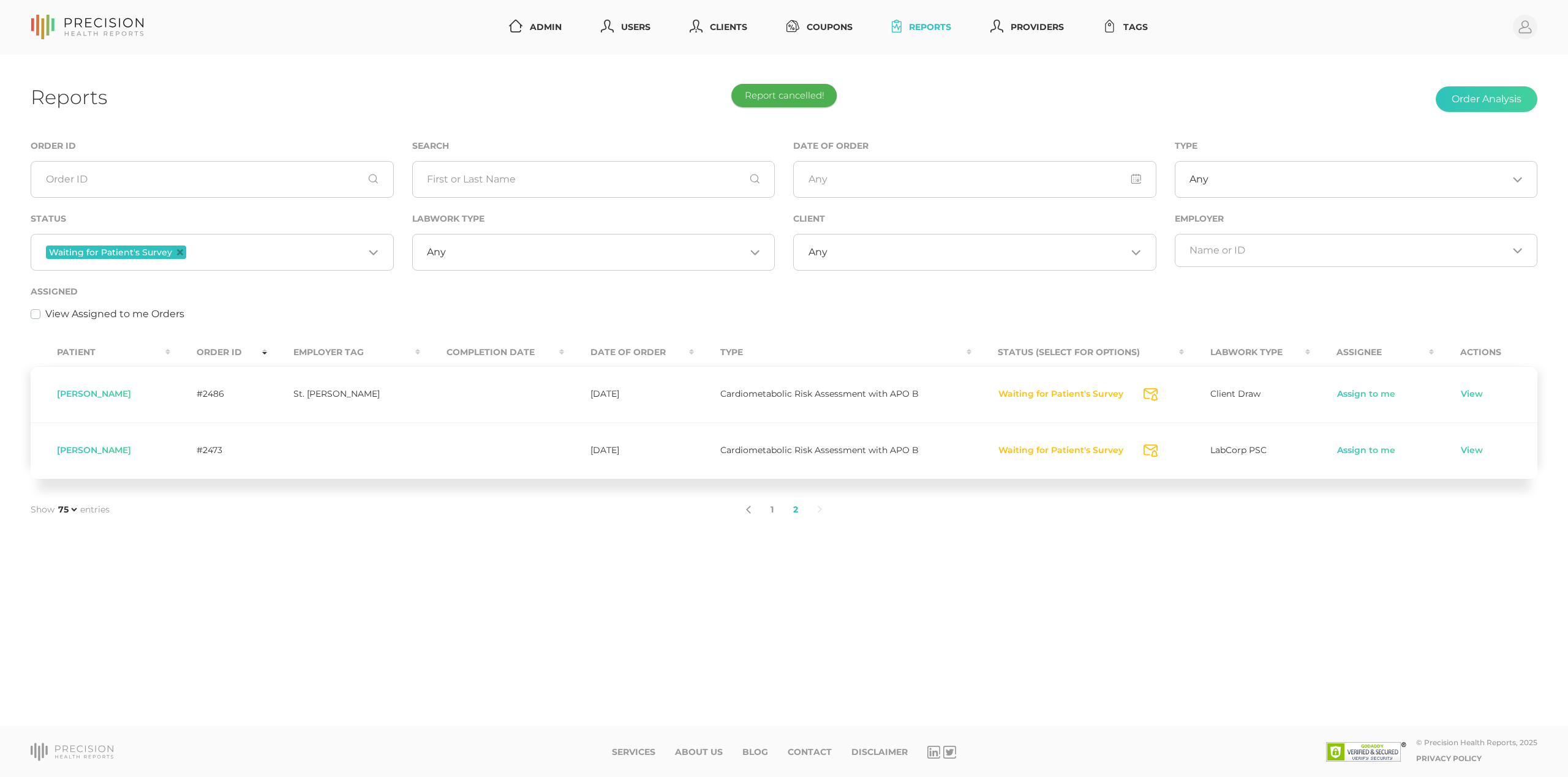
click at [1037, 451] on button "Waiting for Patient's Survey" at bounding box center [1060, 451] width 126 height 13
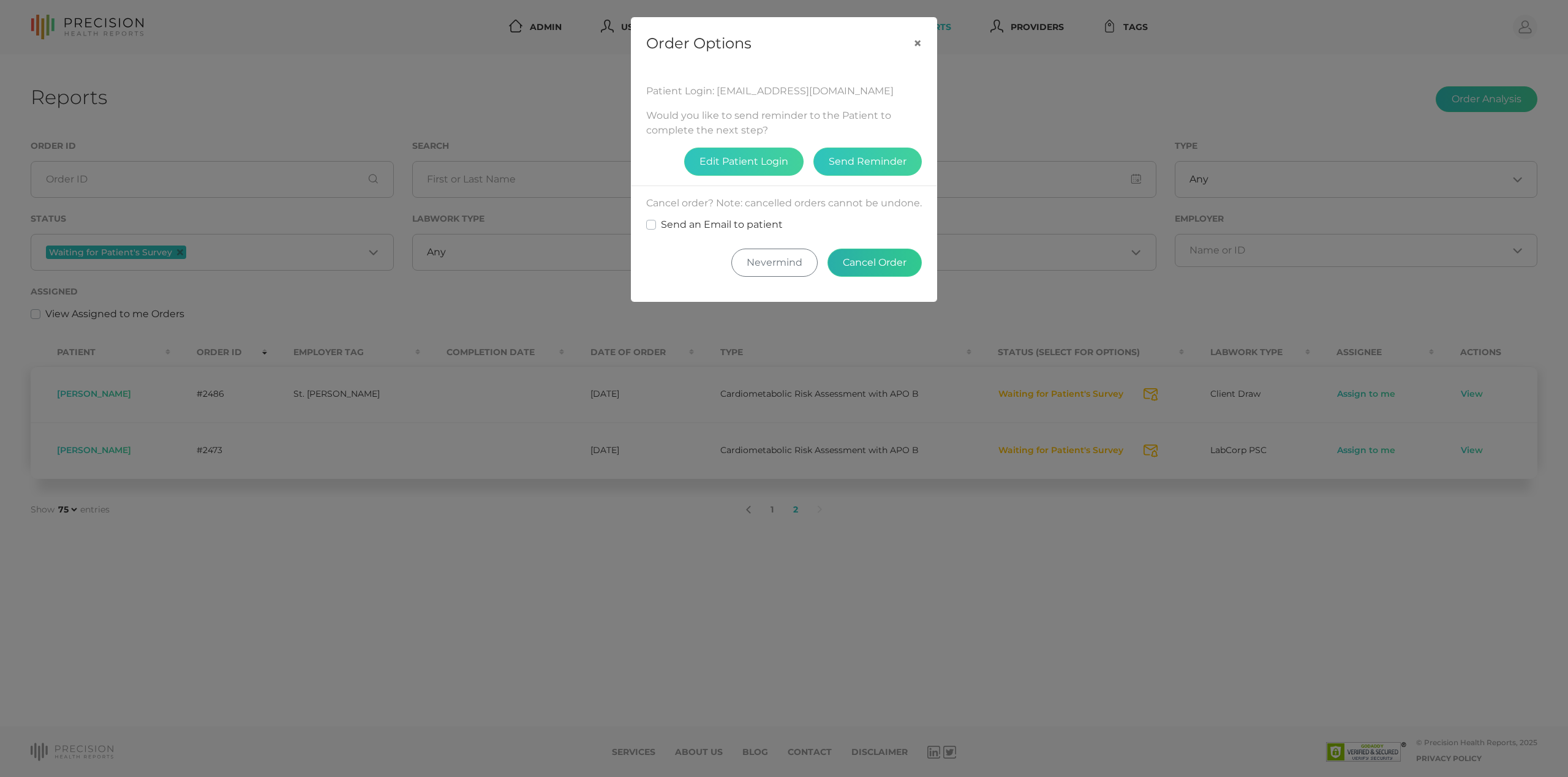
click at [876, 277] on button "Cancel Order" at bounding box center [874, 262] width 94 height 28
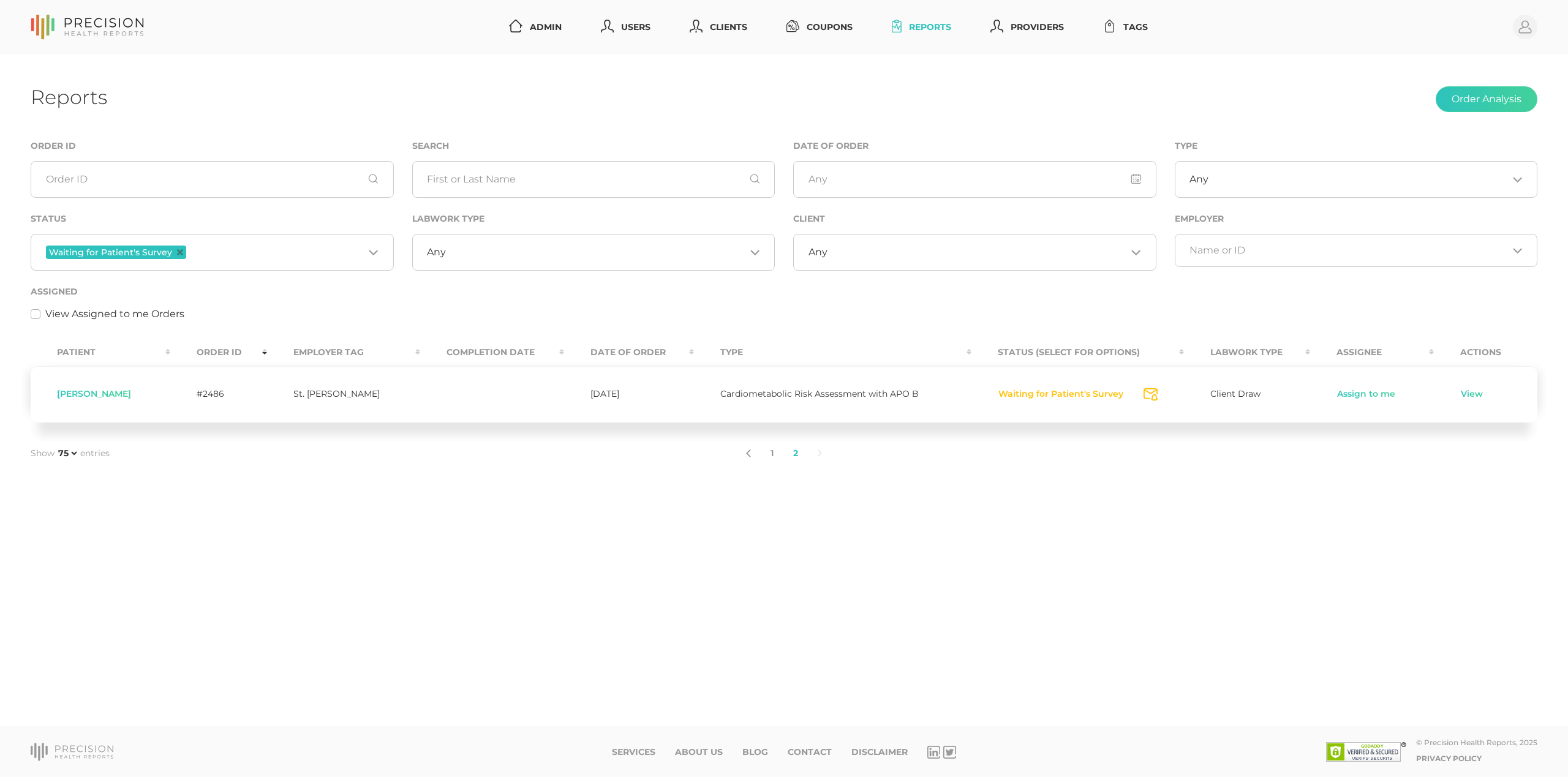
click at [331, 256] on input "Search for option" at bounding box center [276, 252] width 175 height 16
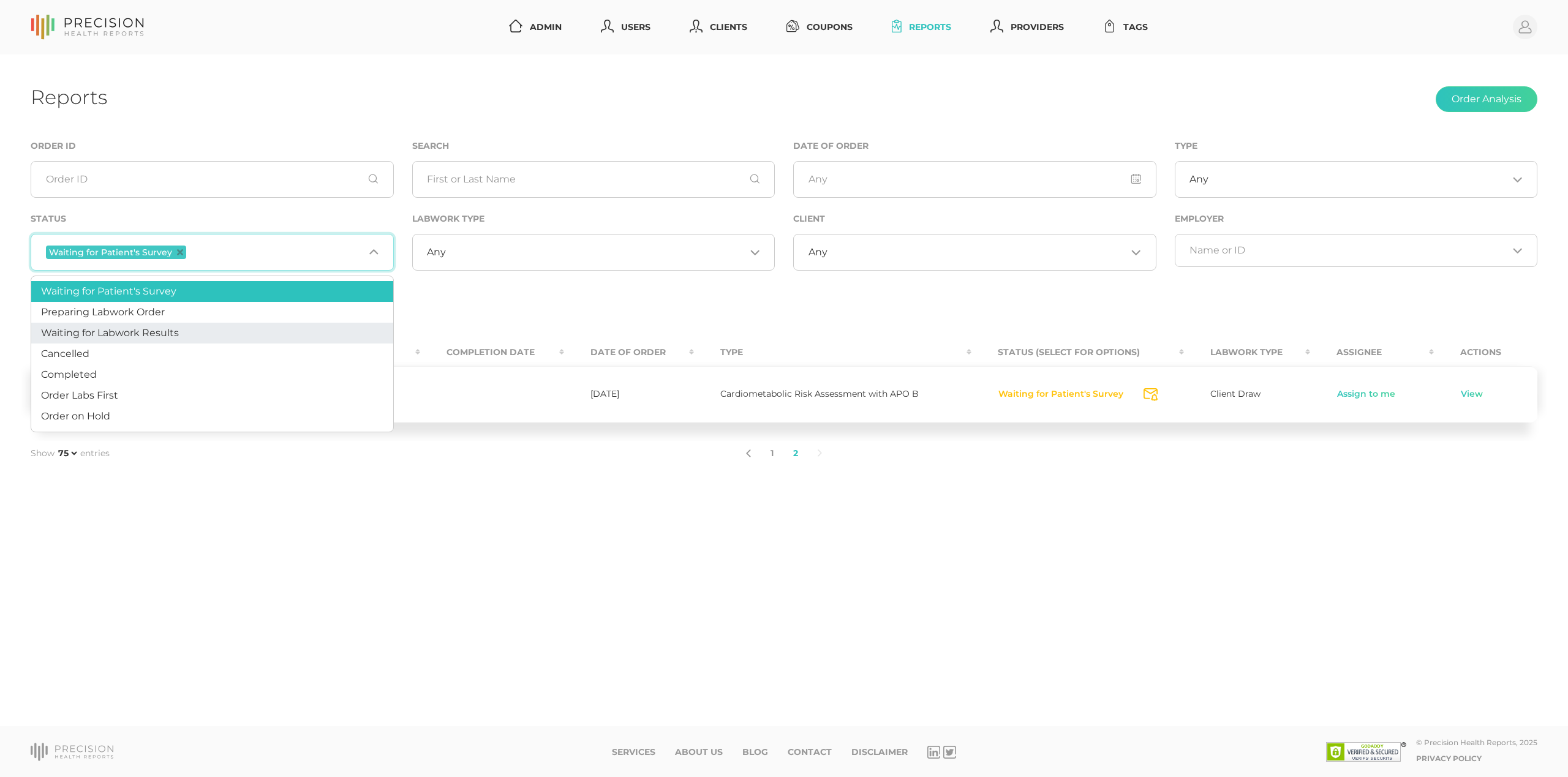
click at [295, 328] on li "Waiting for Labwork Results" at bounding box center [212, 333] width 362 height 21
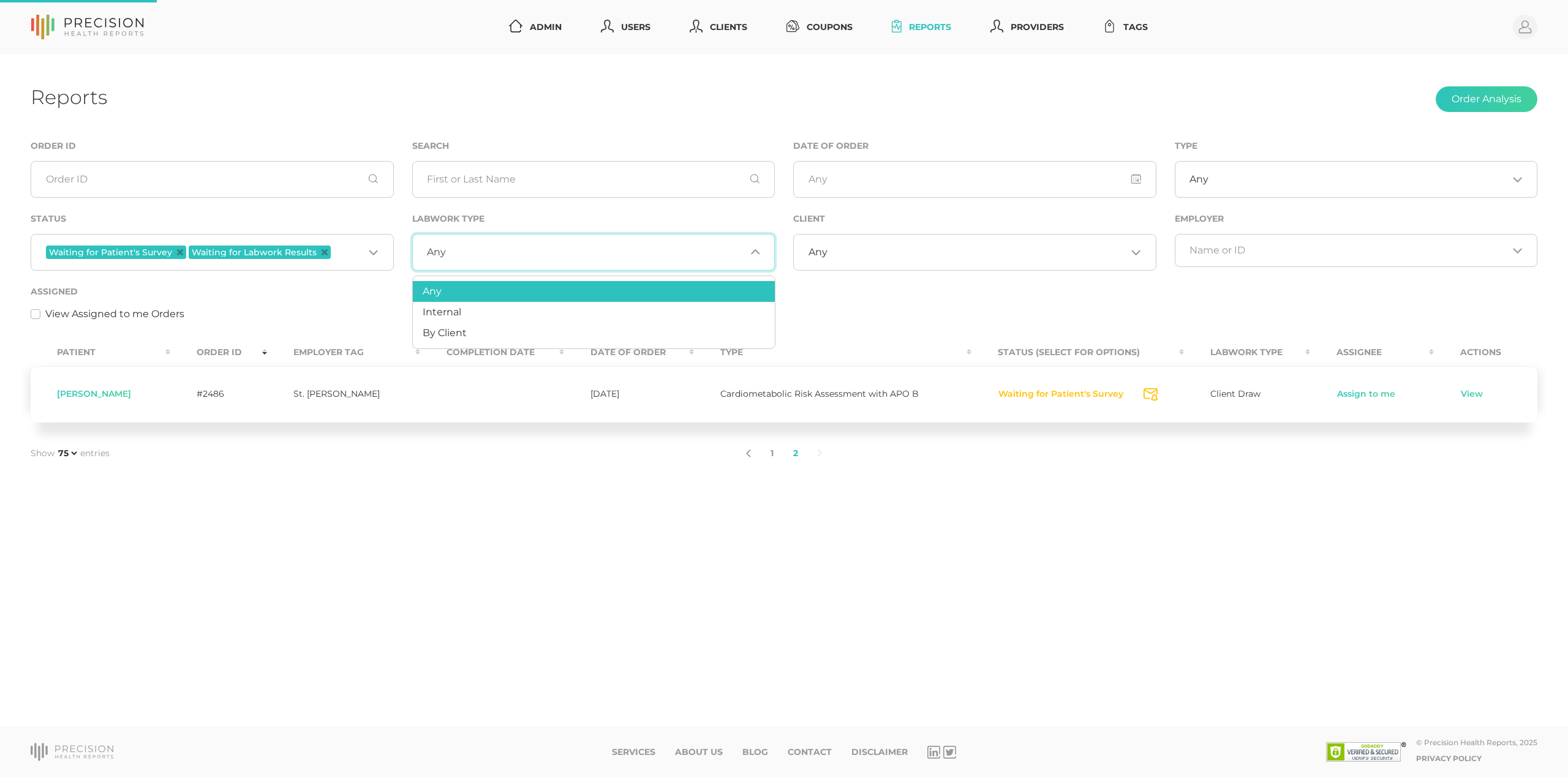
click at [466, 258] on input "Search for option" at bounding box center [595, 252] width 299 height 13
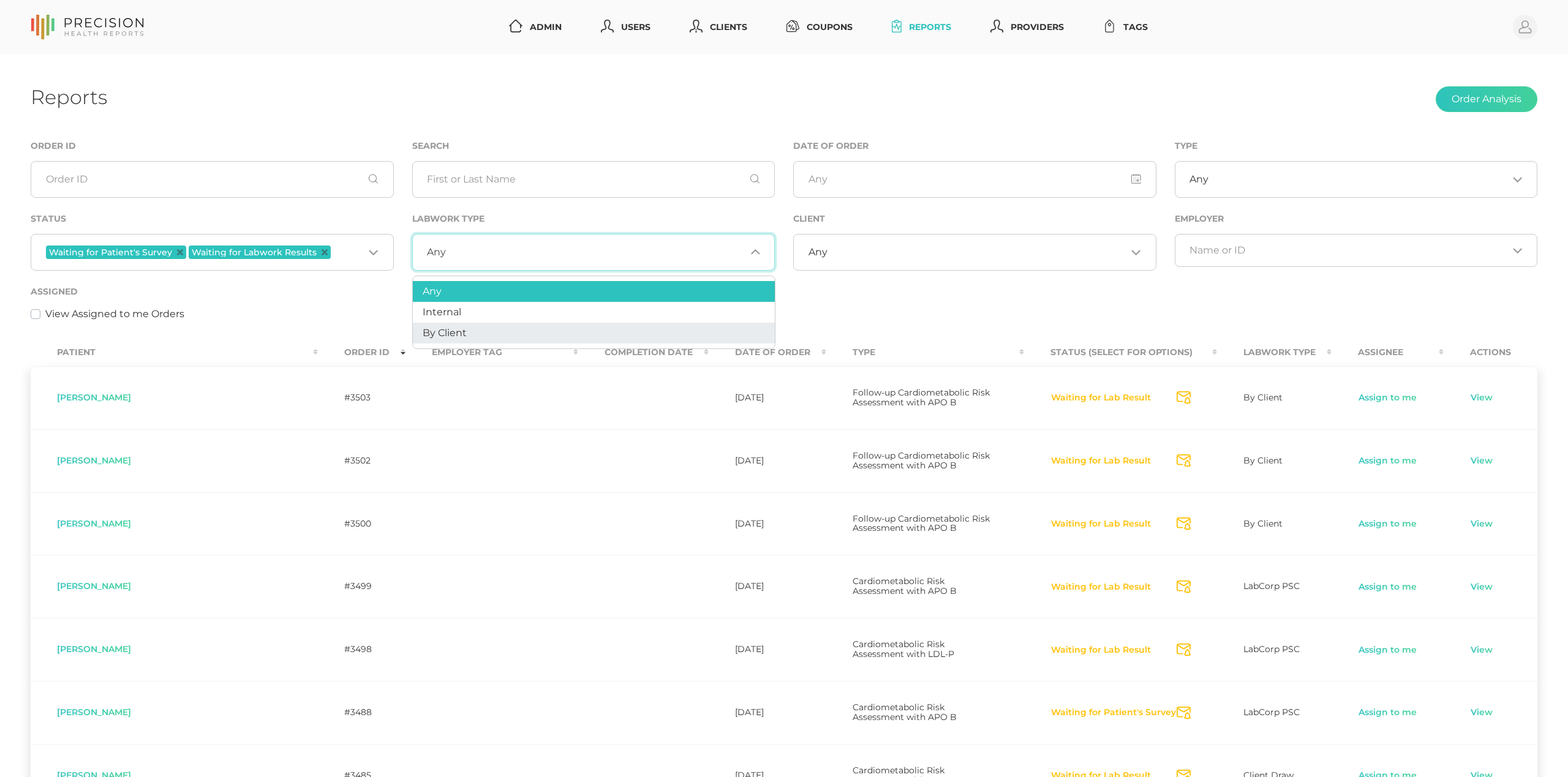
click at [455, 324] on li "By Client" at bounding box center [593, 333] width 362 height 21
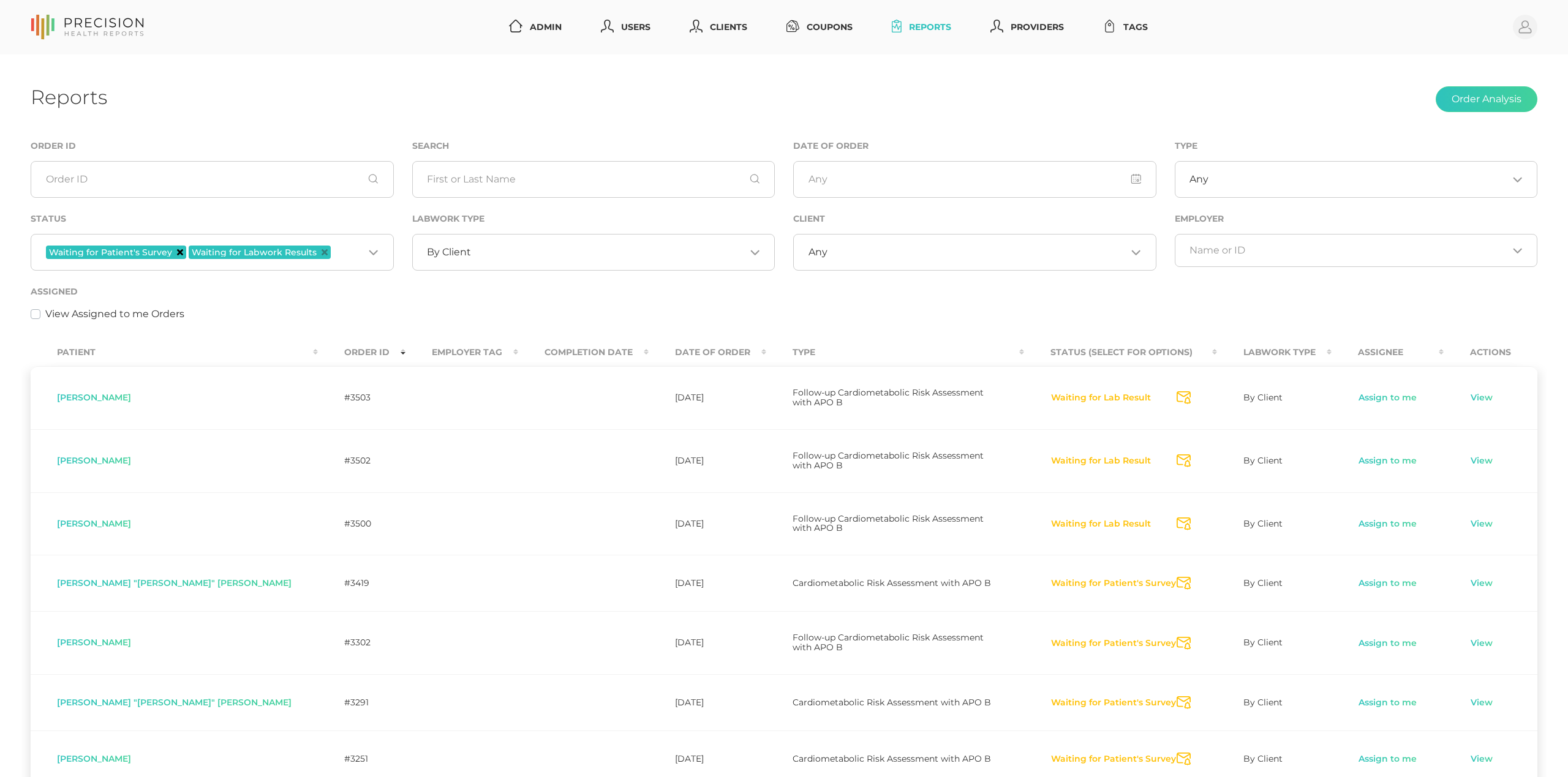
click at [177, 250] on icon "Deselect Waiting for Patient's Survey" at bounding box center [180, 252] width 6 height 6
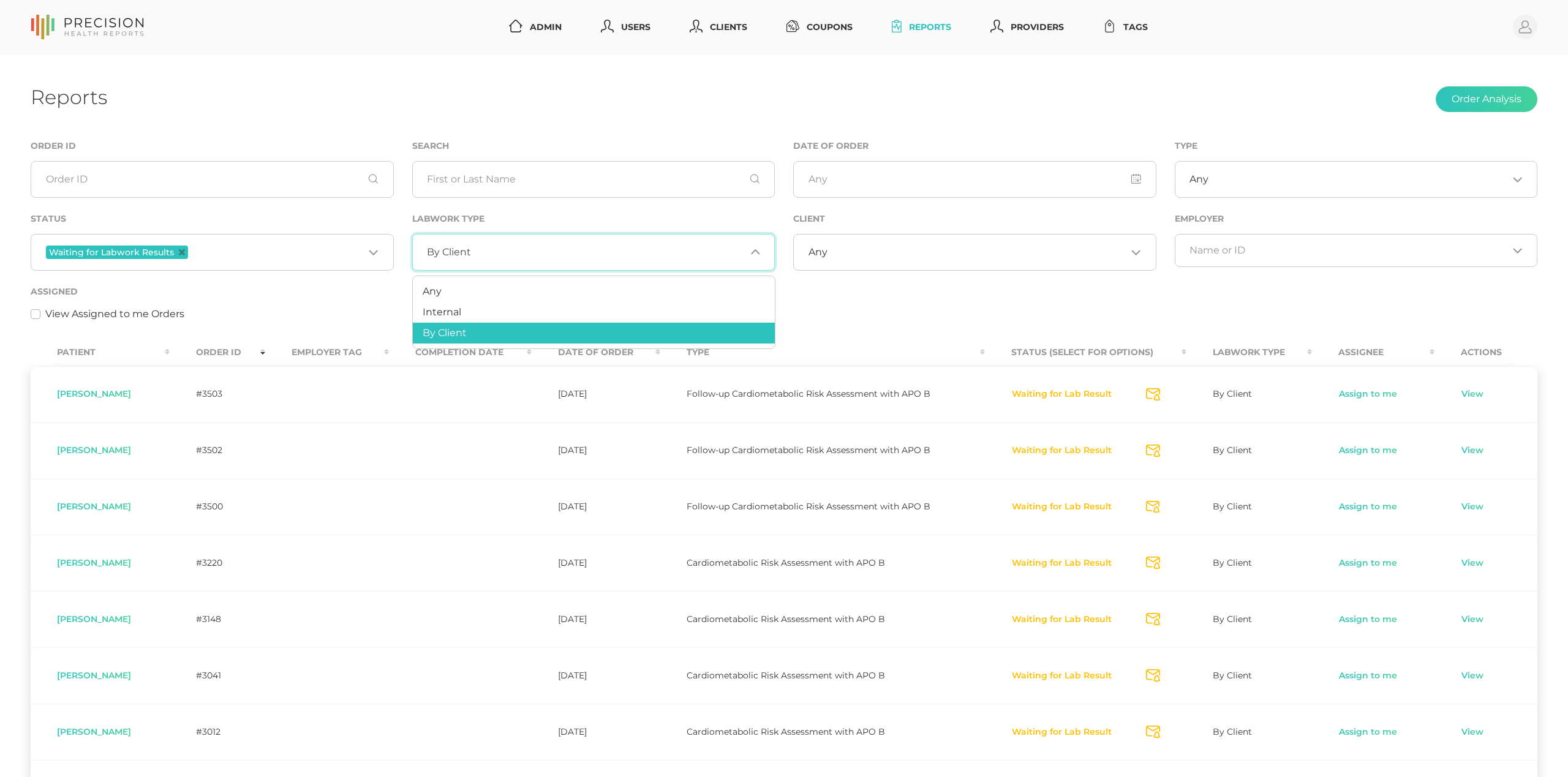
click at [464, 244] on div "By Client Loading..." at bounding box center [593, 252] width 363 height 37
click at [446, 304] on li "Internal" at bounding box center [593, 312] width 362 height 21
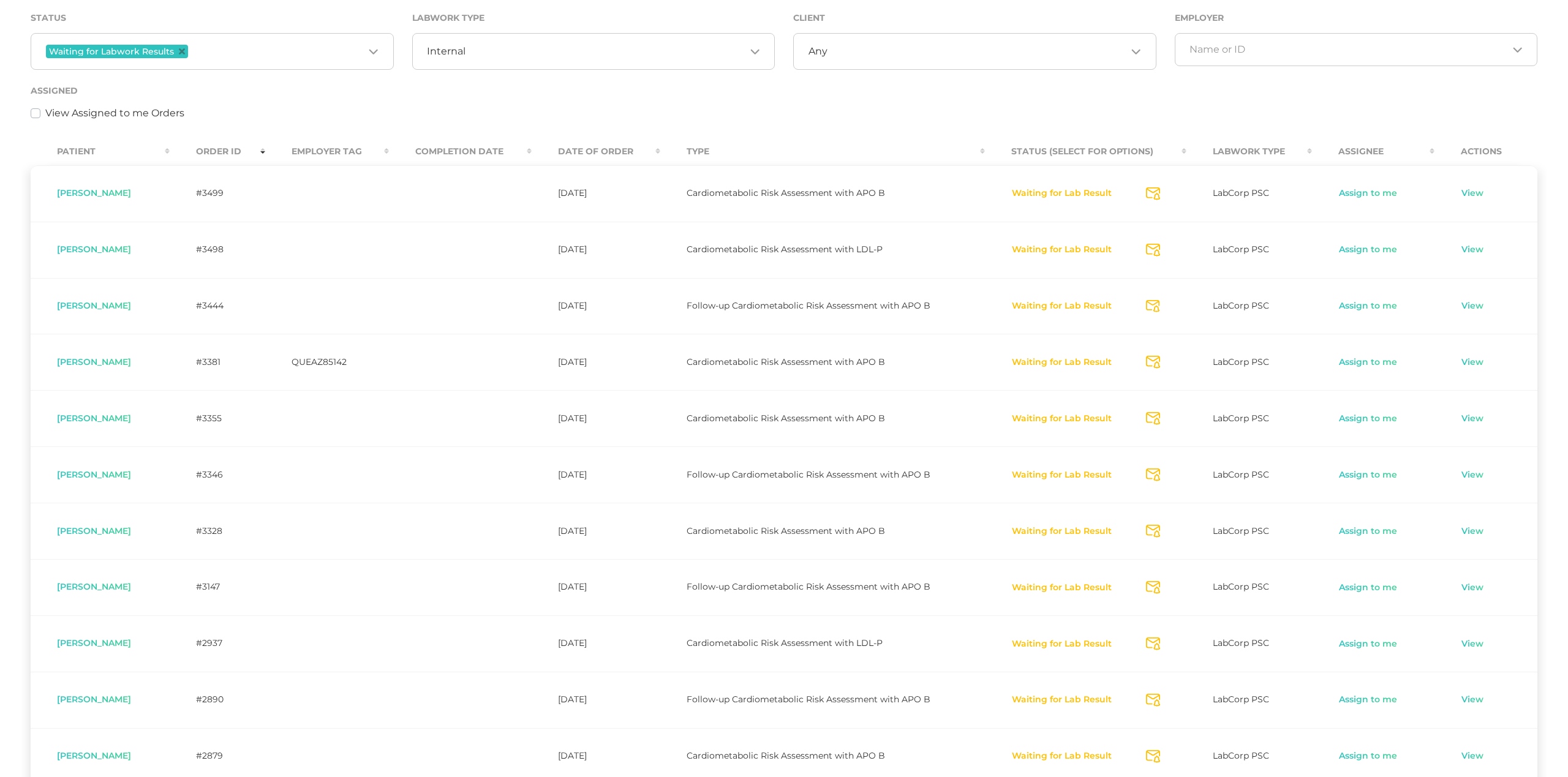
scroll to position [208, 0]
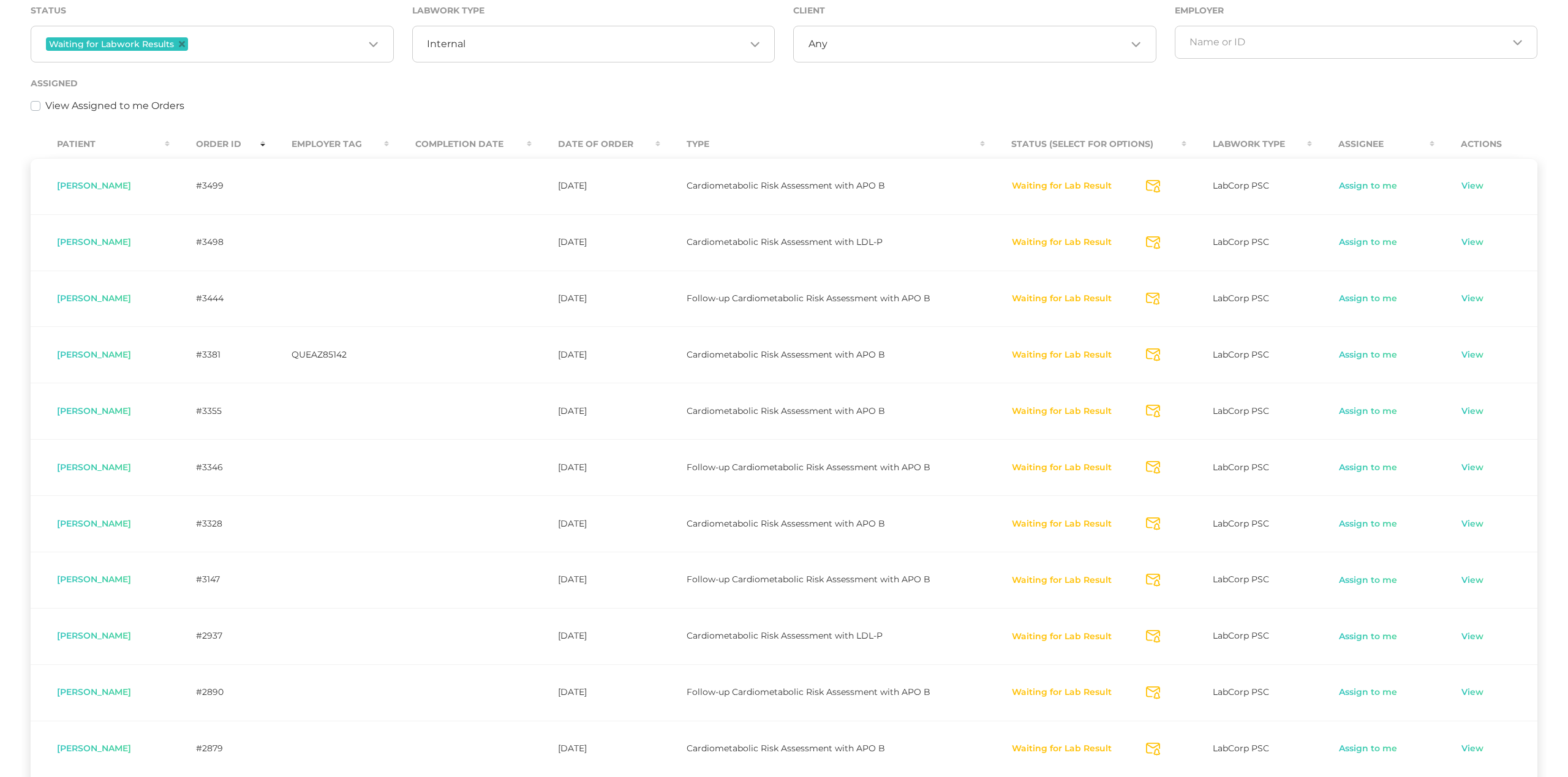
click at [1160, 184] on icon "Send Notification" at bounding box center [1153, 187] width 14 height 13
click at [1159, 241] on icon "Send Notification" at bounding box center [1153, 243] width 14 height 13
click at [1160, 299] on icon "Send Notification" at bounding box center [1153, 299] width 14 height 13
click at [1159, 358] on icon "Send Notification" at bounding box center [1153, 355] width 14 height 13
click at [1157, 415] on icon "Send Notification" at bounding box center [1153, 411] width 14 height 13
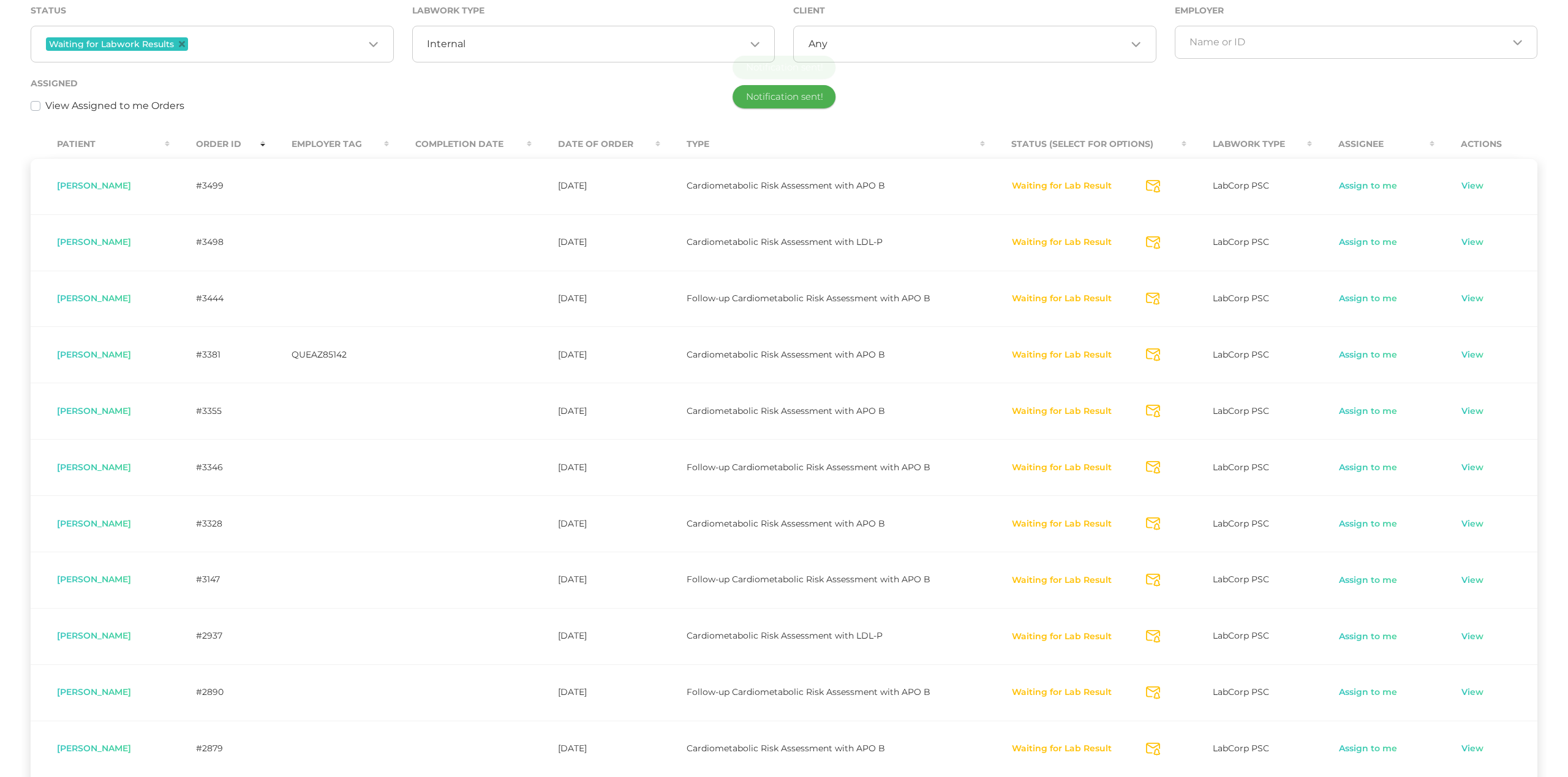
click at [1160, 471] on icon "Send Notification" at bounding box center [1153, 468] width 14 height 13
click at [1160, 529] on icon "Send Notification" at bounding box center [1153, 524] width 14 height 13
click at [1160, 584] on icon "Send Notification" at bounding box center [1153, 581] width 14 height 13
click at [1160, 635] on icon "Send Notification" at bounding box center [1153, 637] width 14 height 13
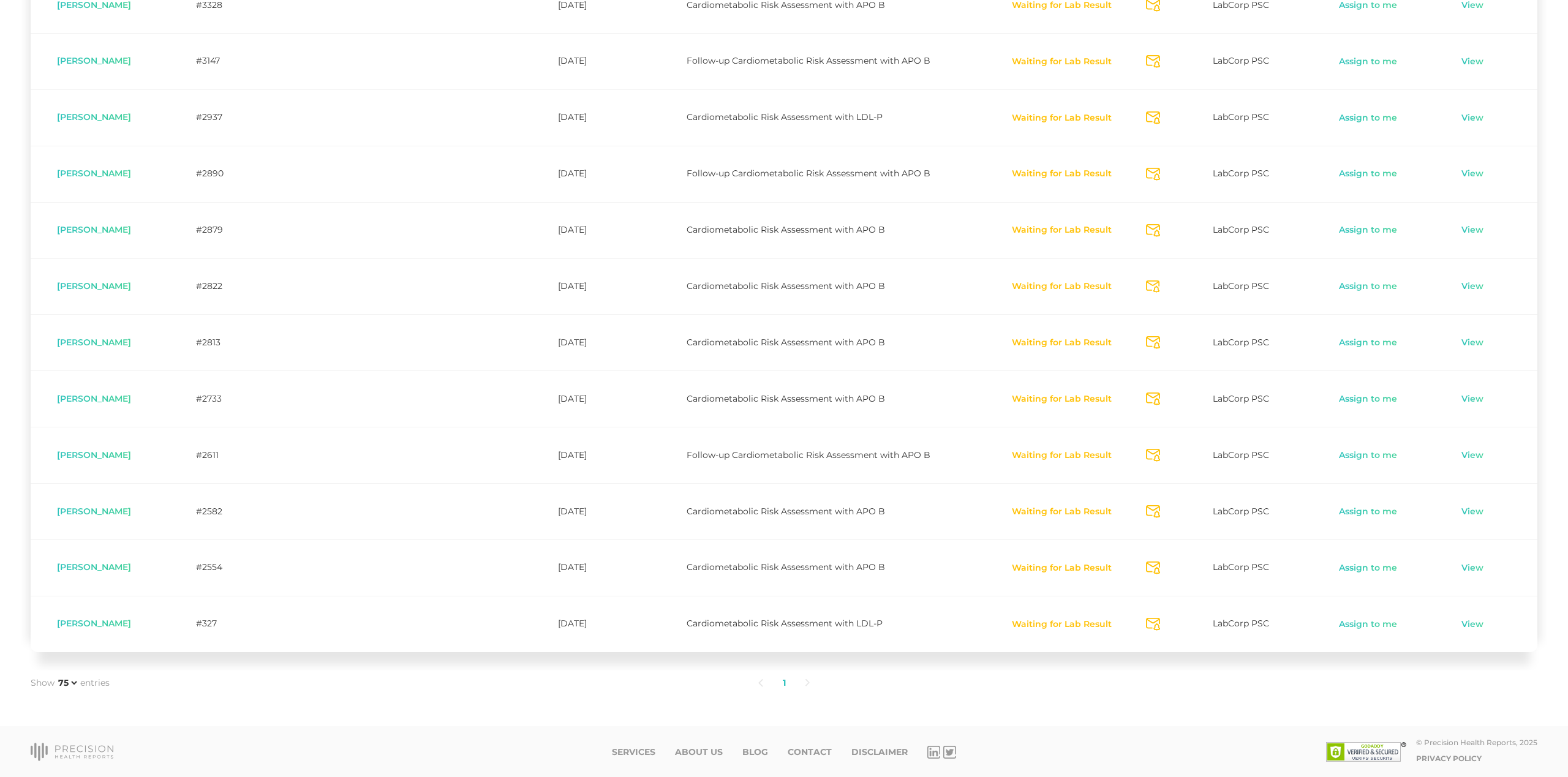
scroll to position [730, 0]
click at [1157, 174] on icon "Send Notification" at bounding box center [1153, 175] width 14 height 13
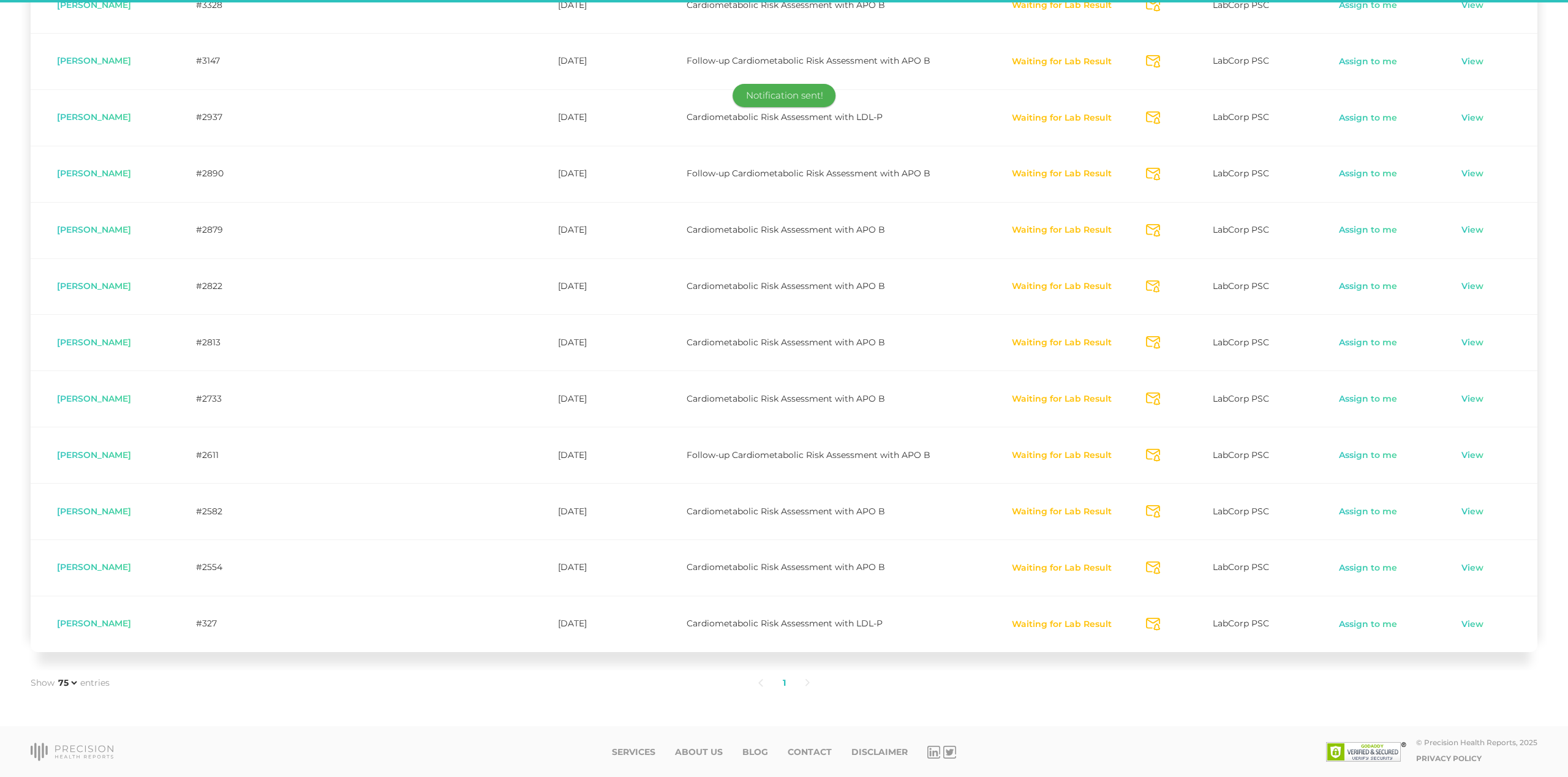
click at [1160, 231] on icon "Send Notification" at bounding box center [1153, 231] width 14 height 13
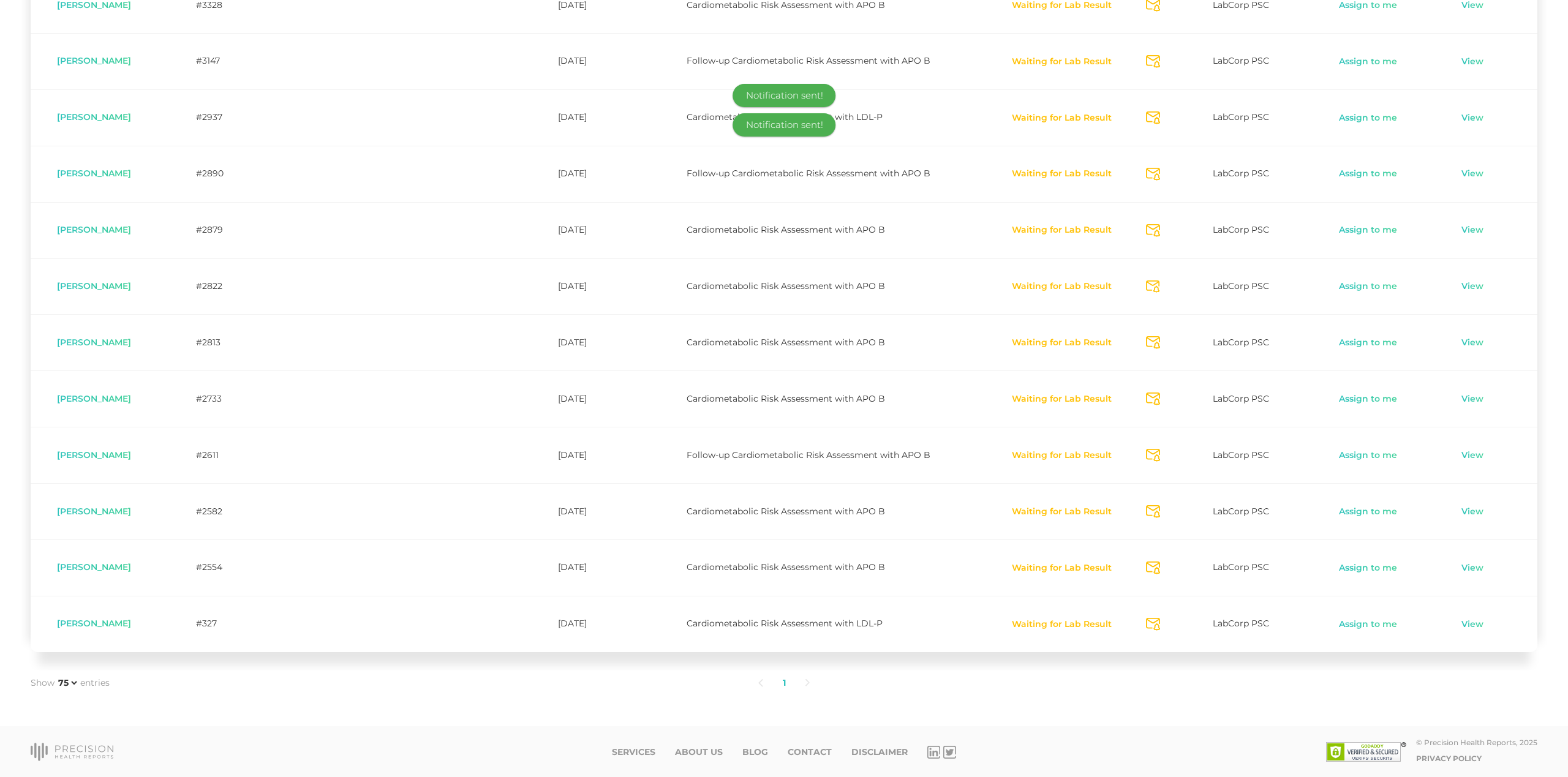
click at [1160, 284] on icon "Send Notification" at bounding box center [1153, 287] width 14 height 13
drag, startPoint x: 1163, startPoint y: 343, endPoint x: 1164, endPoint y: 372, distance: 29.0
click at [1160, 343] on icon "Send Notification" at bounding box center [1153, 343] width 14 height 13
click at [1160, 401] on icon "Send Notification" at bounding box center [1153, 399] width 14 height 13
click at [1160, 454] on icon "Send Notification" at bounding box center [1153, 455] width 14 height 13
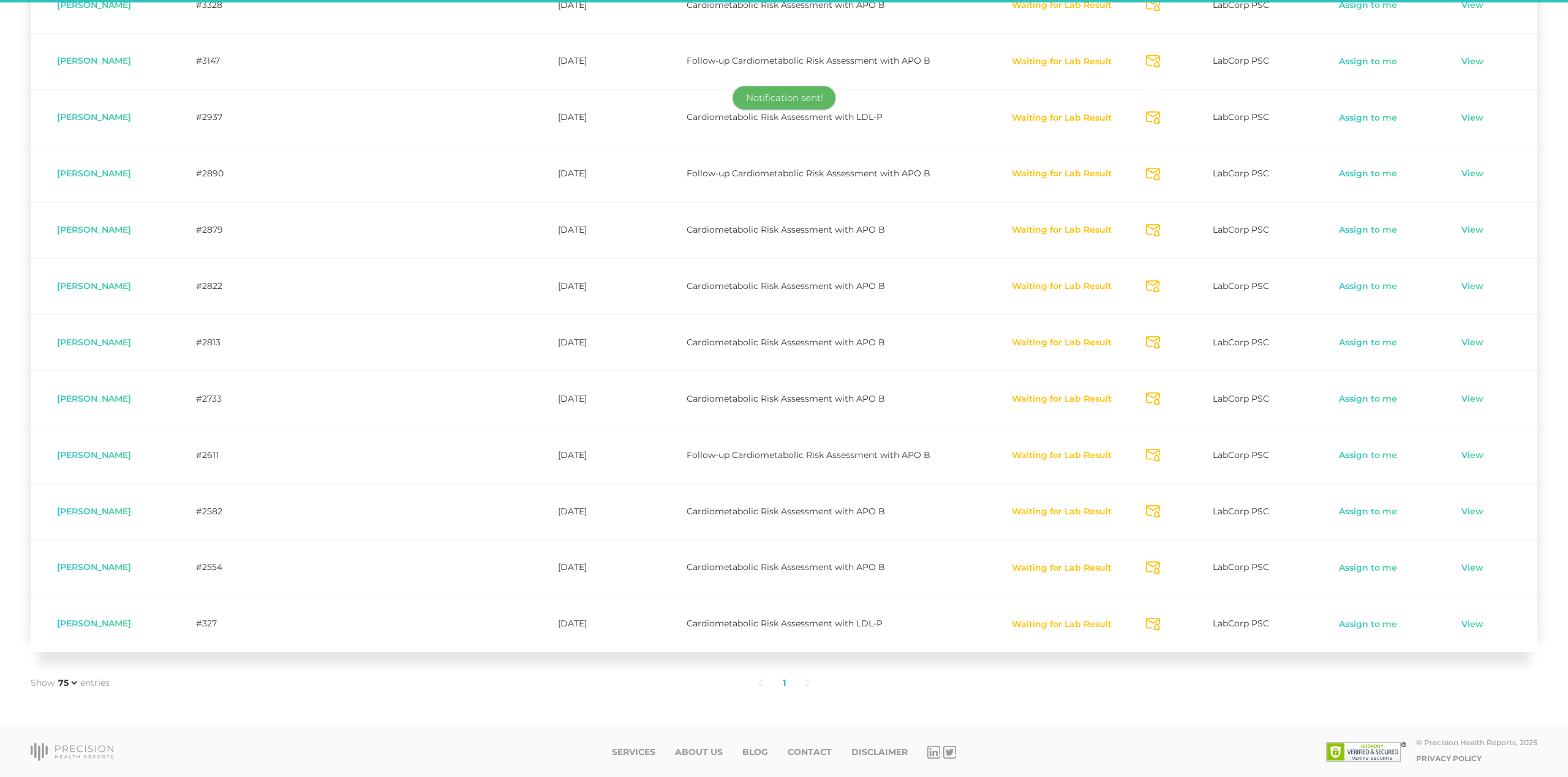
click at [1159, 515] on icon "Send Notification" at bounding box center [1153, 512] width 14 height 13
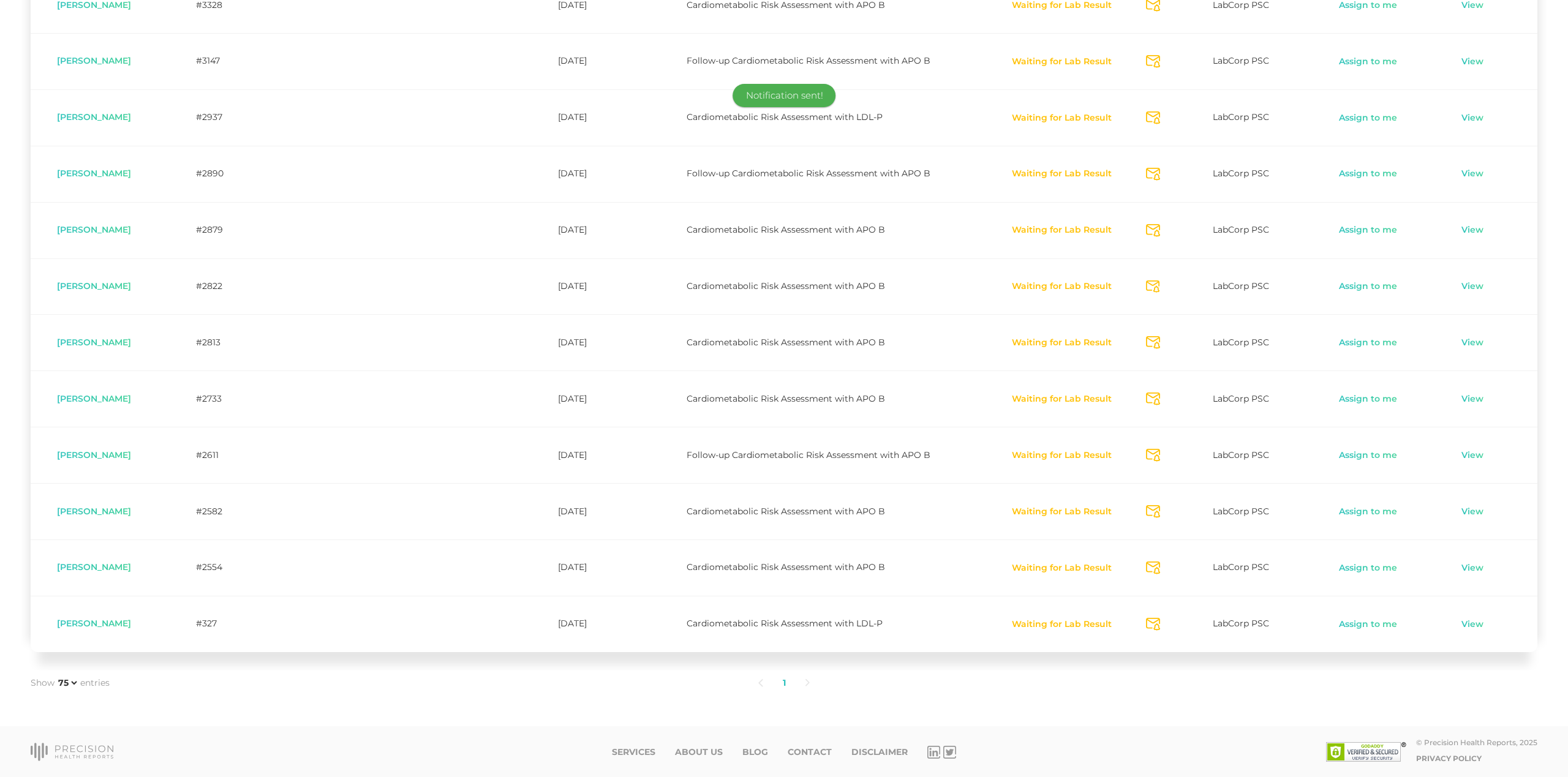
click at [1156, 564] on icon "Send Notification" at bounding box center [1153, 568] width 14 height 13
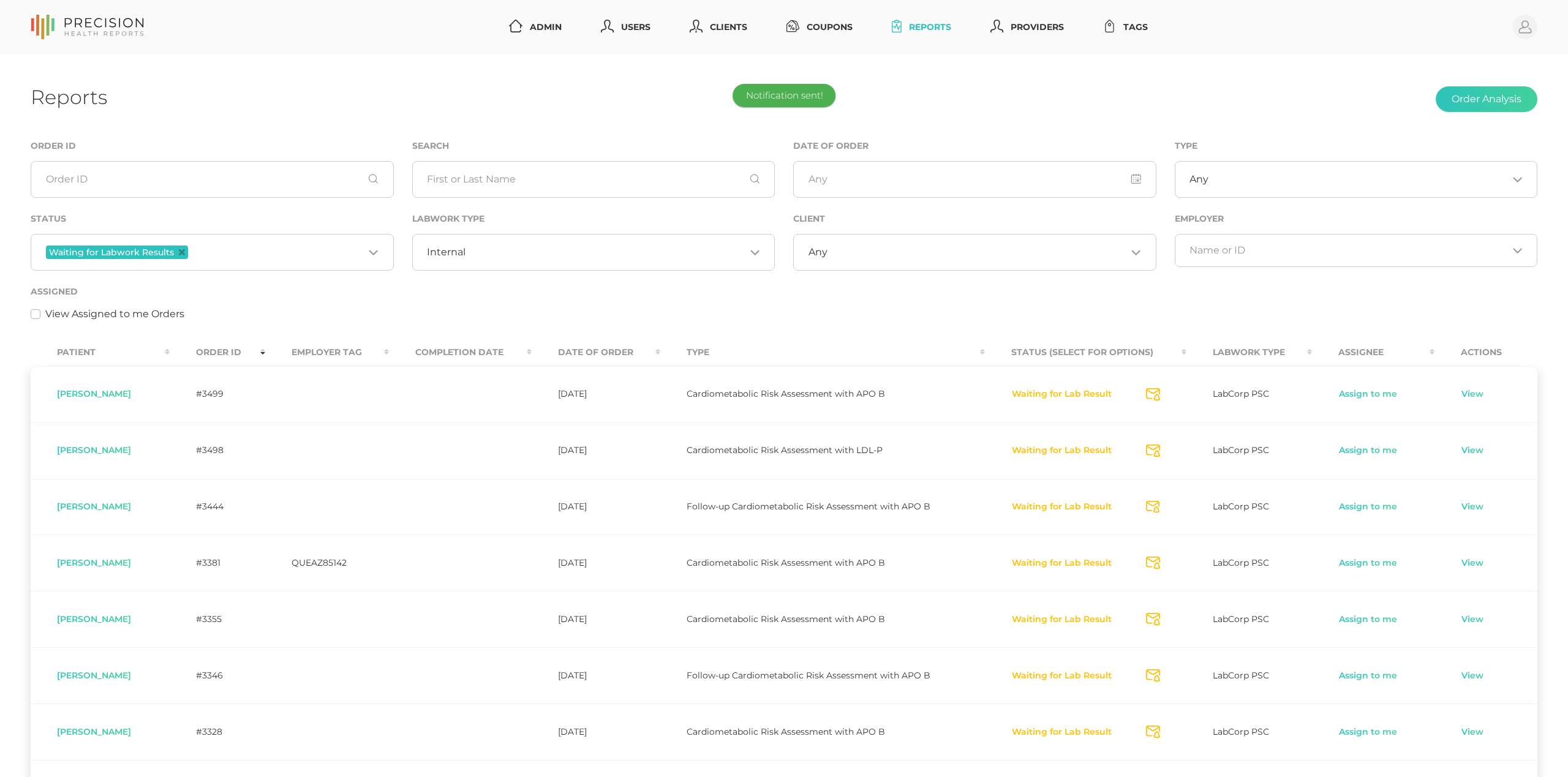
scroll to position [0, 0]
click at [476, 254] on input "Search for option" at bounding box center [605, 252] width 280 height 13
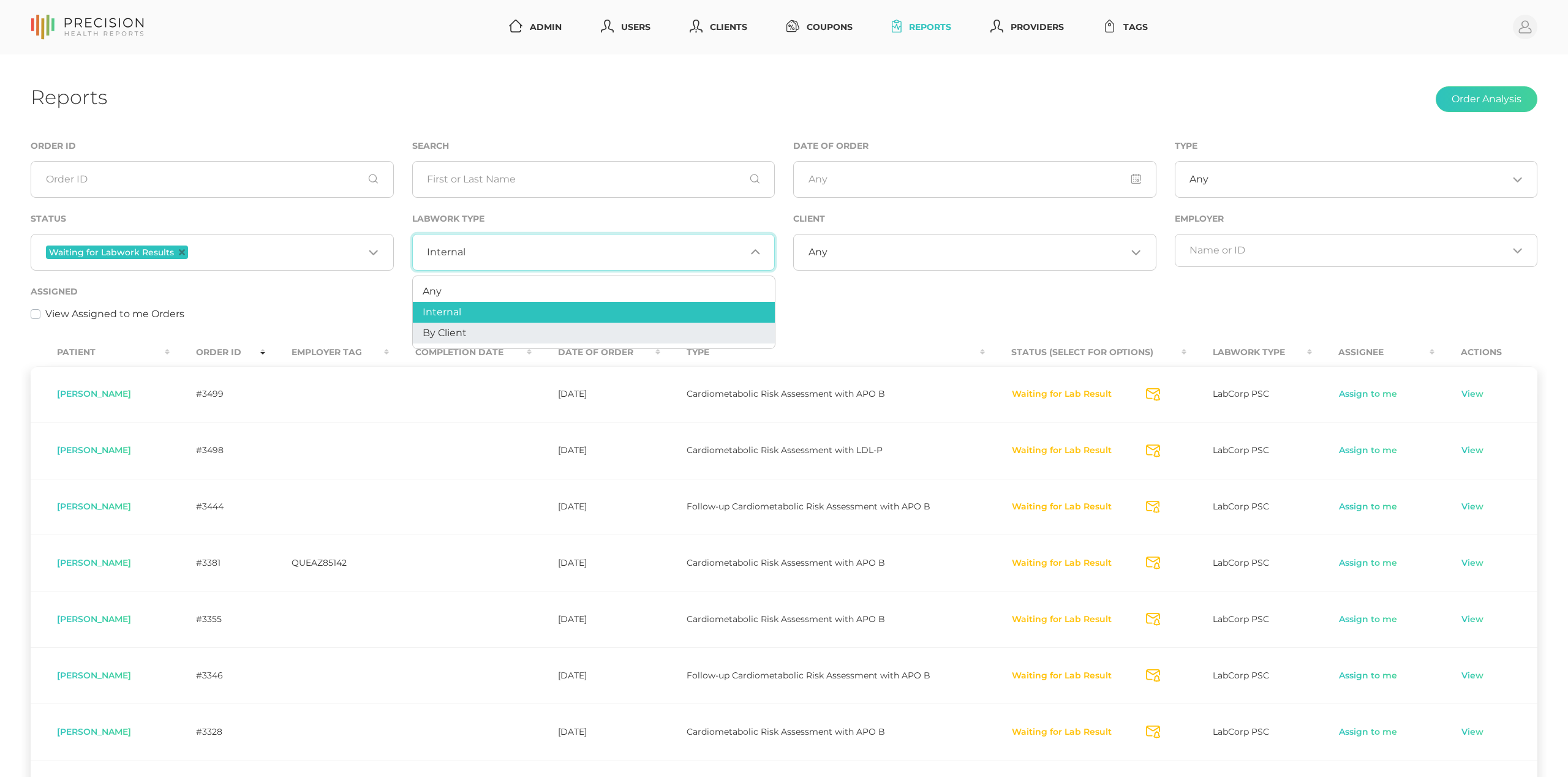
click at [458, 335] on span "By Client" at bounding box center [444, 333] width 44 height 12
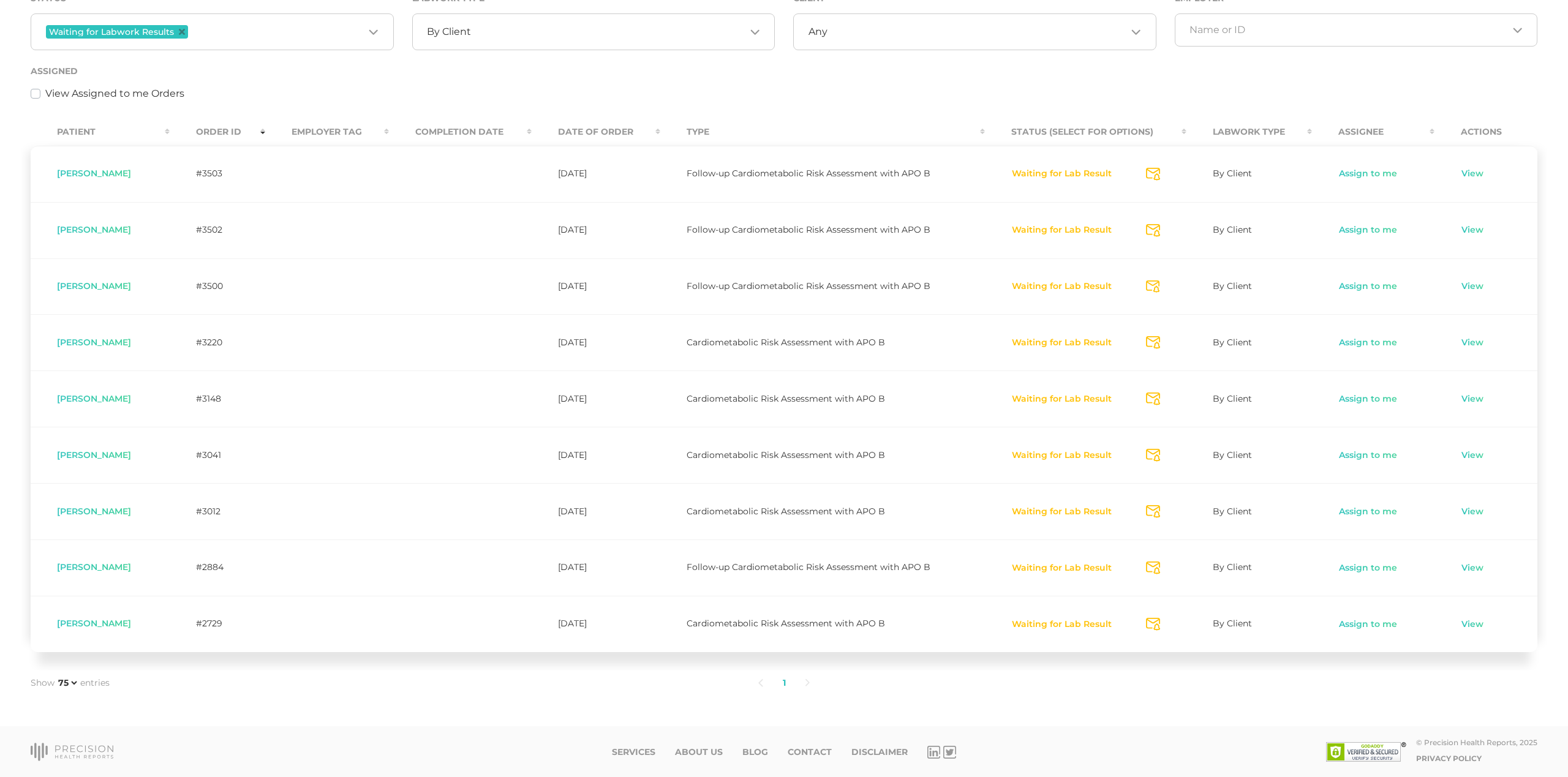
scroll to position [221, 0]
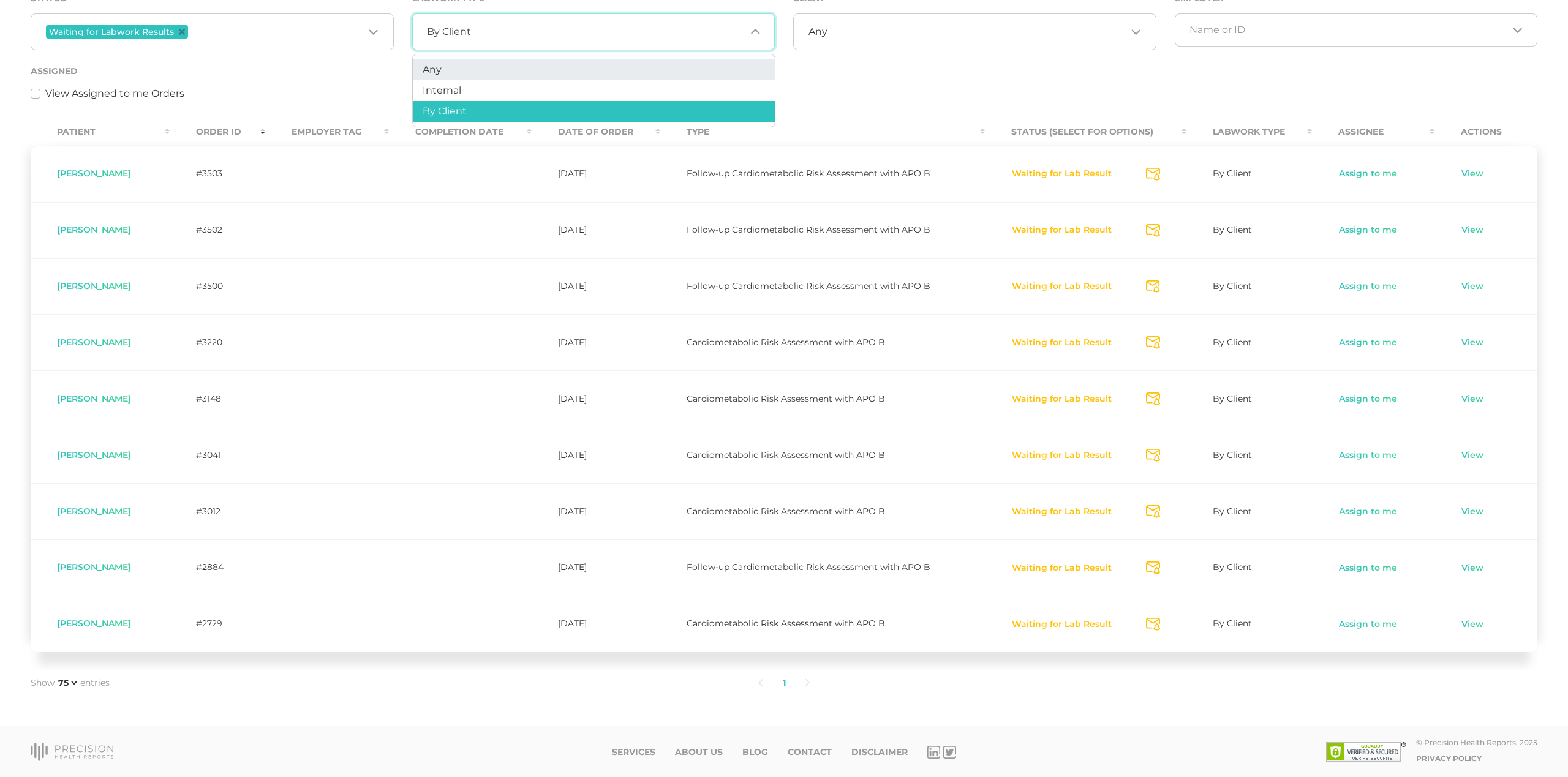
click at [816, 80] on div "Assigned View Assigned to me Orders" at bounding box center [784, 82] width 1507 height 38
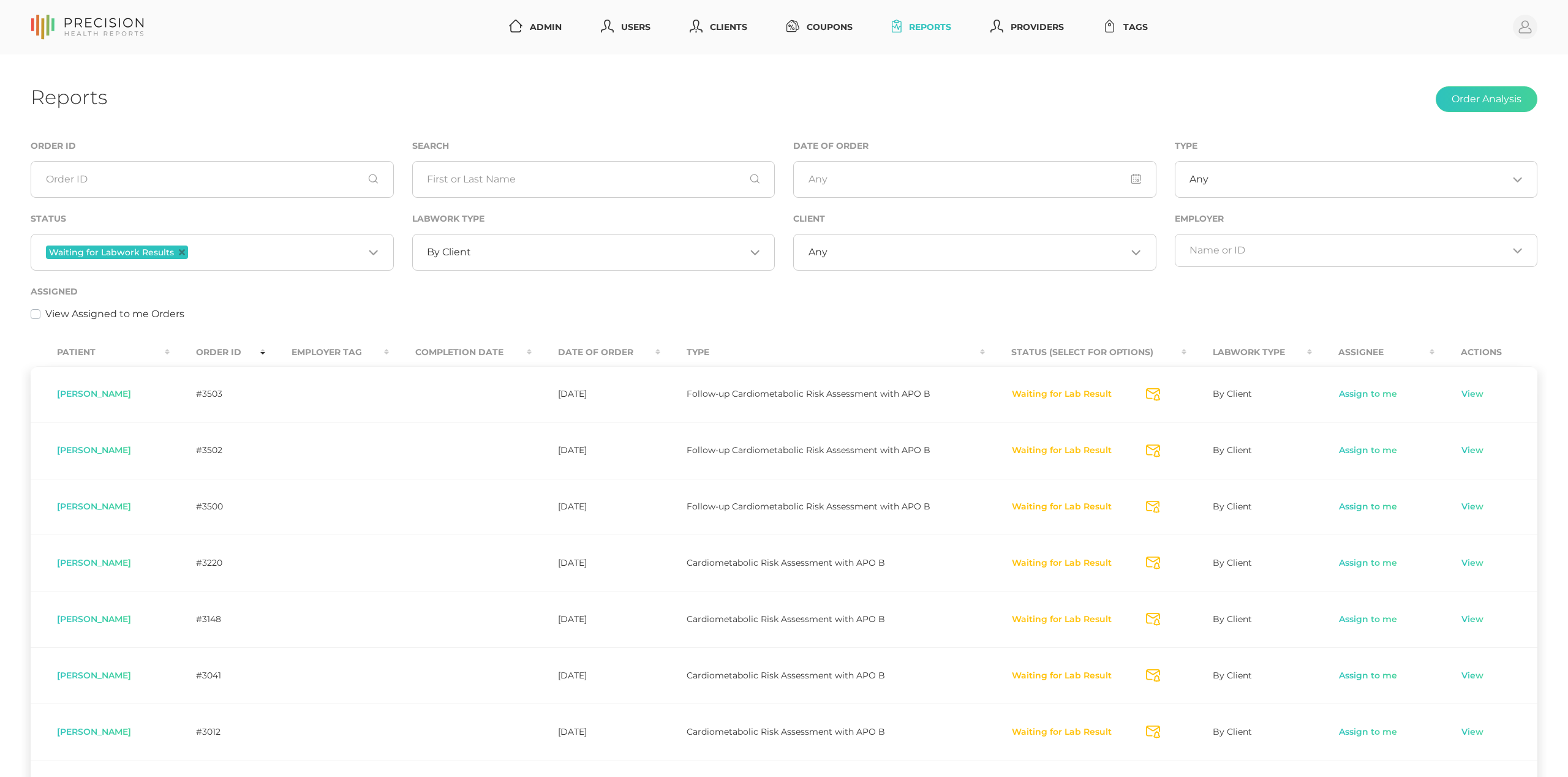
scroll to position [0, 0]
